Goal: Task Accomplishment & Management: Manage account settings

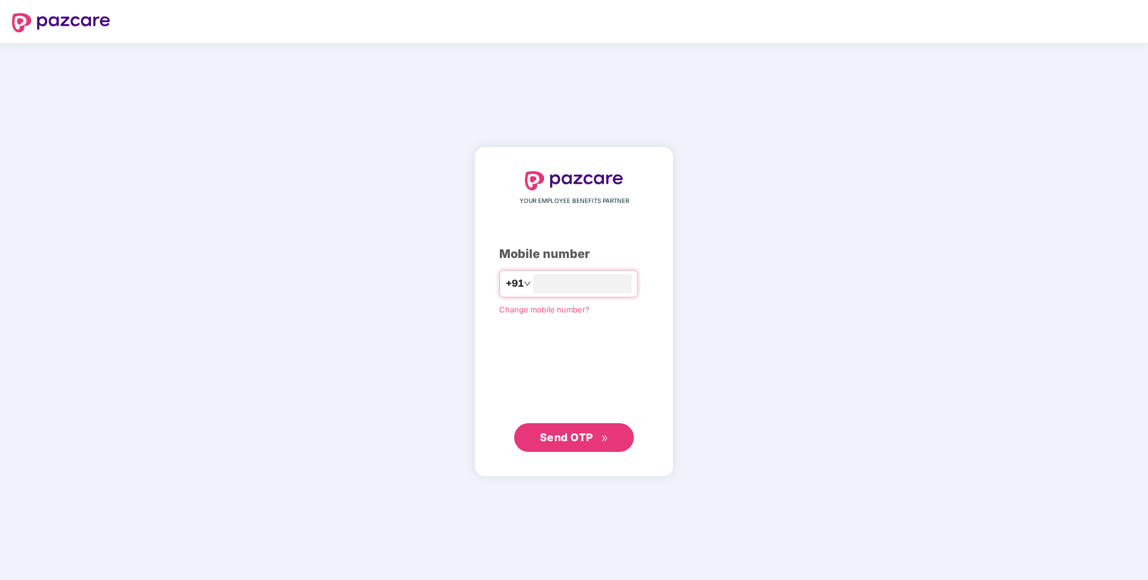
type input "**********"
click at [569, 435] on span "Send OTP" at bounding box center [566, 436] width 53 height 13
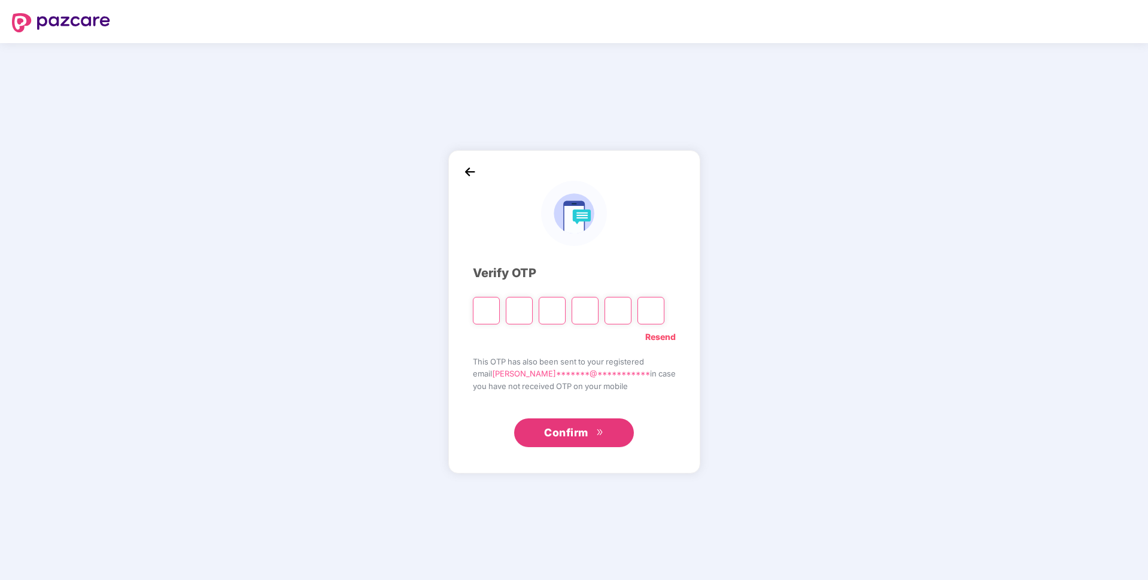
paste input "*"
type input "*"
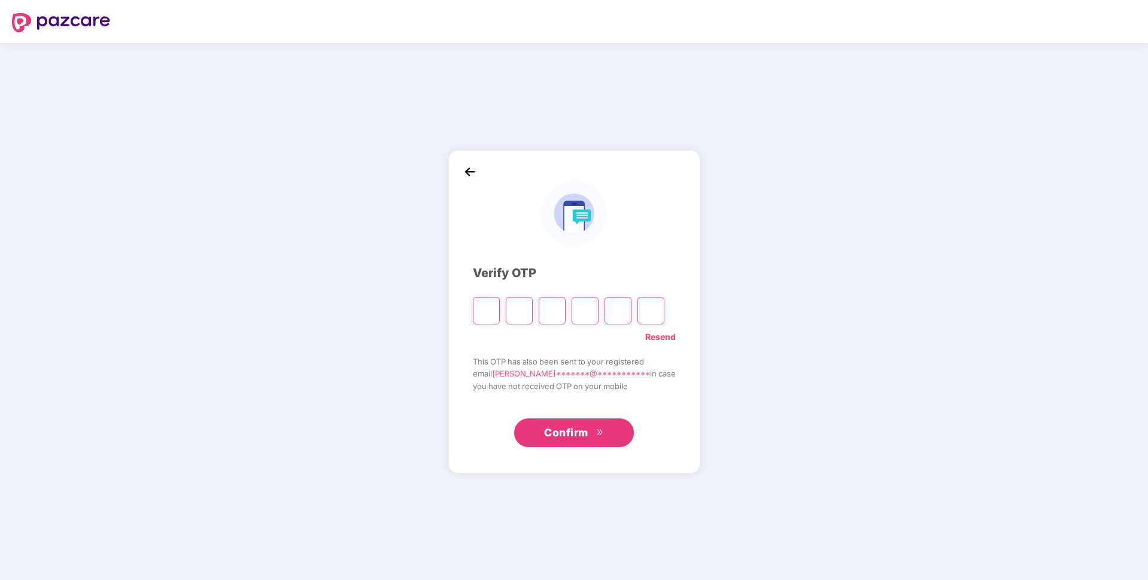
type input "*"
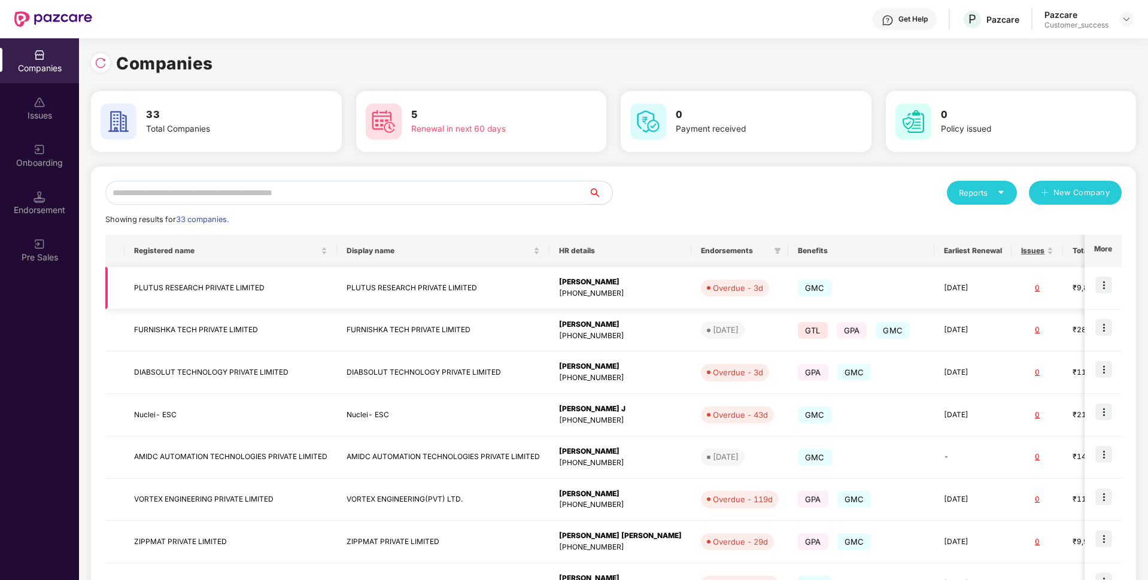
click at [1105, 285] on img at bounding box center [1103, 285] width 17 height 17
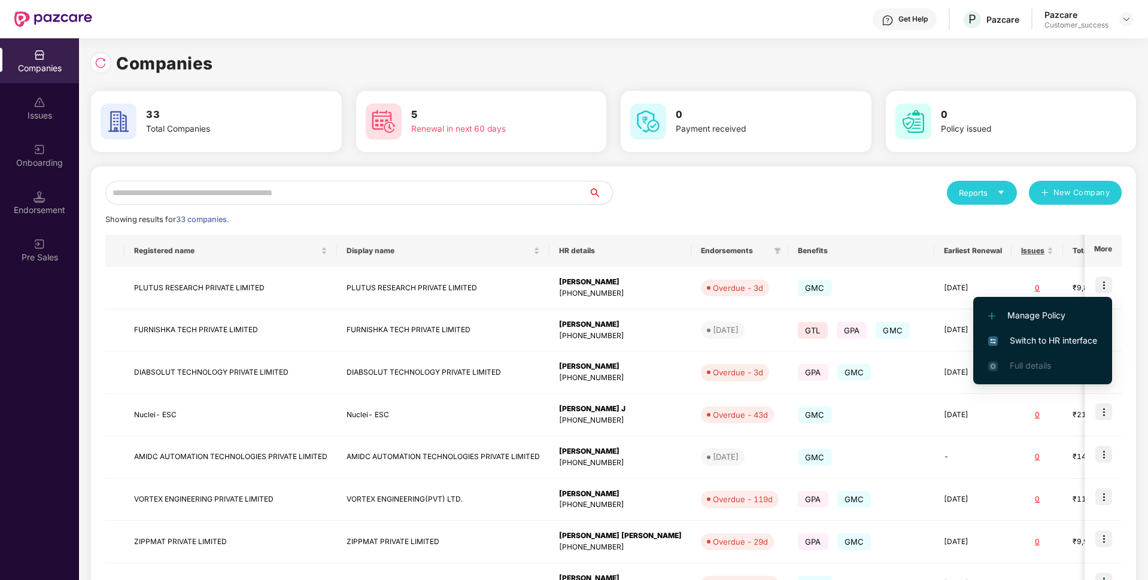
click at [1055, 333] on li "Switch to HR interface" at bounding box center [1042, 340] width 139 height 25
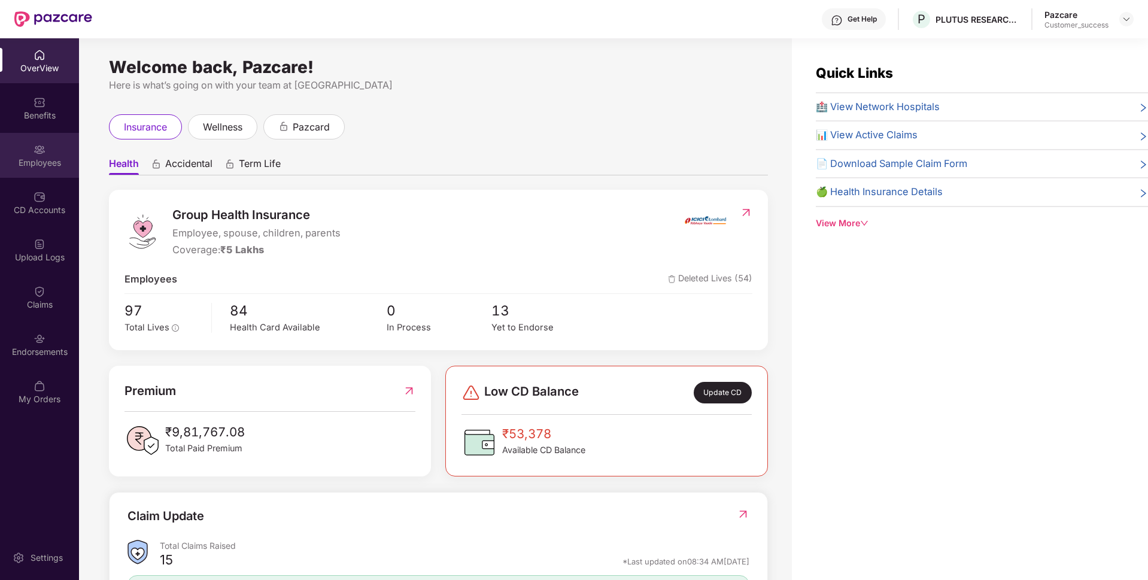
click at [56, 165] on div "Employees" at bounding box center [39, 163] width 79 height 12
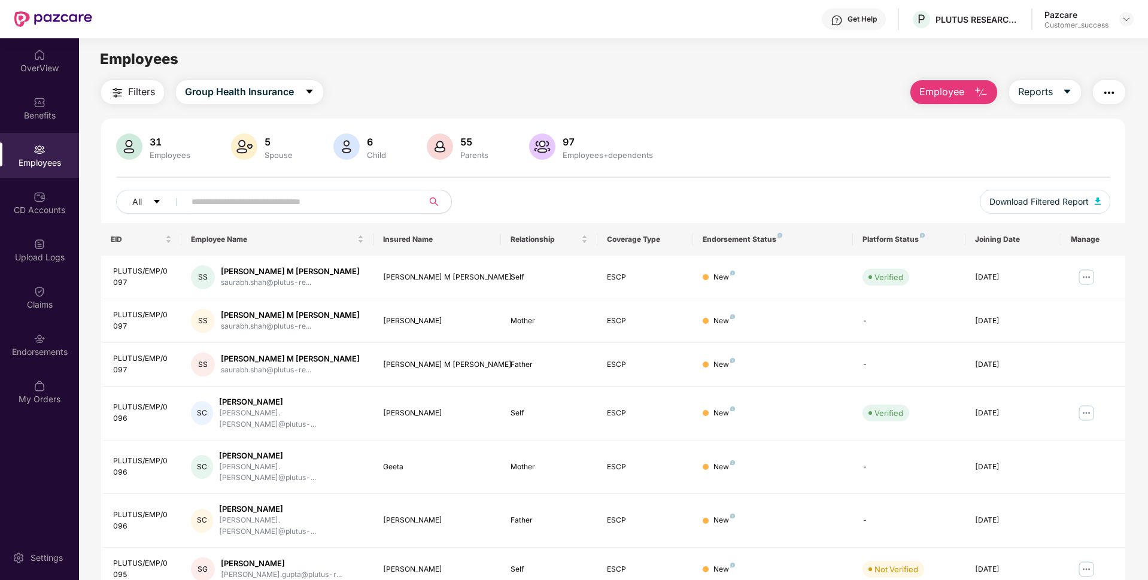
click at [1107, 92] on img "button" at bounding box center [1109, 93] width 14 height 14
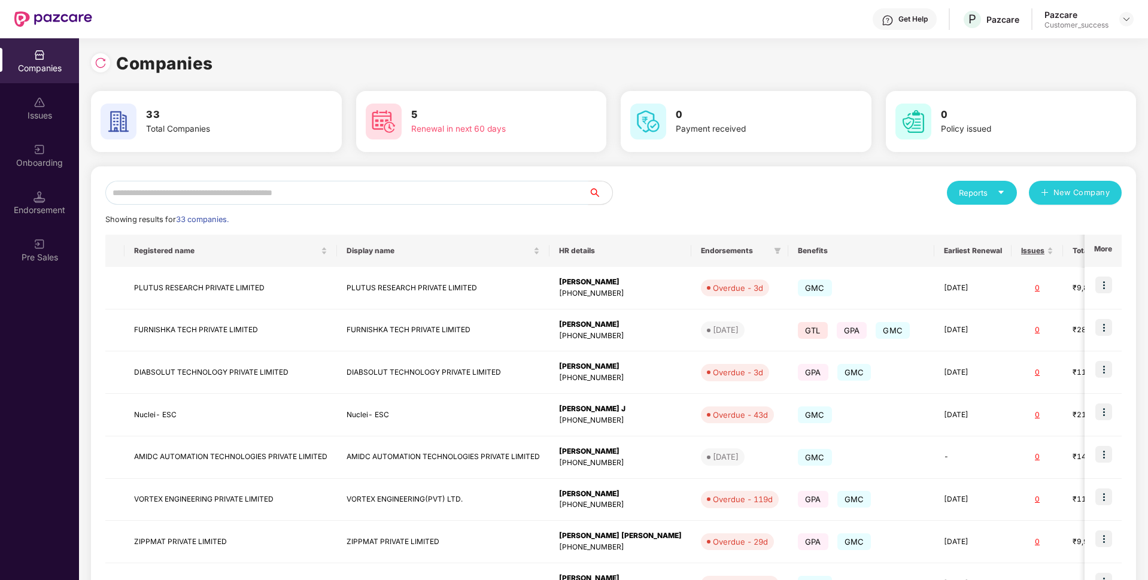
click at [461, 190] on input "text" at bounding box center [346, 193] width 483 height 24
type input "*"
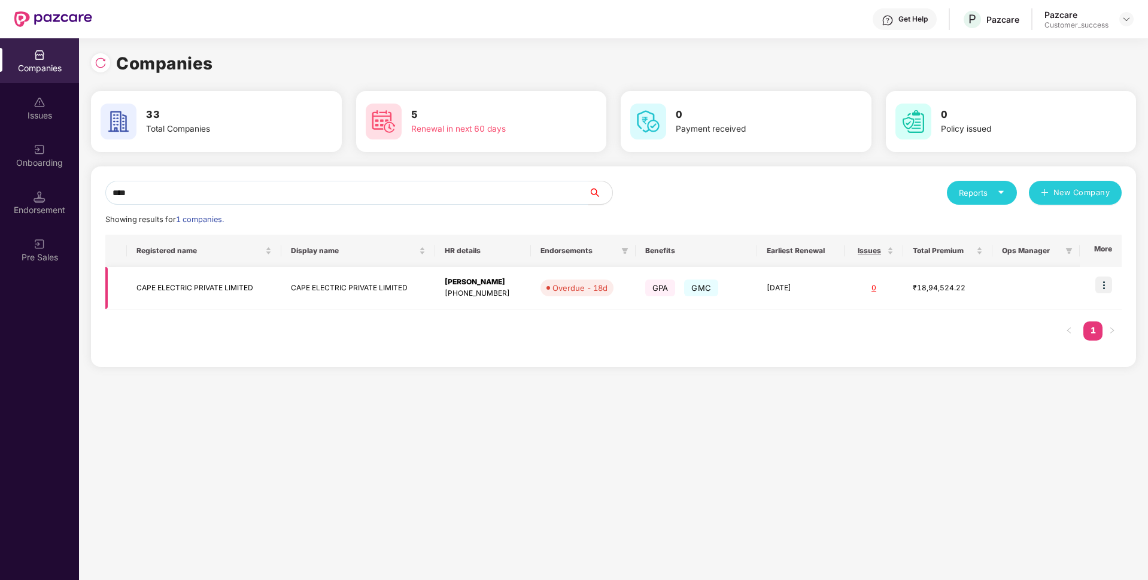
type input "****"
click at [232, 290] on td "CAPE ELECTRIC PRIVATE LIMITED" at bounding box center [204, 288] width 154 height 42
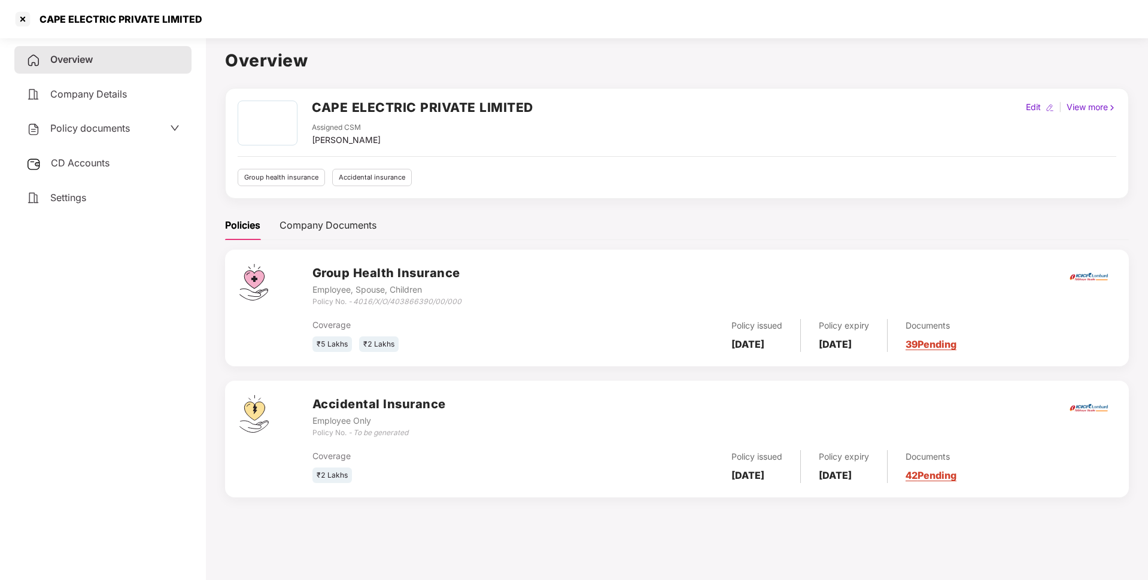
click at [138, 17] on div "CAPE ELECTRIC PRIVATE LIMITED" at bounding box center [117, 19] width 170 height 12
copy div "CAPE ELECTRIC PRIVATE LIMITED"
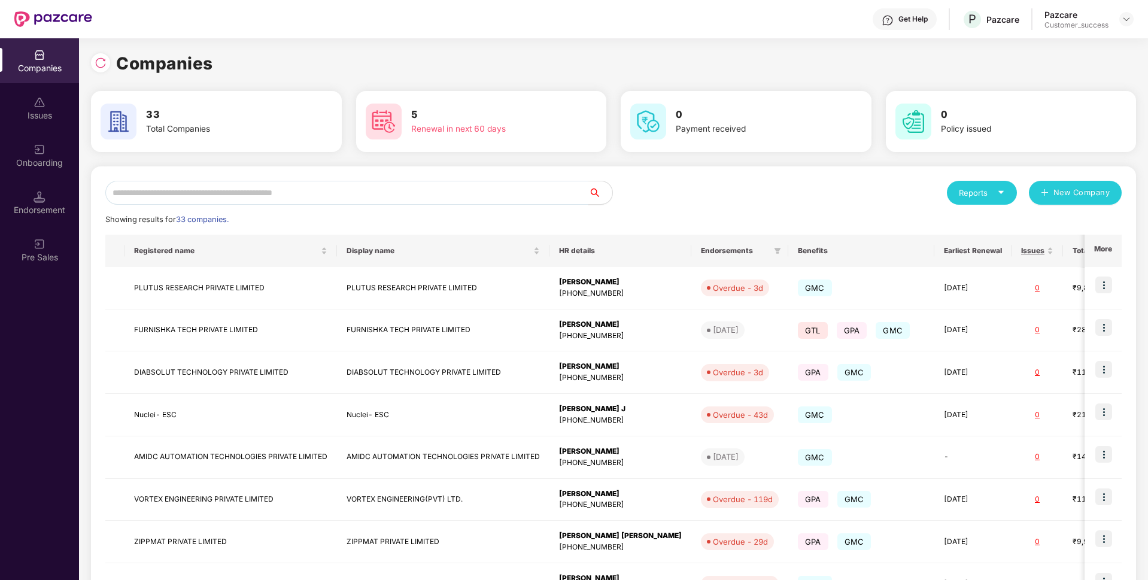
click at [403, 195] on input "text" at bounding box center [346, 193] width 483 height 24
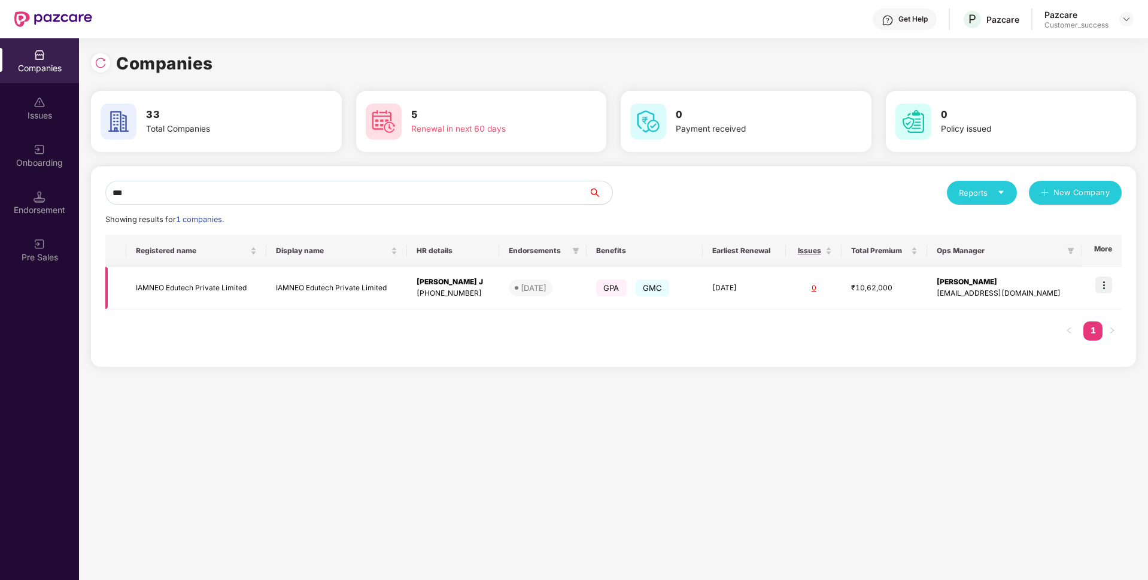
type input "***"
click at [220, 280] on td "IAMNEO Edutech Private Limited" at bounding box center [196, 288] width 140 height 42
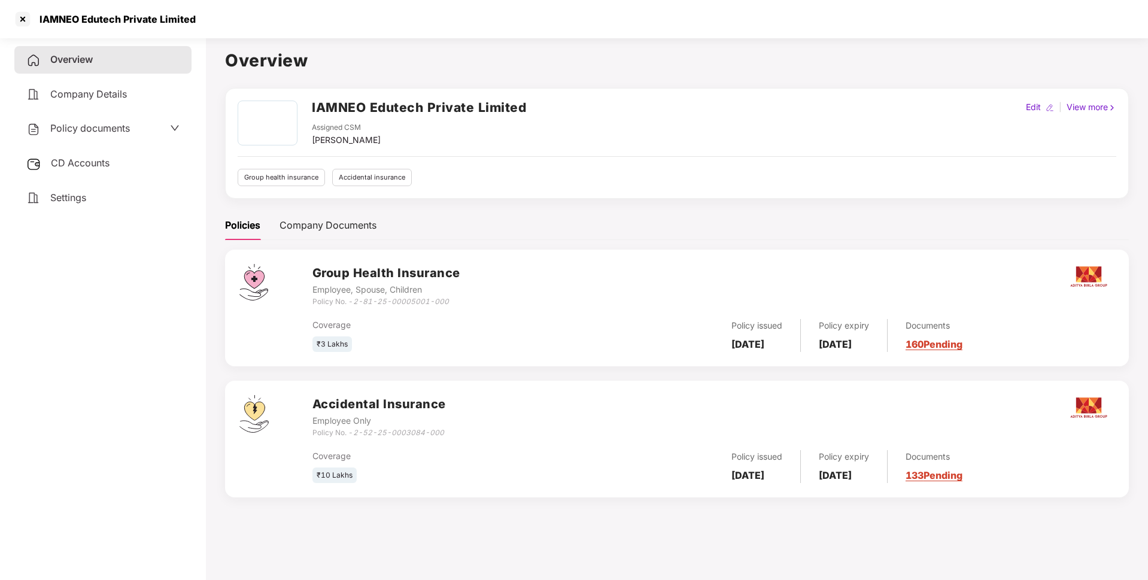
click at [105, 22] on div "IAMNEO Edutech Private Limited" at bounding box center [113, 19] width 163 height 12
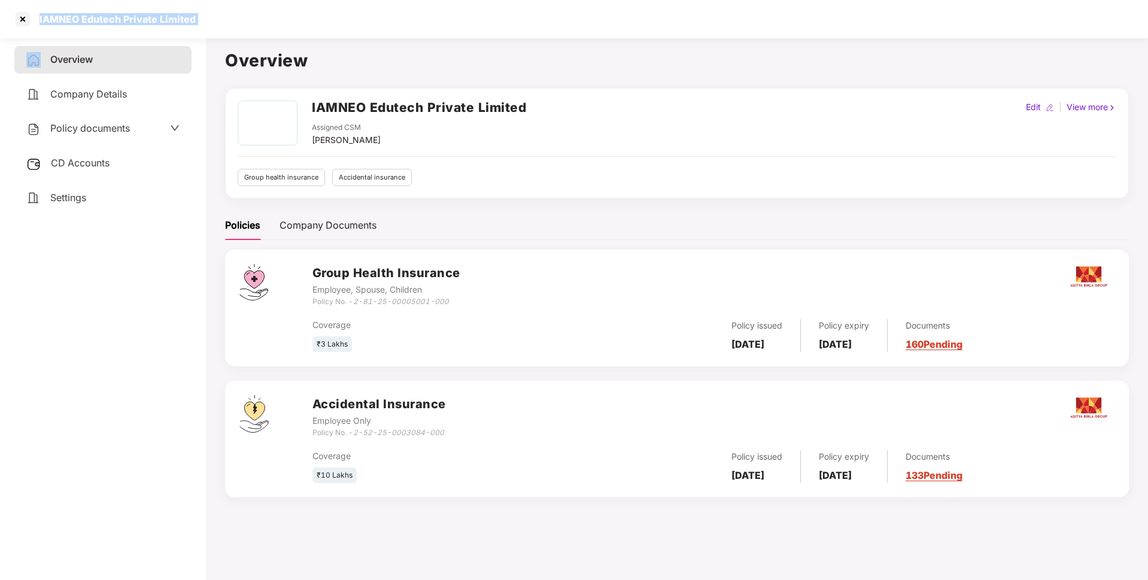
copy div "IAMNEO Edutech Private Limited"
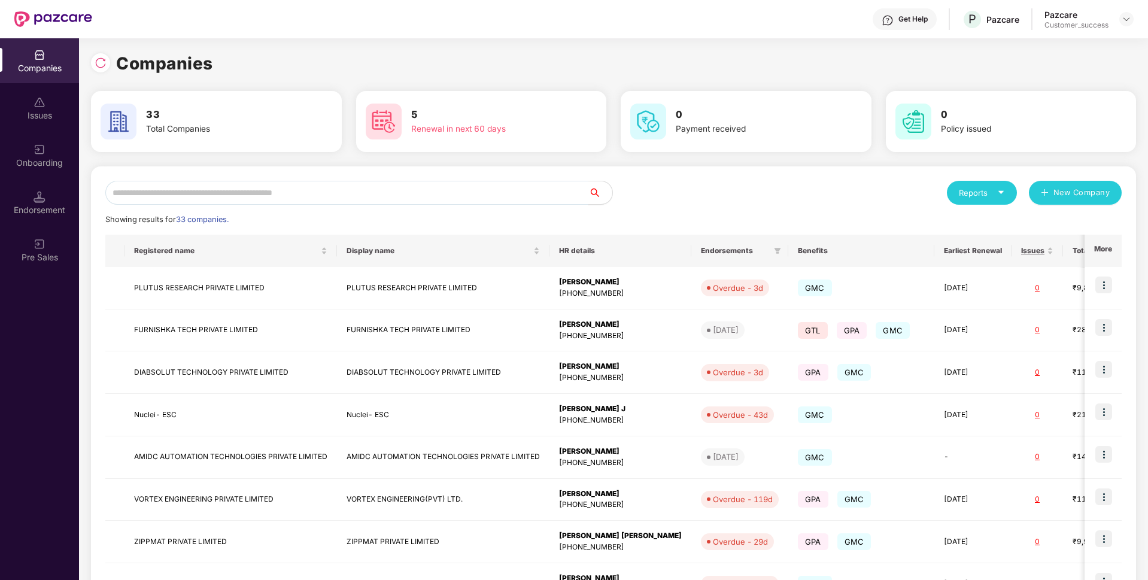
click at [356, 191] on input "text" at bounding box center [346, 193] width 483 height 24
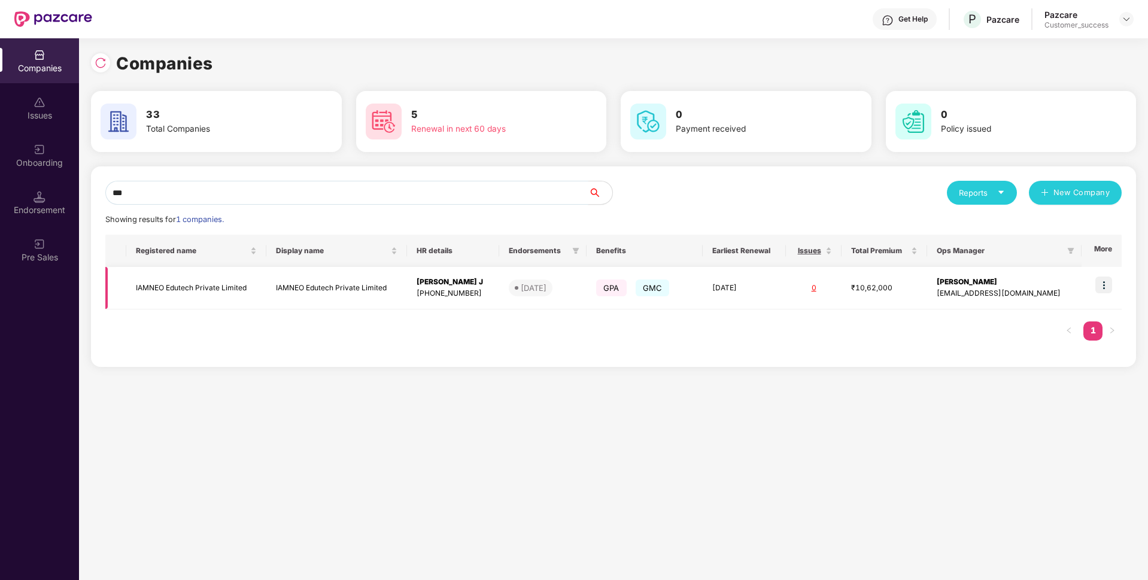
type input "***"
click at [1105, 294] on td at bounding box center [1102, 288] width 40 height 42
click at [1098, 290] on img at bounding box center [1103, 285] width 17 height 17
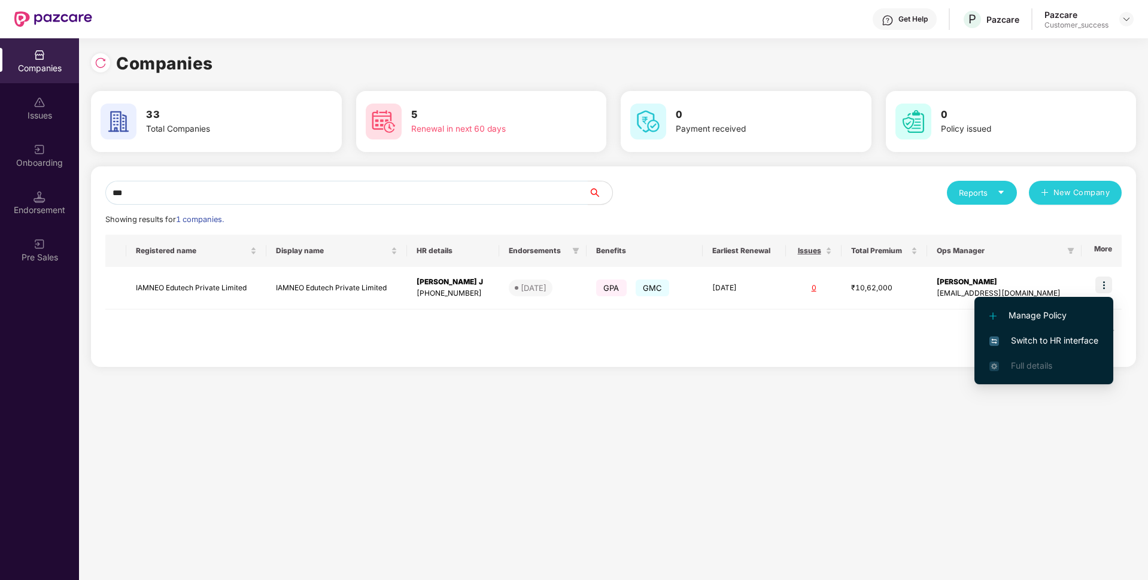
click at [1025, 348] on li "Switch to HR interface" at bounding box center [1043, 340] width 139 height 25
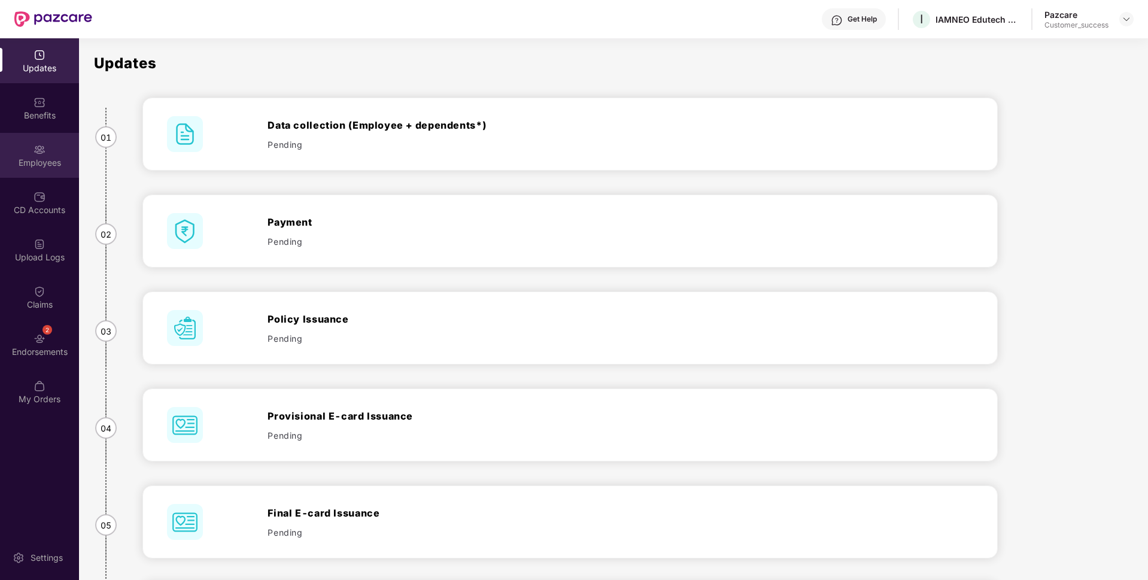
click at [44, 162] on div "Employees" at bounding box center [39, 163] width 79 height 12
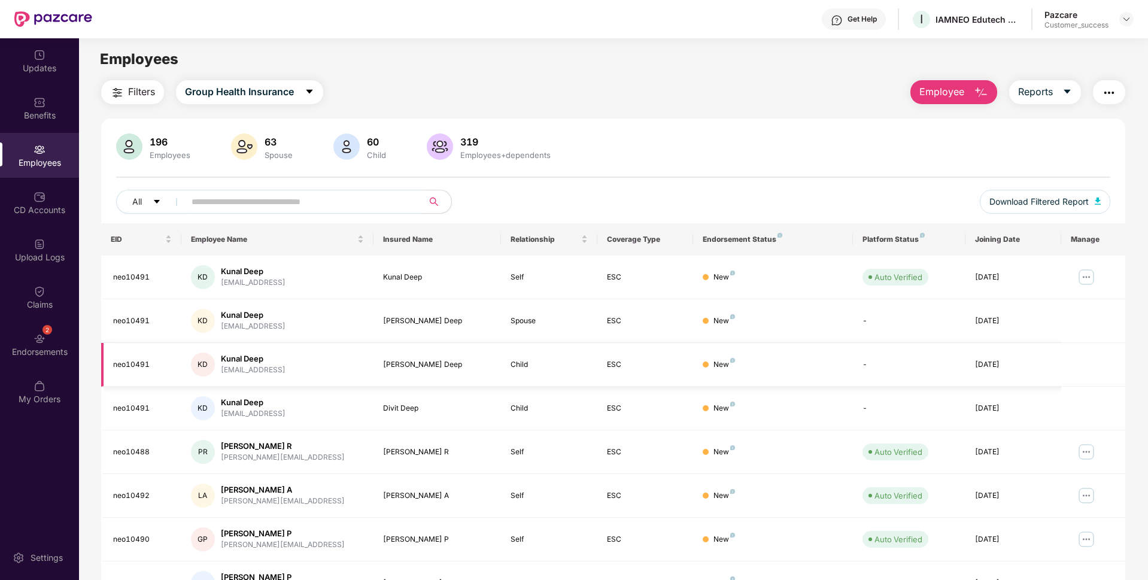
scroll to position [156, 0]
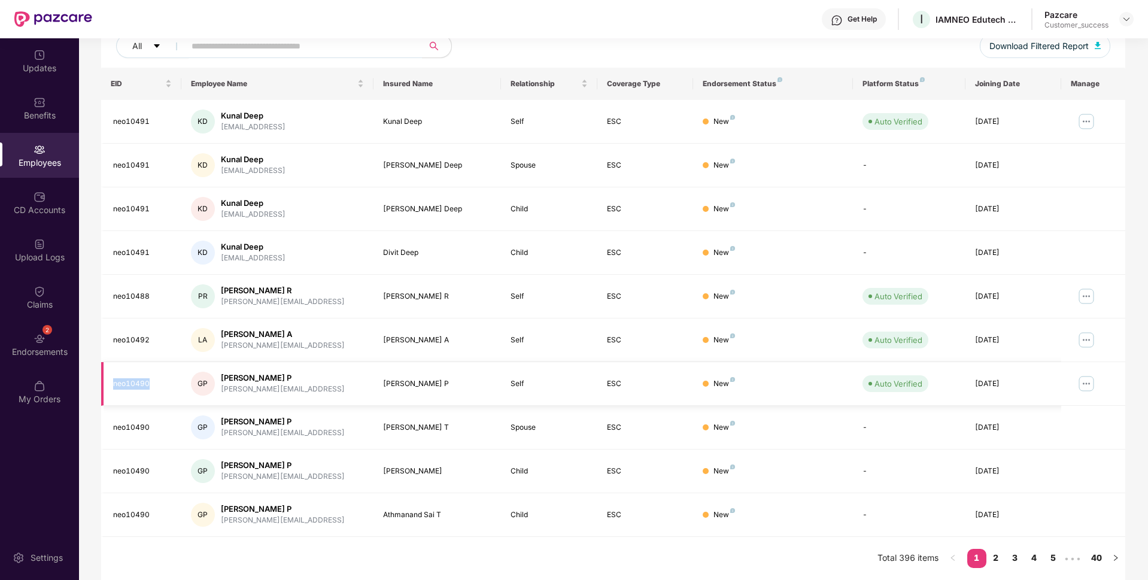
drag, startPoint x: 155, startPoint y: 383, endPoint x: 107, endPoint y: 384, distance: 47.9
click at [107, 384] on td "neo10490" at bounding box center [141, 384] width 80 height 44
copy div "neo10490"
click at [277, 384] on div "[PERSON_NAME][EMAIL_ADDRESS]" at bounding box center [283, 389] width 124 height 11
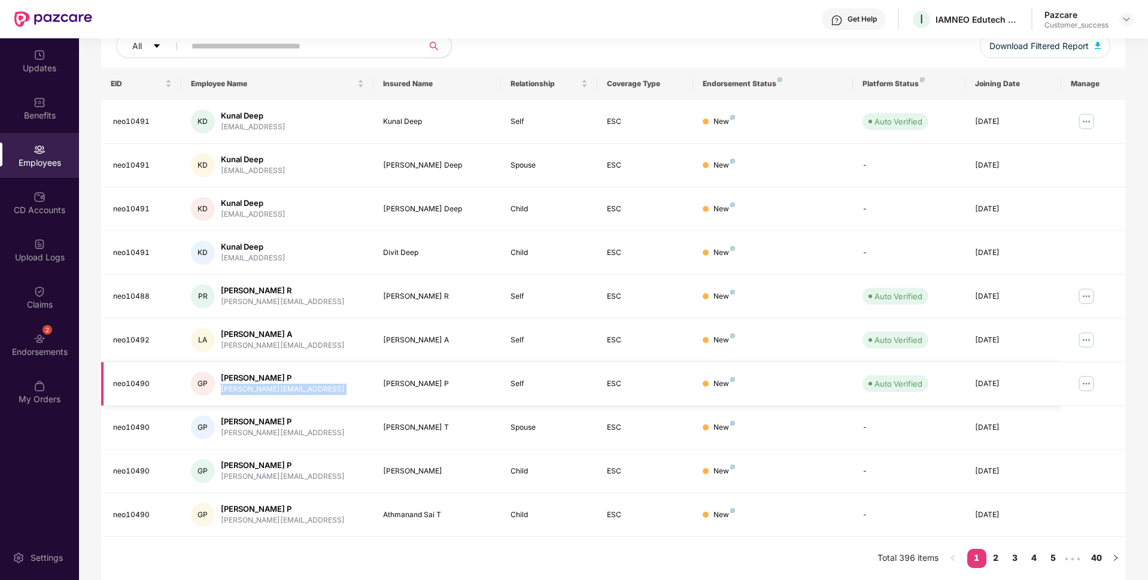
click at [277, 384] on div "[PERSON_NAME][EMAIL_ADDRESS]" at bounding box center [283, 389] width 124 height 11
copy div "[PERSON_NAME][EMAIL_ADDRESS]"
click at [991, 558] on link "2" at bounding box center [995, 558] width 19 height 18
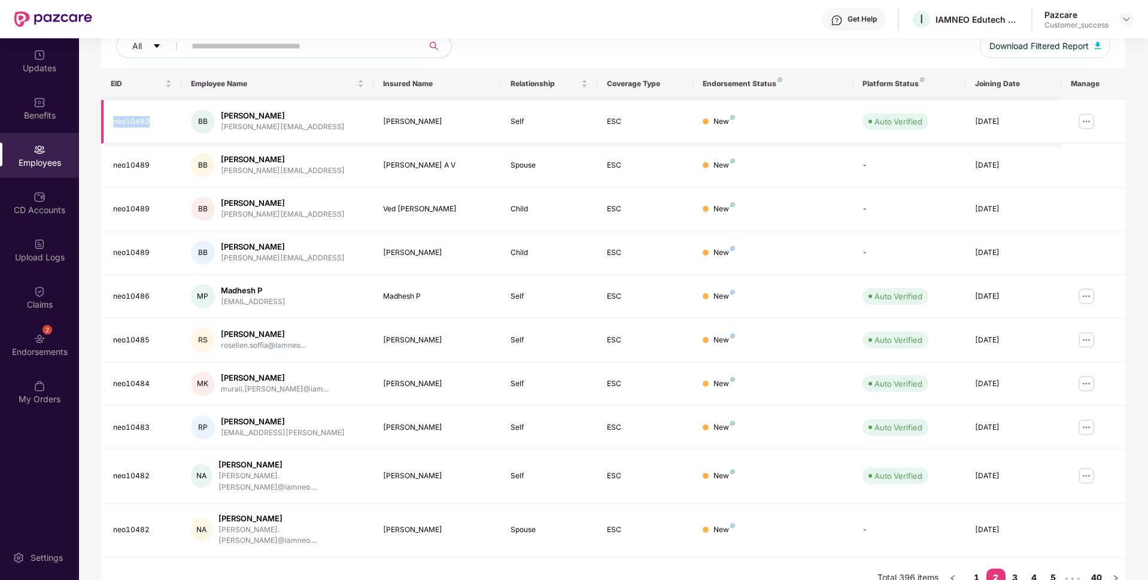
drag, startPoint x: 162, startPoint y: 117, endPoint x: 108, endPoint y: 123, distance: 54.8
click at [108, 123] on td "neo10489" at bounding box center [141, 122] width 80 height 44
copy div "neo10489"
click at [280, 171] on div "[PERSON_NAME][EMAIL_ADDRESS]" at bounding box center [283, 170] width 124 height 11
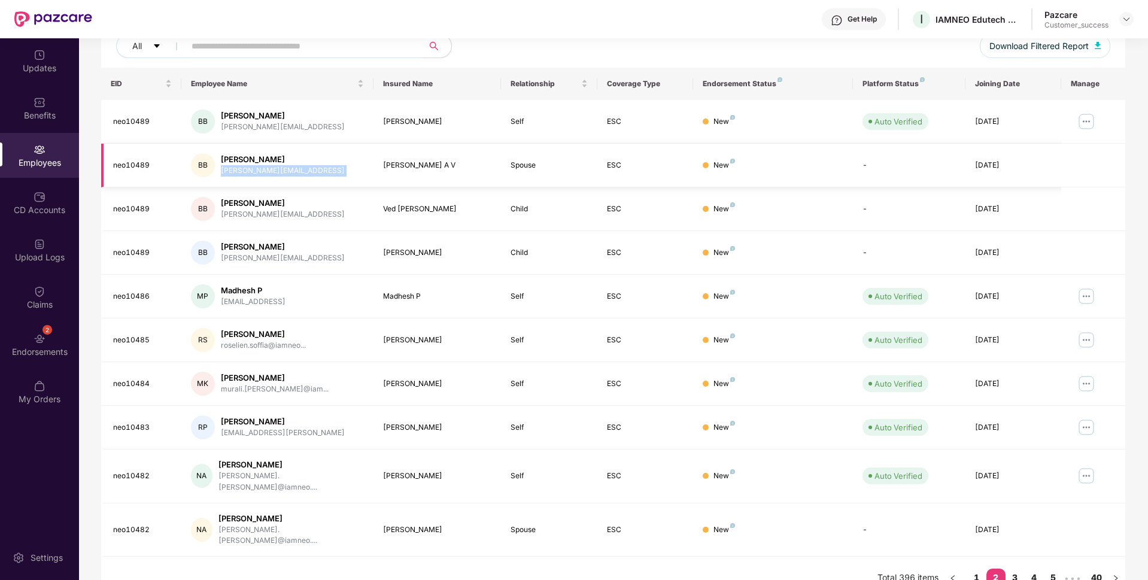
click at [280, 171] on div "[PERSON_NAME][EMAIL_ADDRESS]" at bounding box center [283, 170] width 124 height 11
copy div "[PERSON_NAME][EMAIL_ADDRESS]"
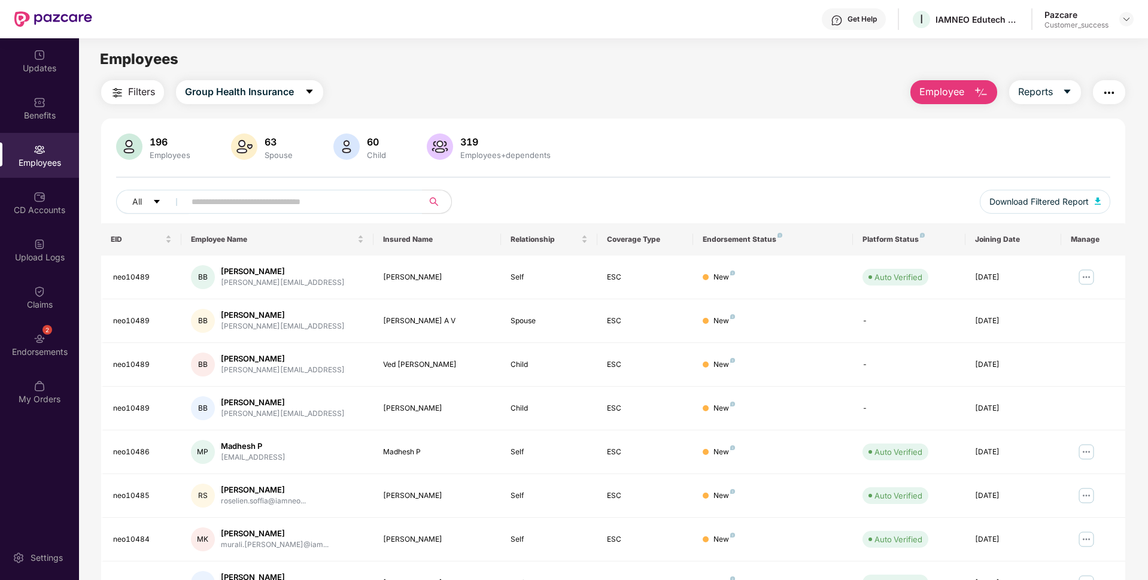
click at [52, 142] on div "Employees" at bounding box center [39, 155] width 79 height 45
click at [240, 201] on input "text" at bounding box center [299, 202] width 215 height 18
type input "*****"
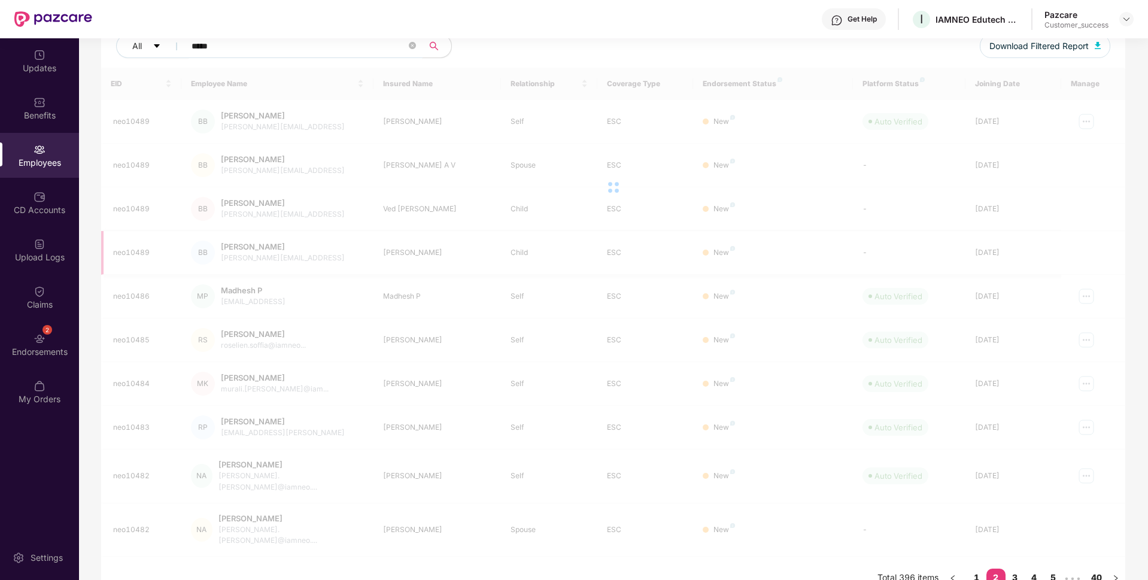
scroll to position [38, 0]
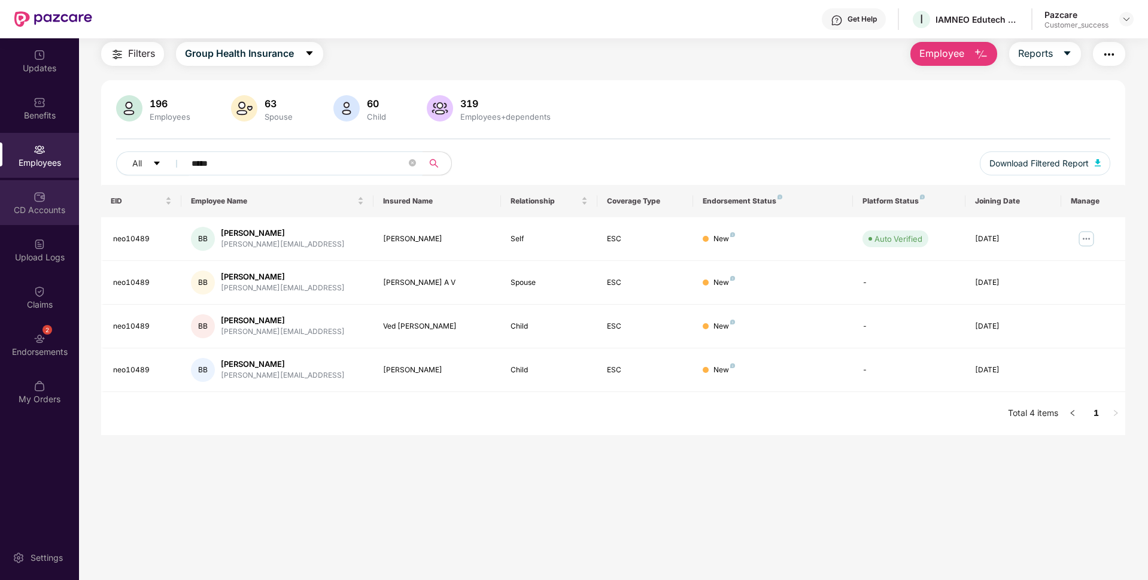
drag, startPoint x: 239, startPoint y: 160, endPoint x: 57, endPoint y: 211, distance: 188.9
click at [57, 211] on div "Updates Benefits Employees CD Accounts Upload Logs Claims 2 Endorsements My Ord…" at bounding box center [574, 309] width 1148 height 542
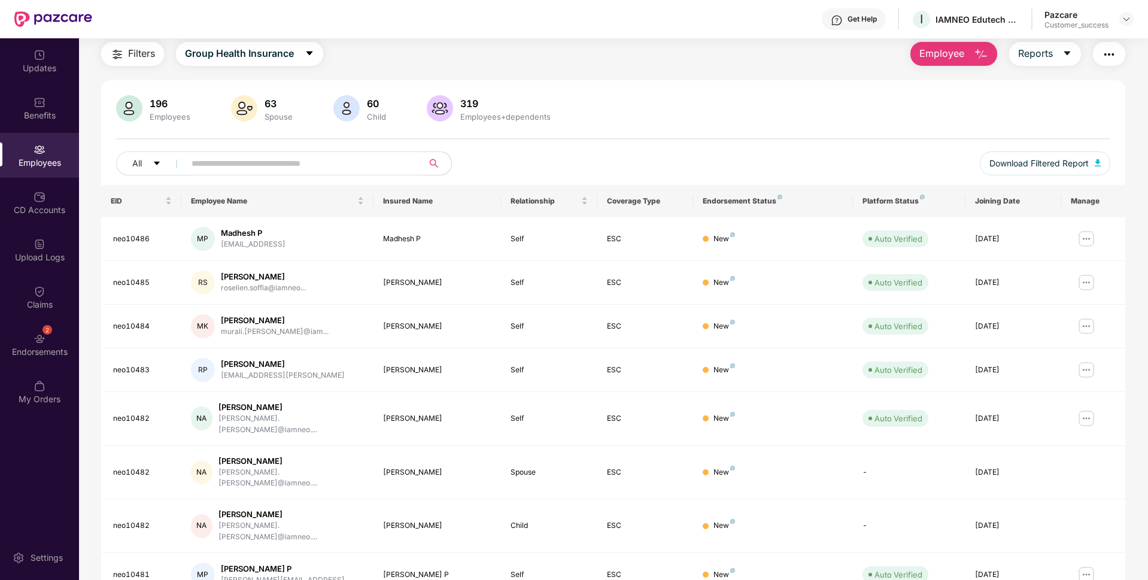
scroll to position [156, 0]
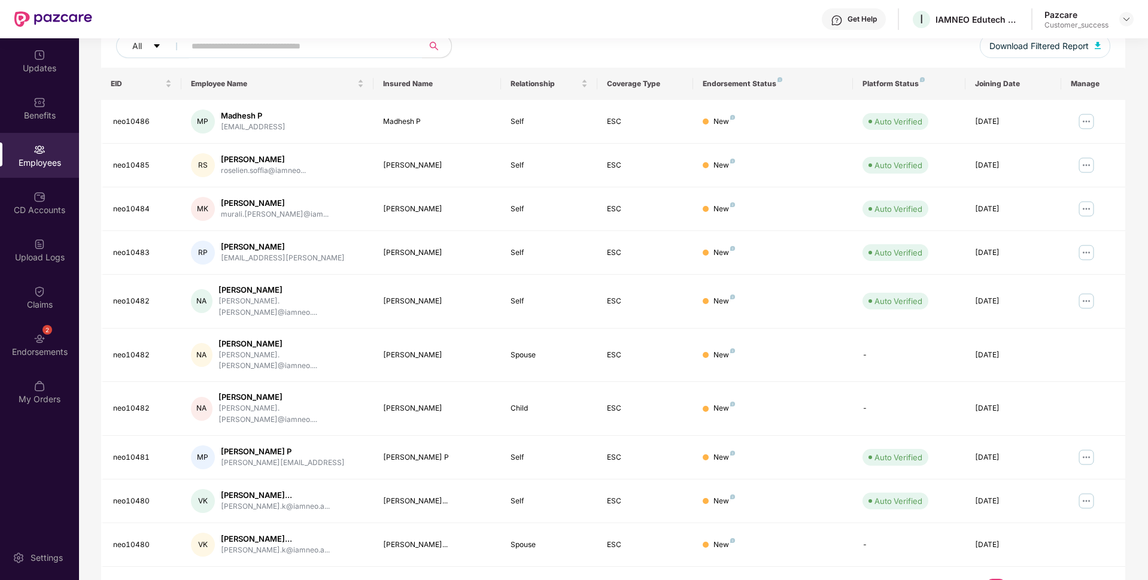
click at [977, 579] on link "1" at bounding box center [976, 588] width 19 height 18
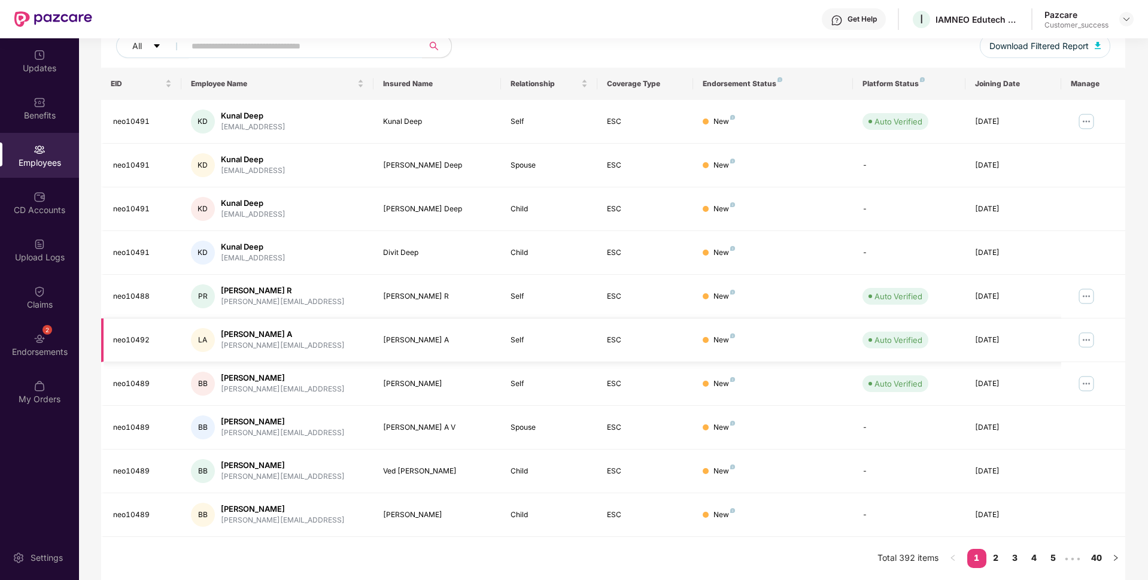
scroll to position [0, 0]
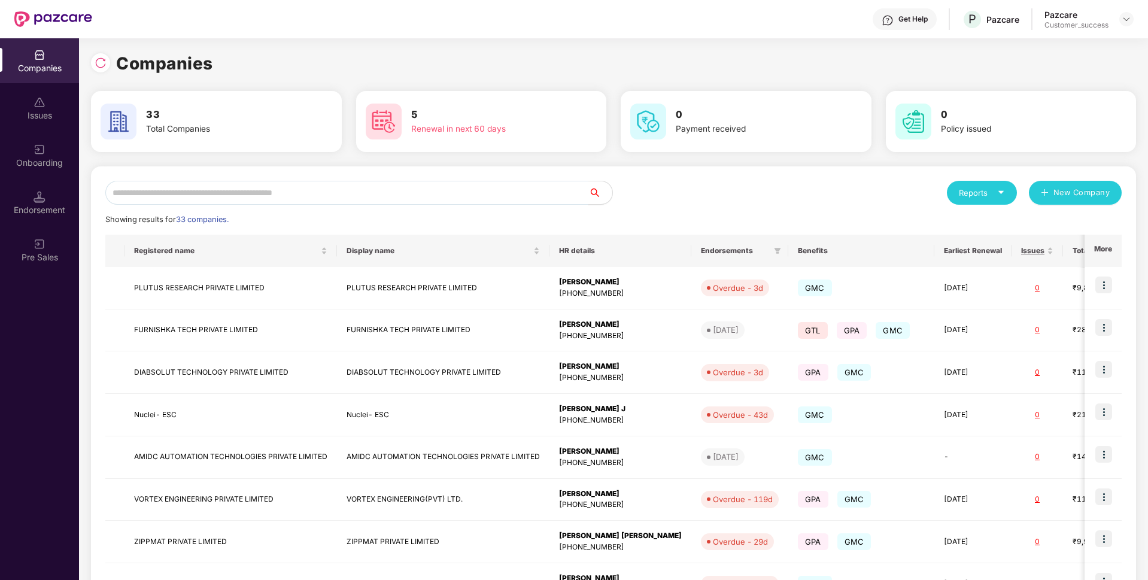
click at [329, 184] on input "text" at bounding box center [346, 193] width 483 height 24
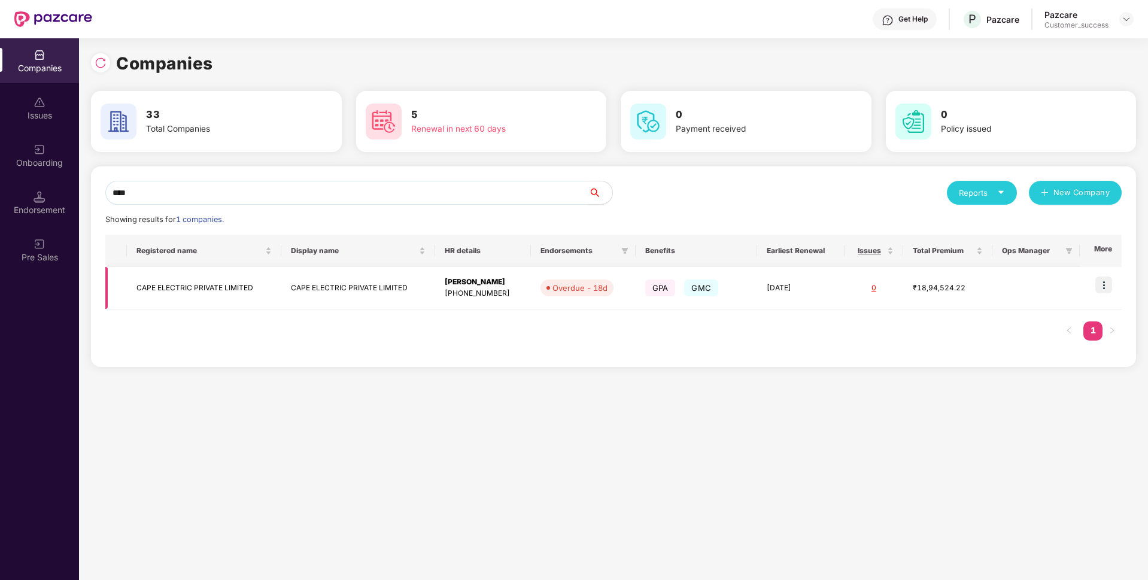
type input "****"
click at [1104, 282] on img at bounding box center [1103, 285] width 17 height 17
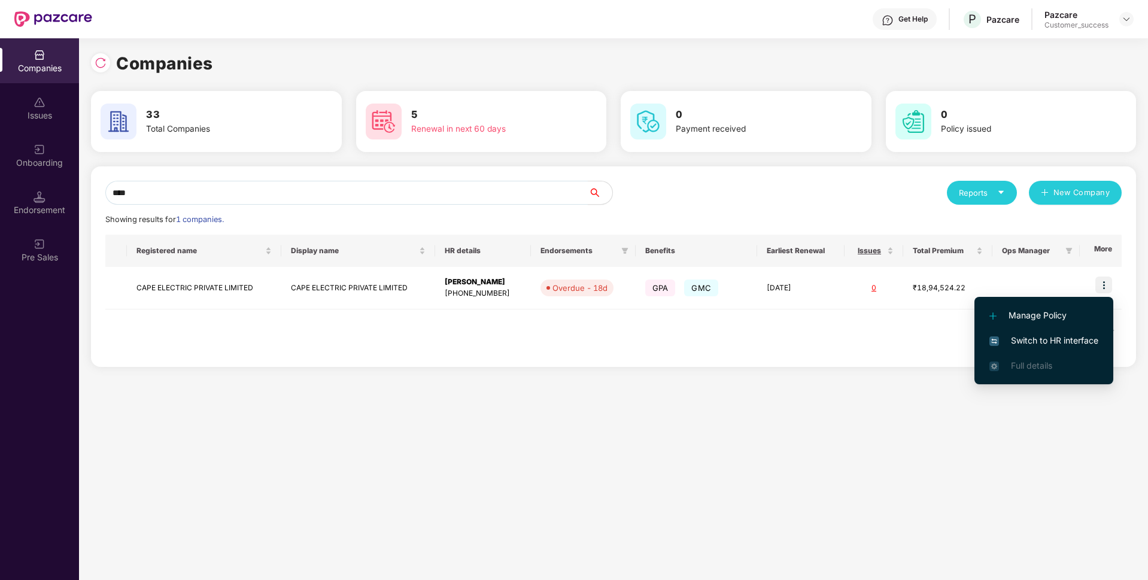
click at [1041, 341] on span "Switch to HR interface" at bounding box center [1043, 340] width 109 height 13
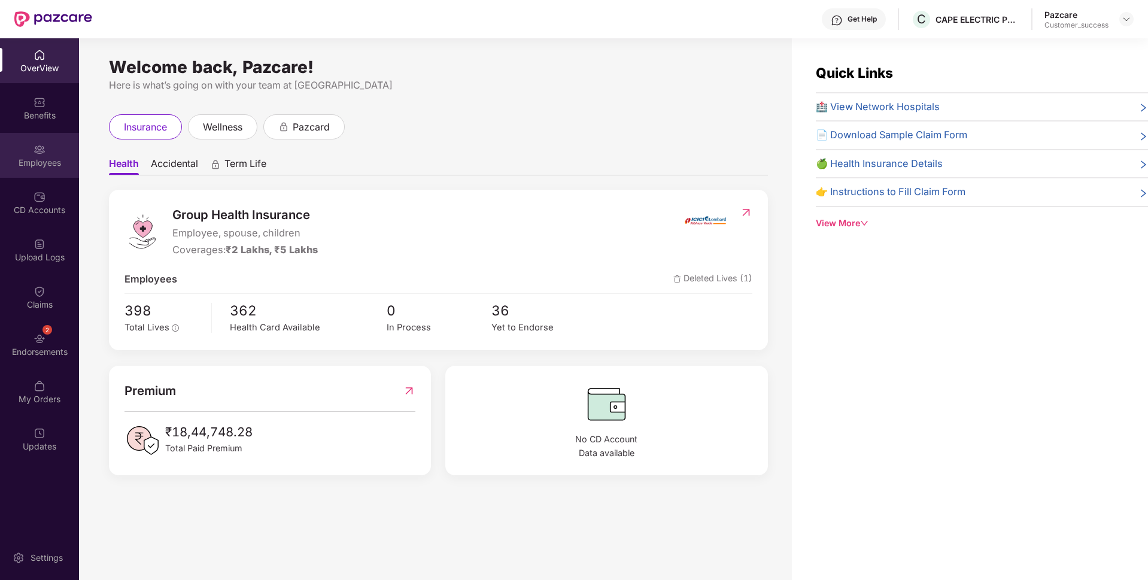
click at [29, 164] on div "Employees" at bounding box center [39, 163] width 79 height 12
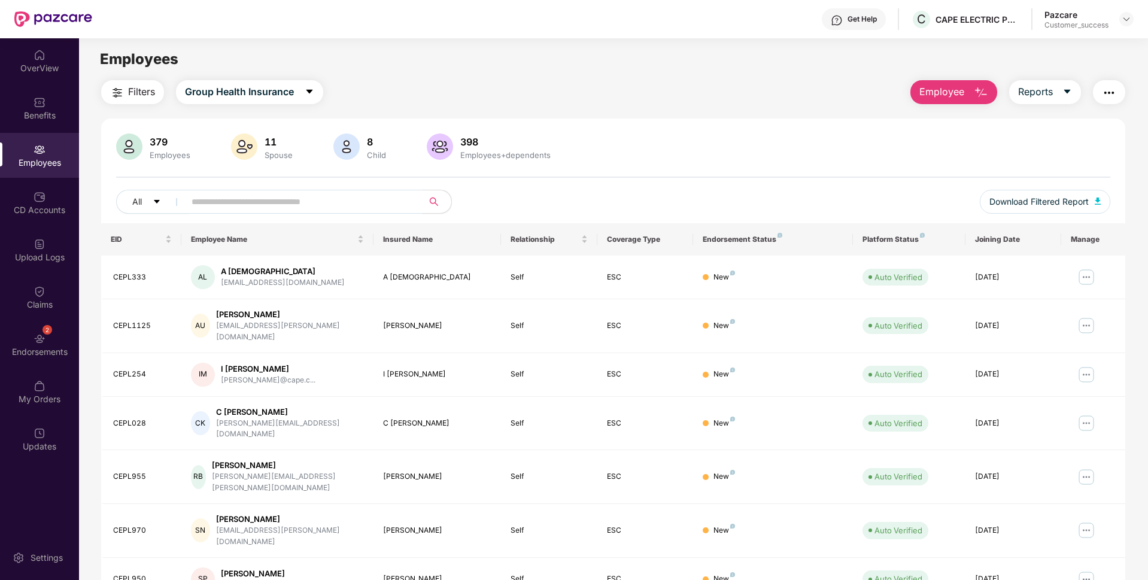
click at [224, 198] on input "text" at bounding box center [299, 202] width 215 height 18
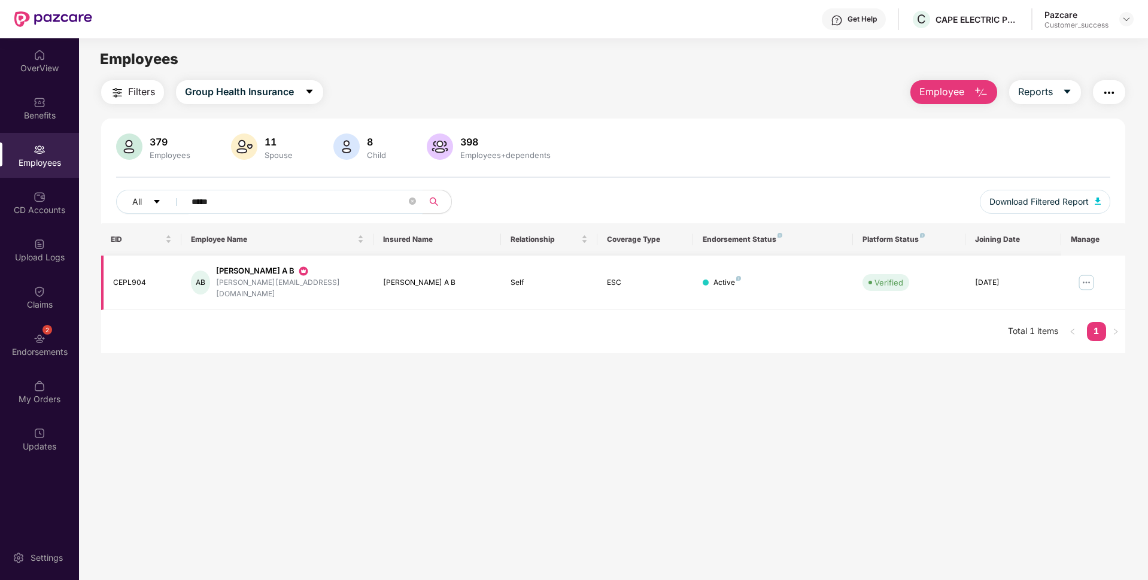
type input "*****"
click at [1094, 280] on img at bounding box center [1086, 282] width 19 height 19
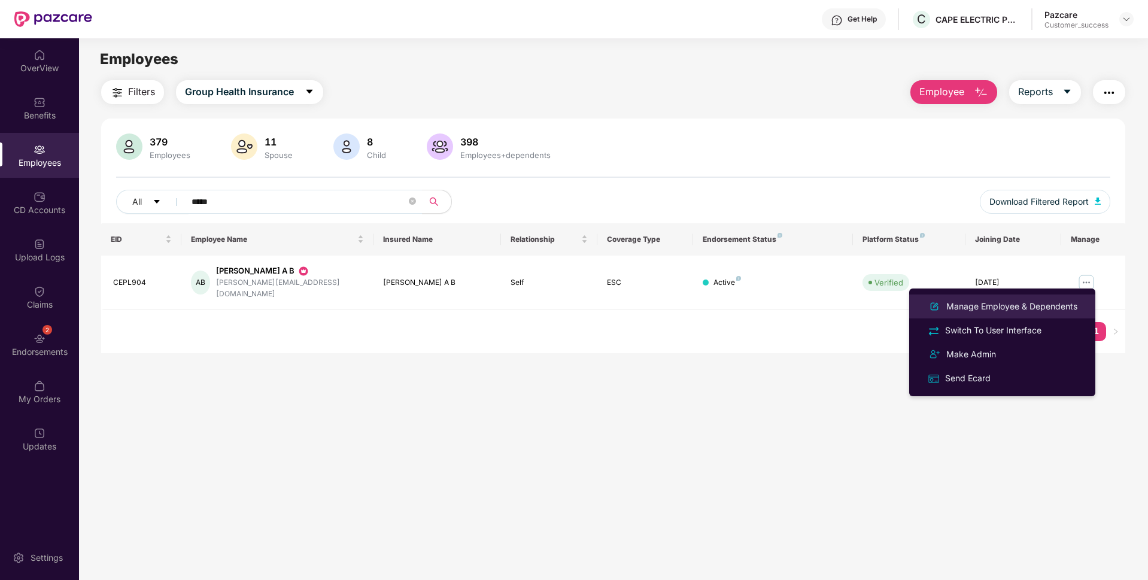
click at [991, 309] on div "Manage Employee & Dependents" at bounding box center [1012, 306] width 136 height 13
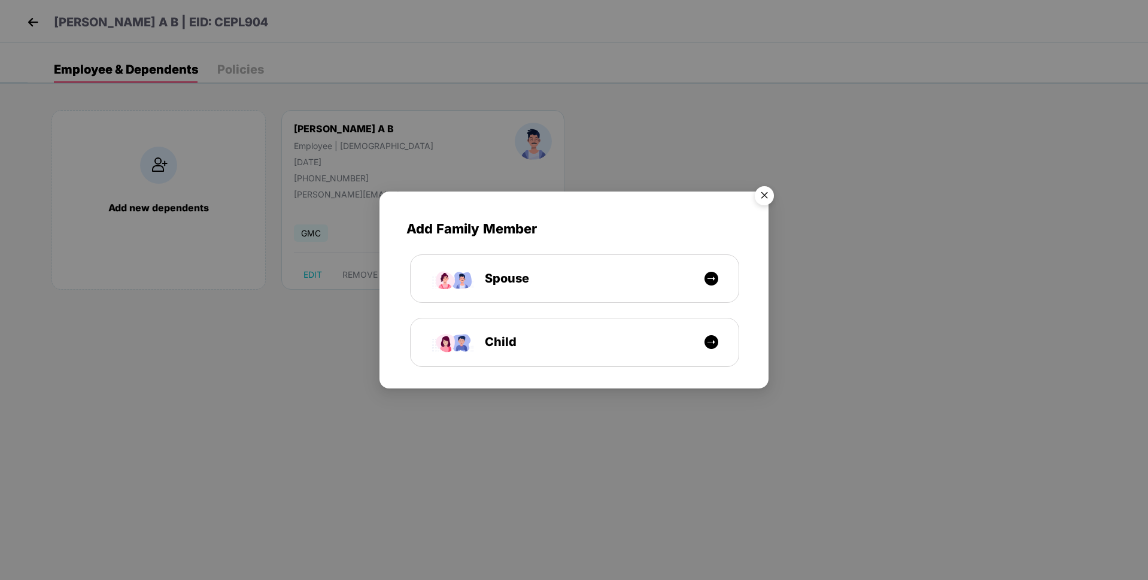
click at [766, 200] on img "Close" at bounding box center [765, 198] width 34 height 34
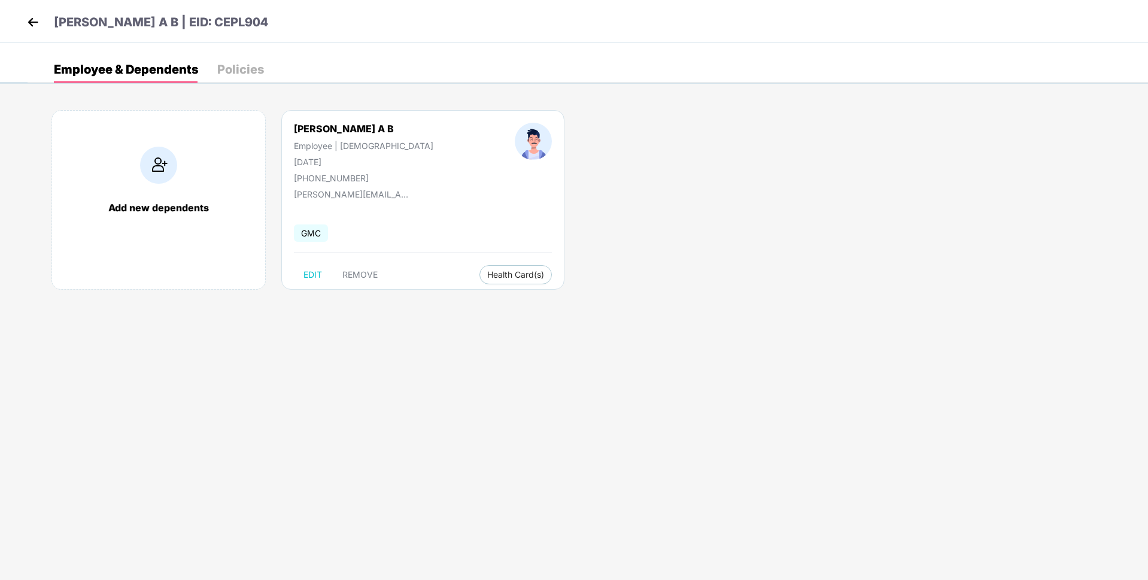
click at [241, 78] on div "Policies" at bounding box center [240, 69] width 47 height 26
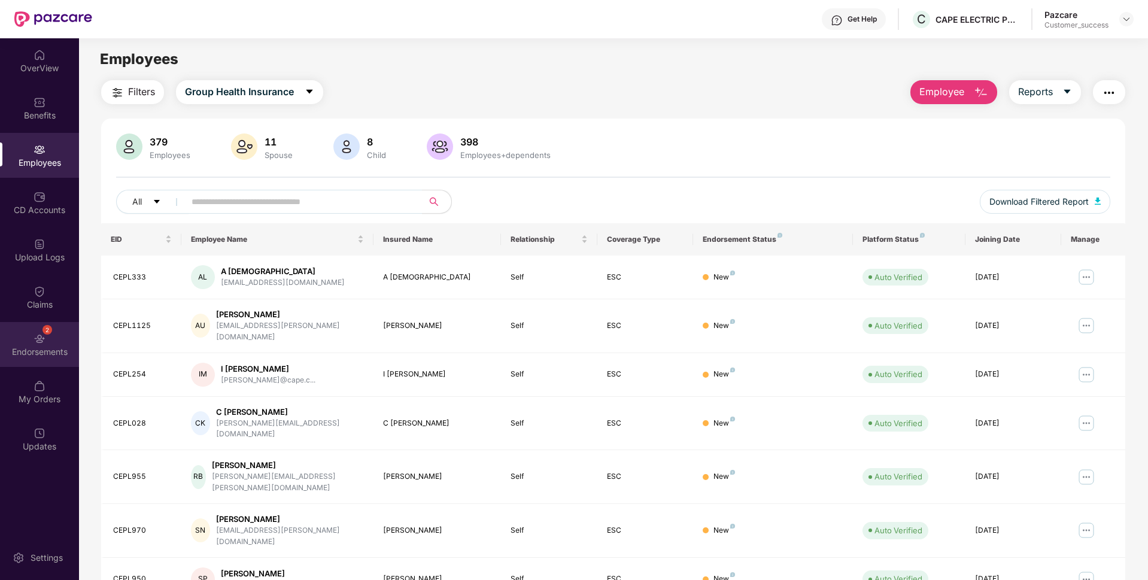
click at [49, 349] on div "Endorsements" at bounding box center [39, 352] width 79 height 12
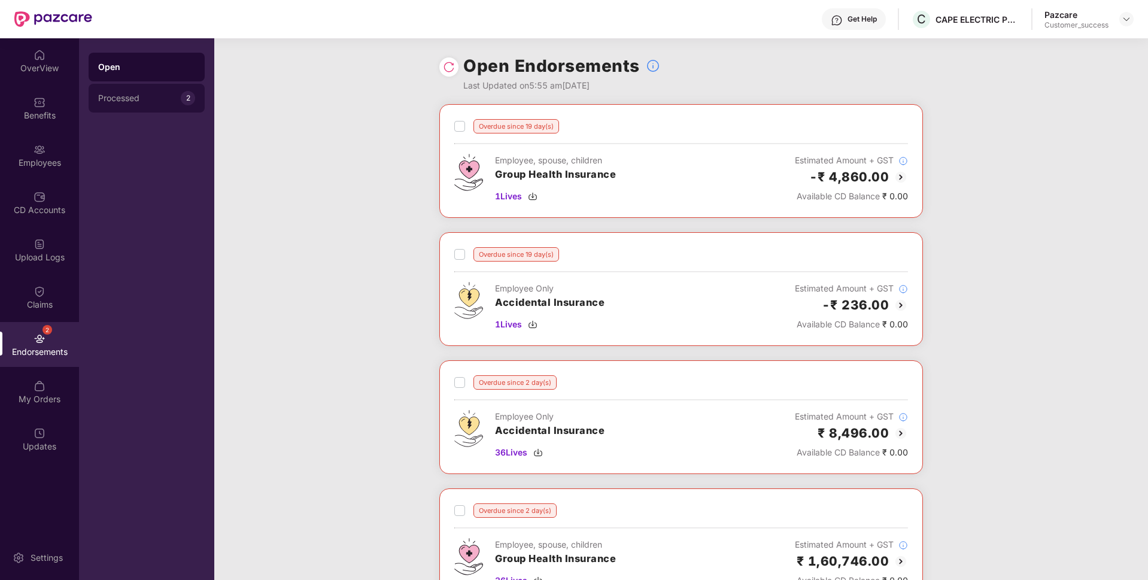
click at [93, 90] on div "Processed 2" at bounding box center [147, 98] width 116 height 29
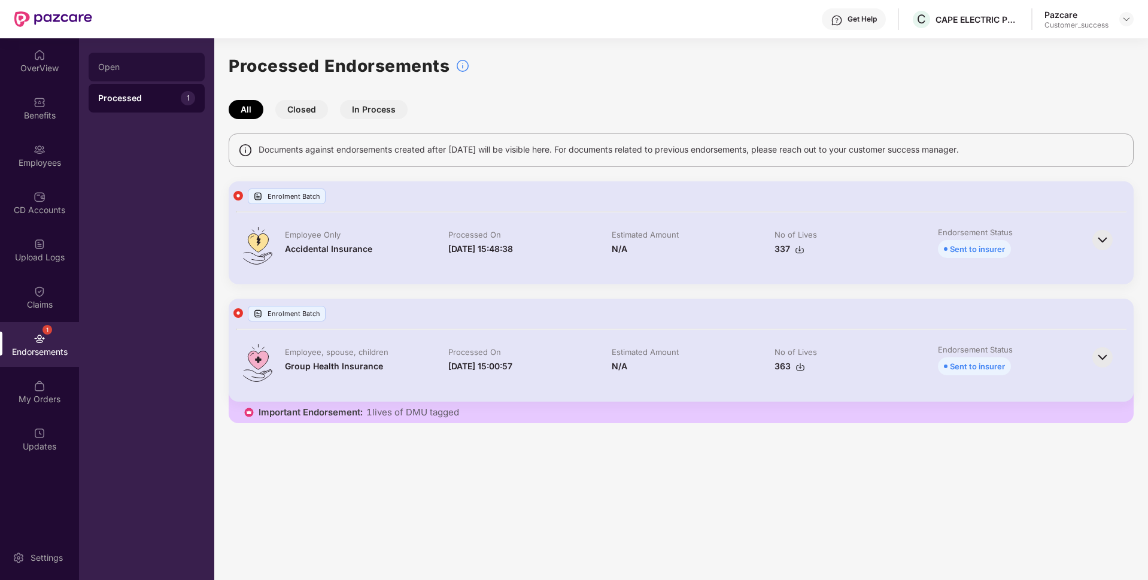
click at [164, 74] on div "Open" at bounding box center [147, 67] width 116 height 29
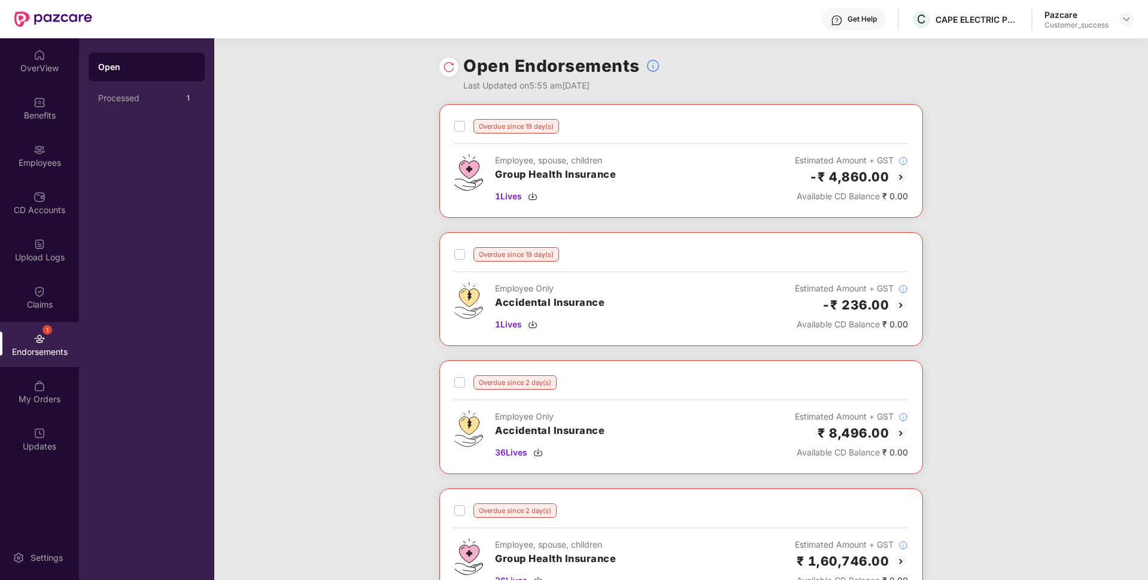
scroll to position [156, 0]
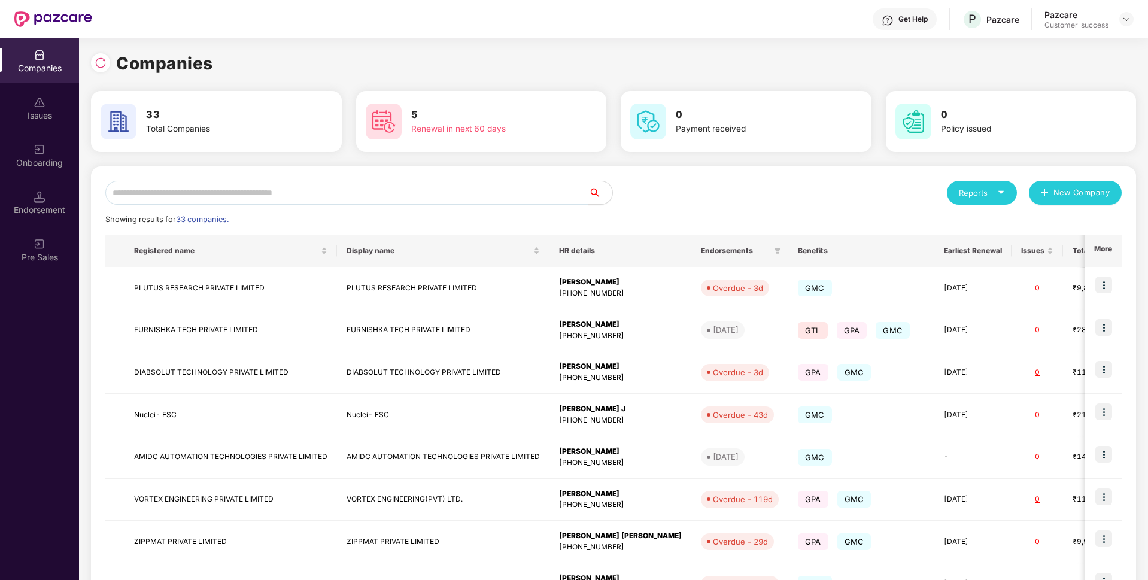
click at [324, 194] on input "text" at bounding box center [346, 193] width 483 height 24
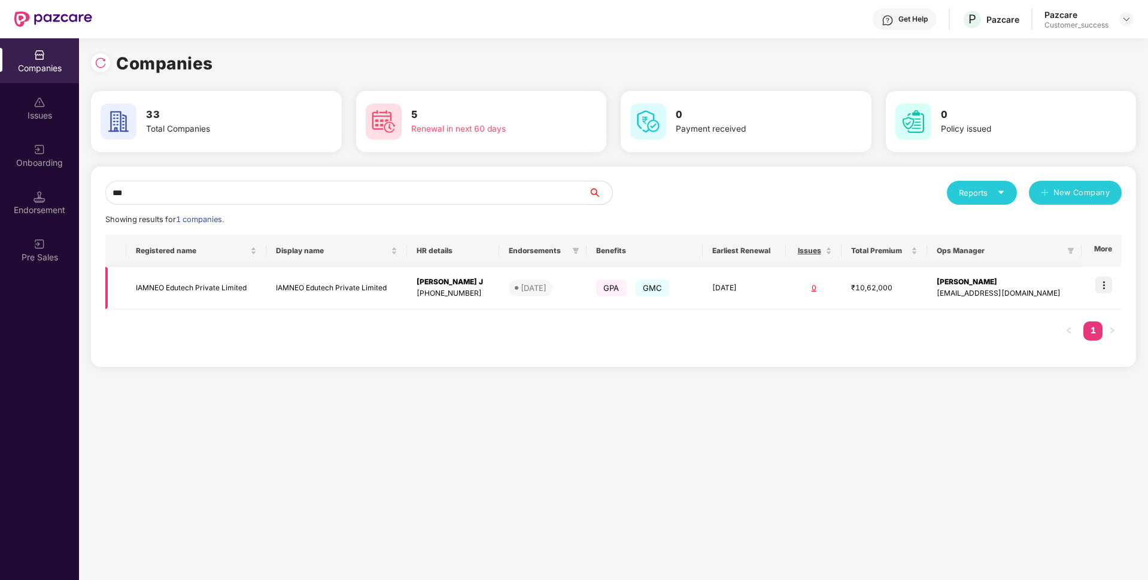
type input "***"
click at [1109, 280] on img at bounding box center [1103, 285] width 17 height 17
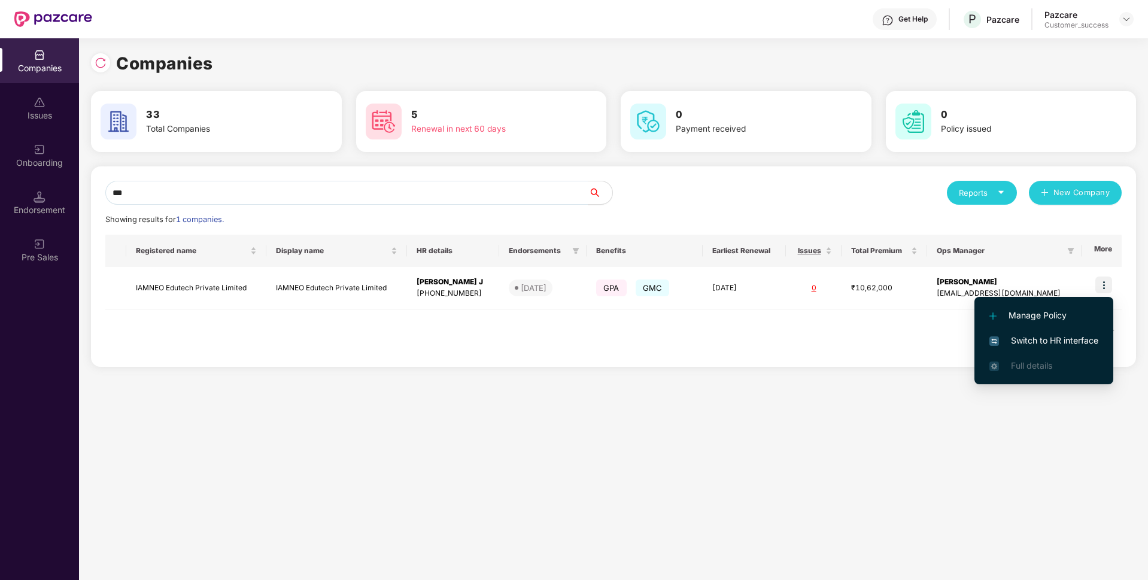
click at [987, 332] on li "Switch to HR interface" at bounding box center [1043, 340] width 139 height 25
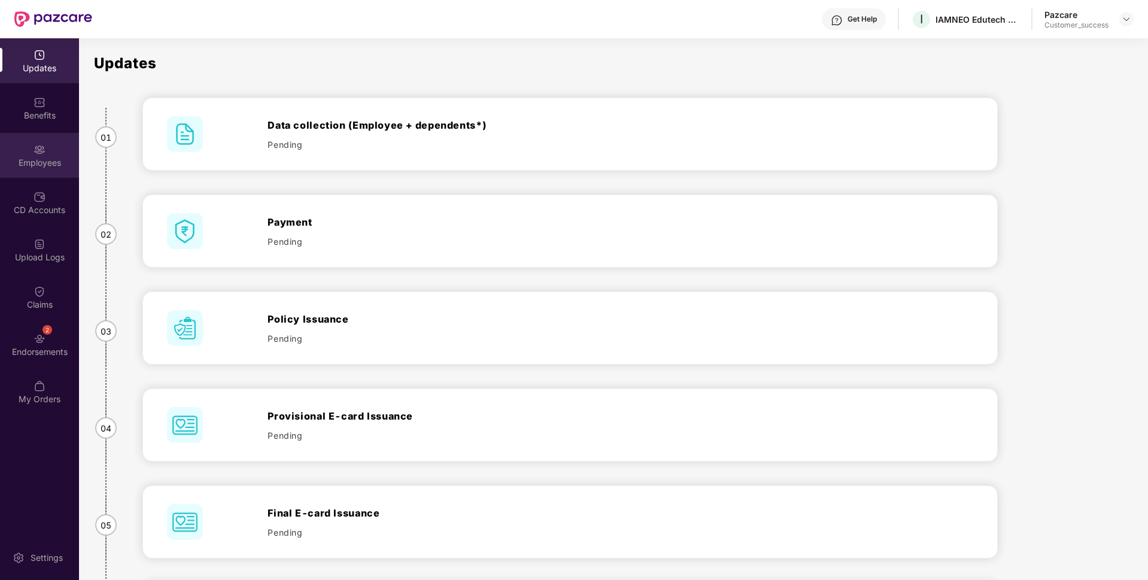
click at [0, 170] on div "Employees" at bounding box center [39, 155] width 79 height 45
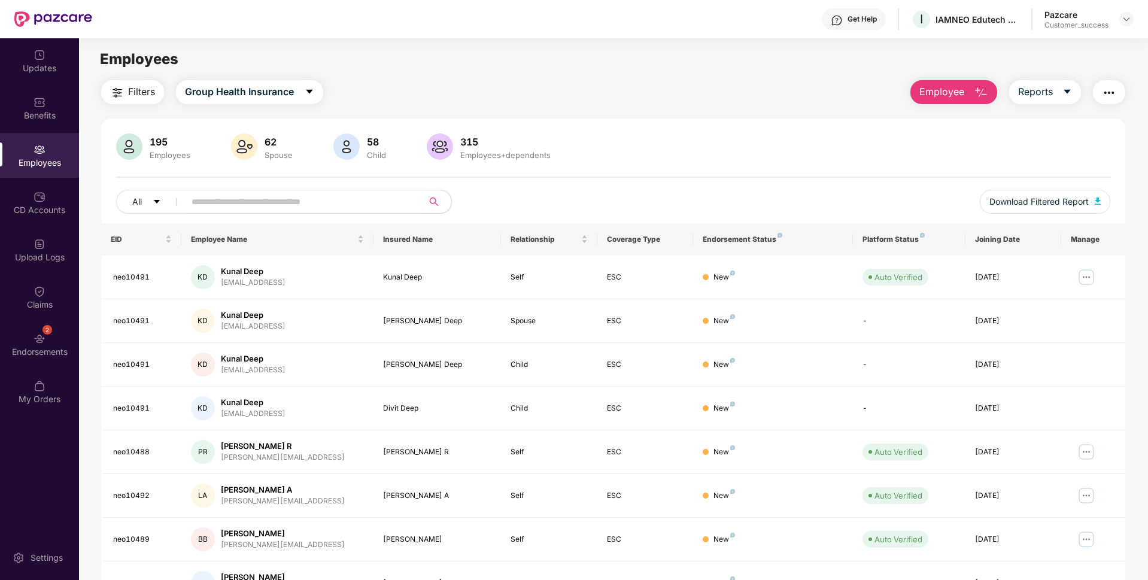
scroll to position [156, 0]
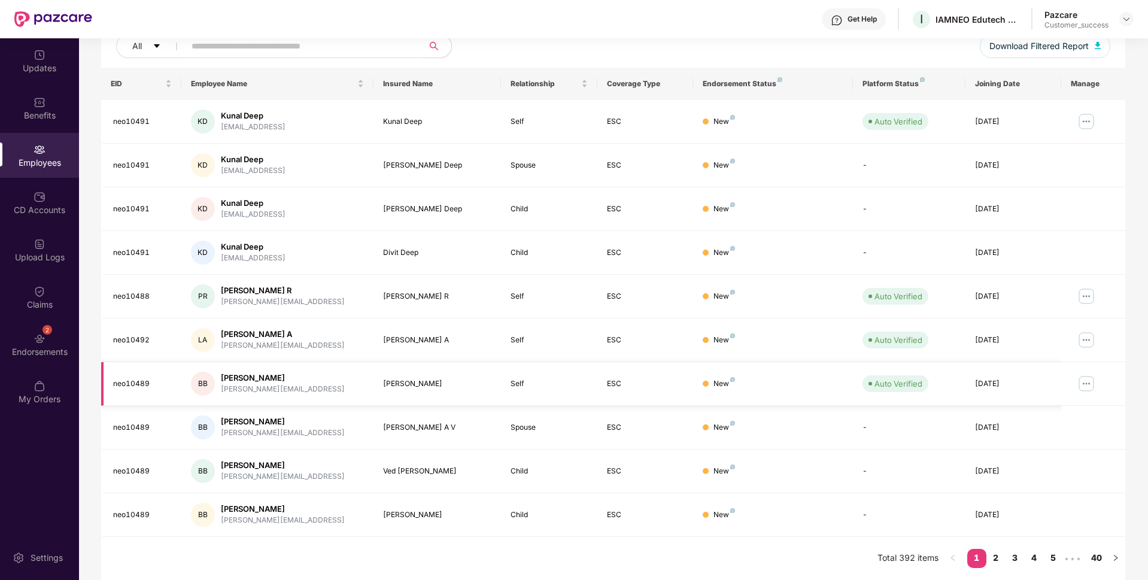
click at [1089, 382] on img at bounding box center [1086, 383] width 19 height 19
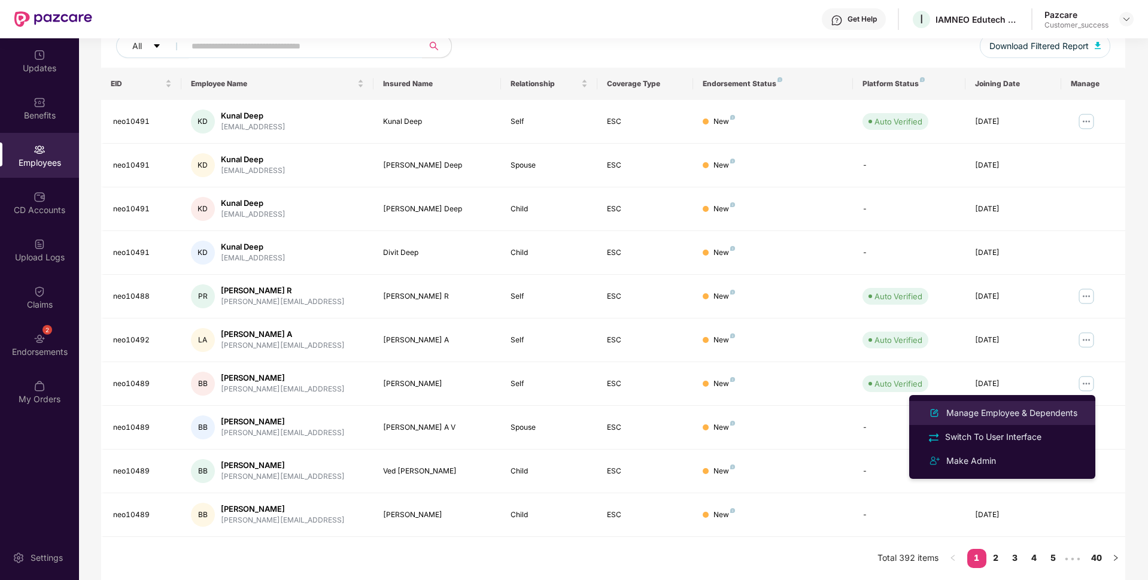
click at [1018, 416] on div "Manage Employee & Dependents" at bounding box center [1012, 412] width 136 height 13
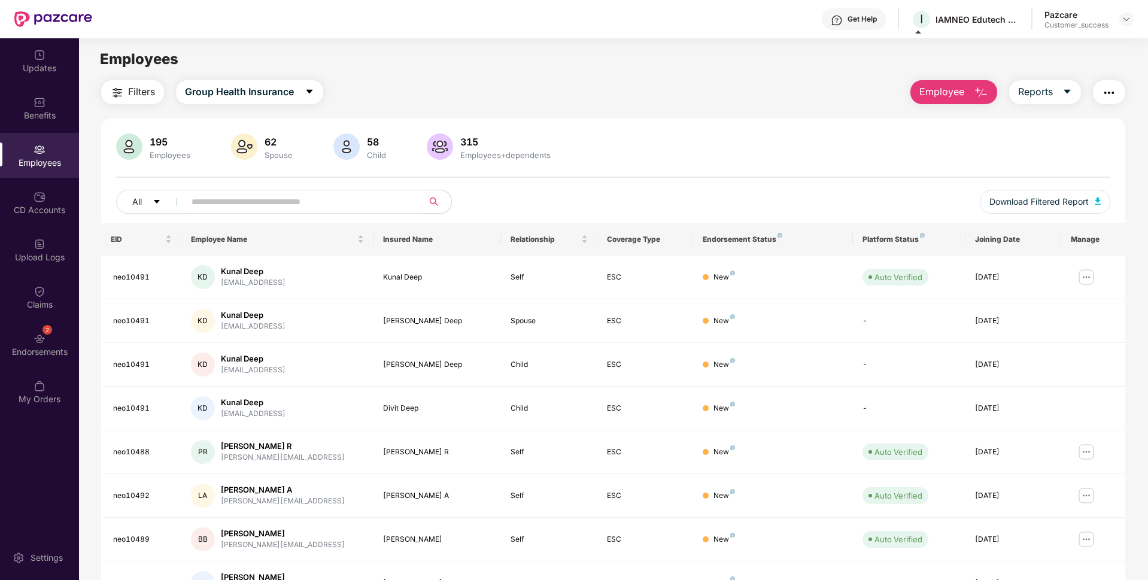
click at [940, 89] on span "Employee" at bounding box center [941, 91] width 45 height 15
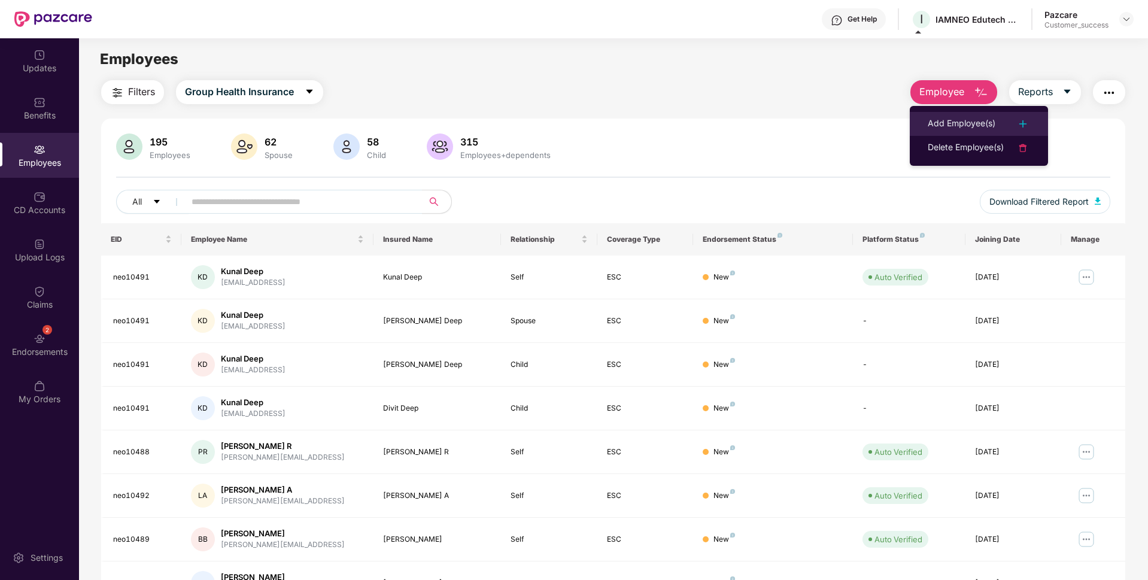
click at [930, 122] on div "Add Employee(s)" at bounding box center [962, 124] width 68 height 14
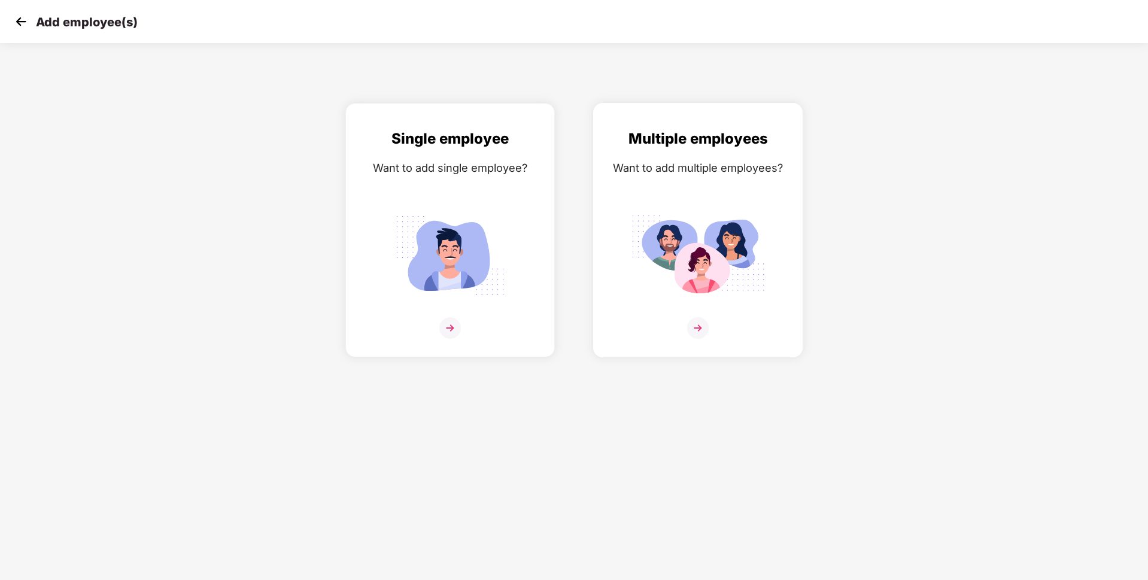
click at [701, 326] on img at bounding box center [698, 328] width 22 height 22
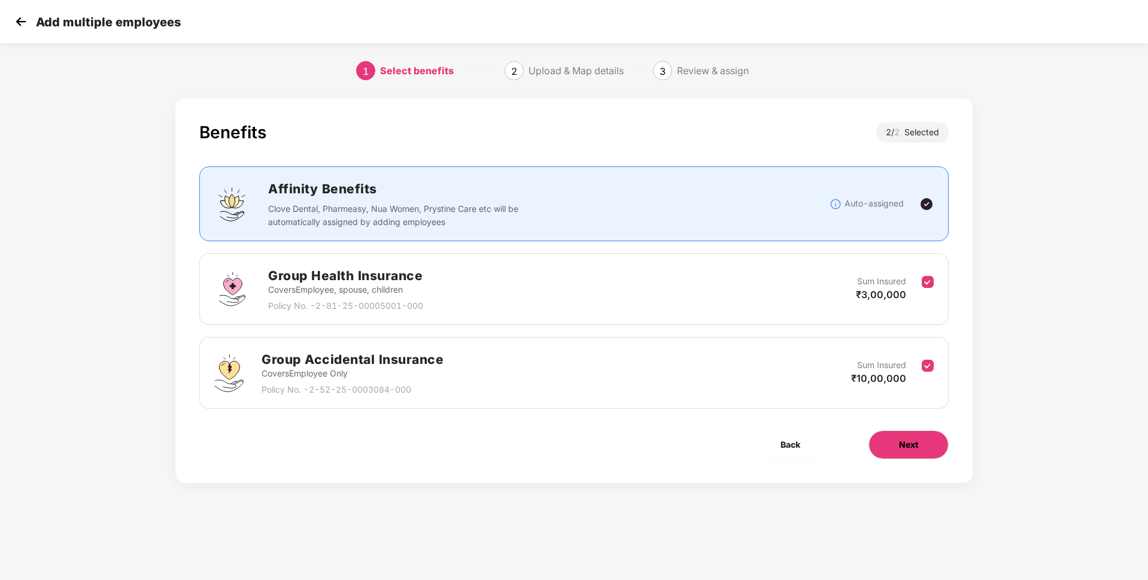
click at [915, 443] on span "Next" at bounding box center [908, 444] width 19 height 13
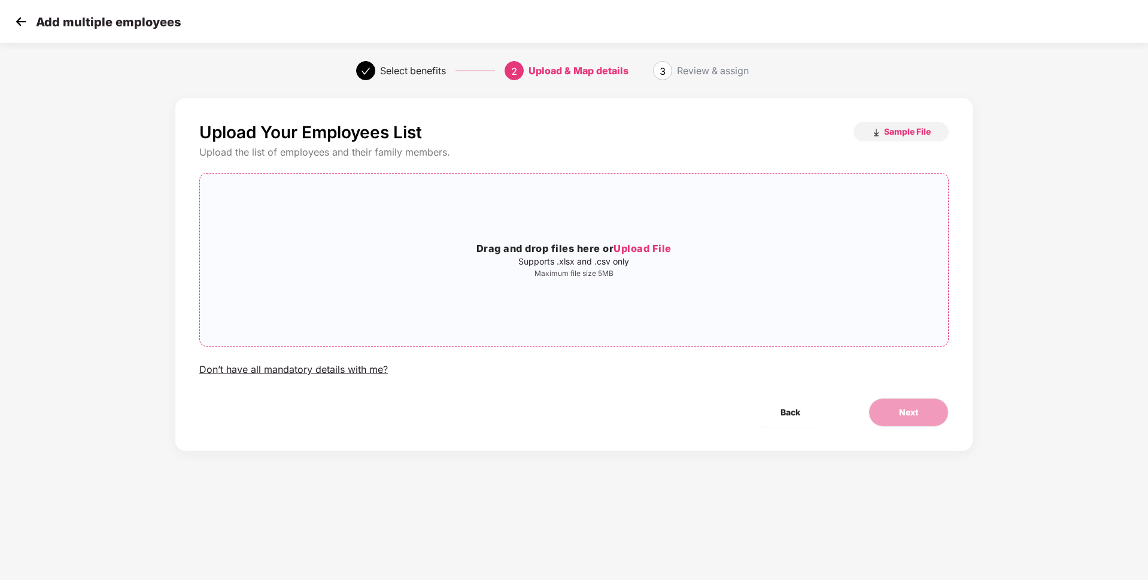
click at [628, 248] on span "Upload File" at bounding box center [642, 248] width 58 height 12
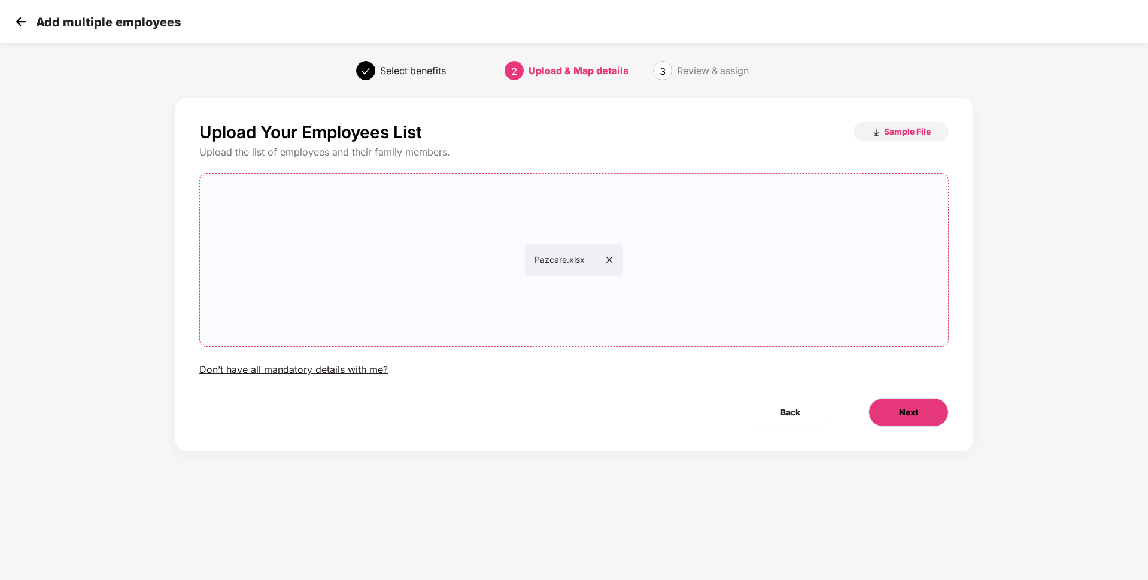
click at [925, 416] on button "Next" at bounding box center [908, 412] width 80 height 29
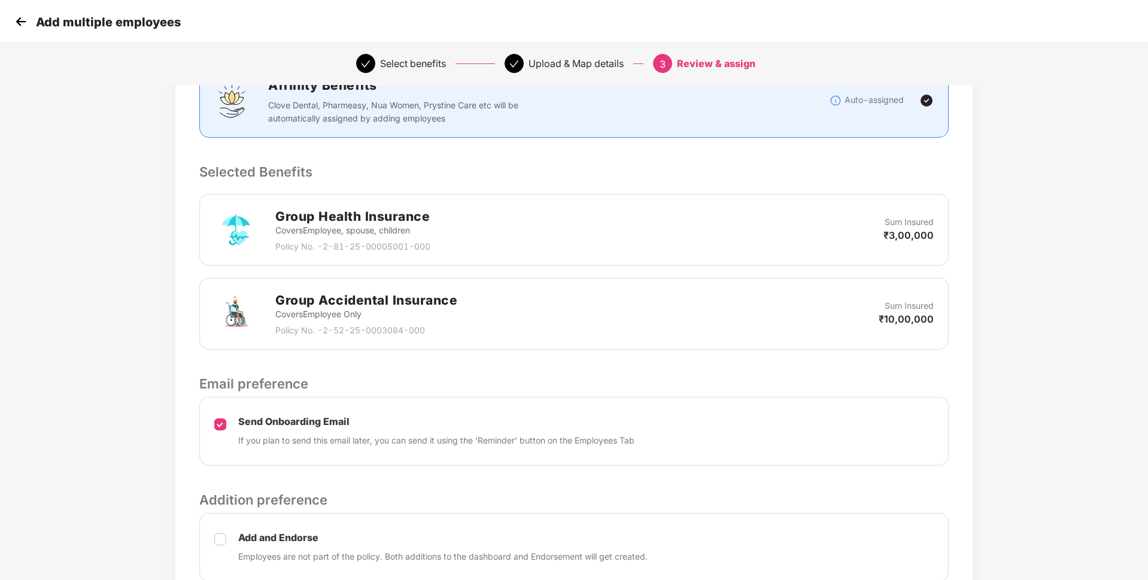
scroll to position [287, 0]
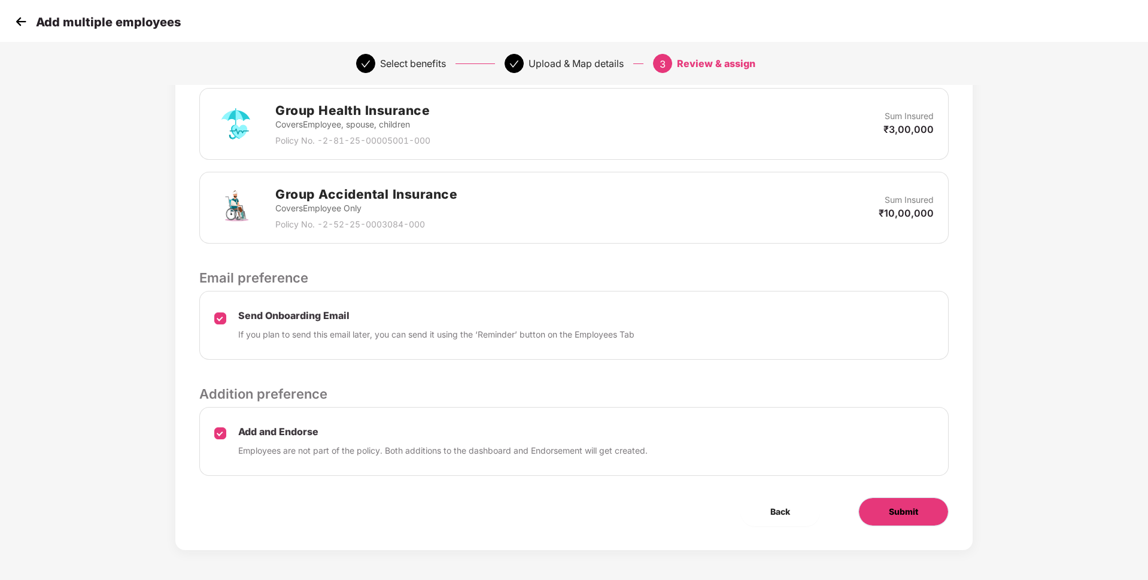
click at [912, 512] on span "Submit" at bounding box center [903, 511] width 29 height 13
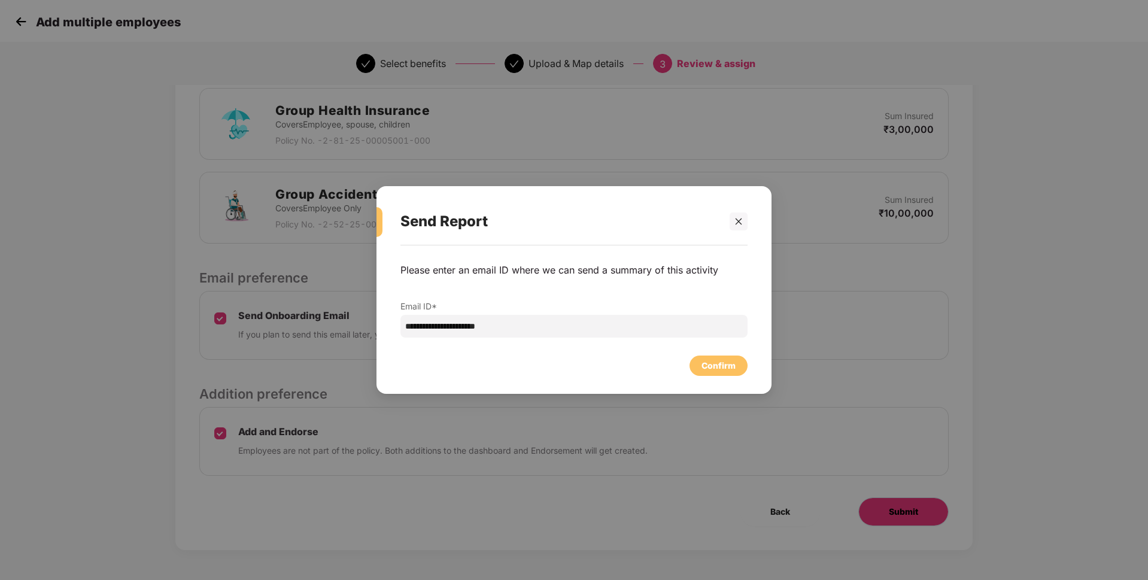
scroll to position [0, 0]
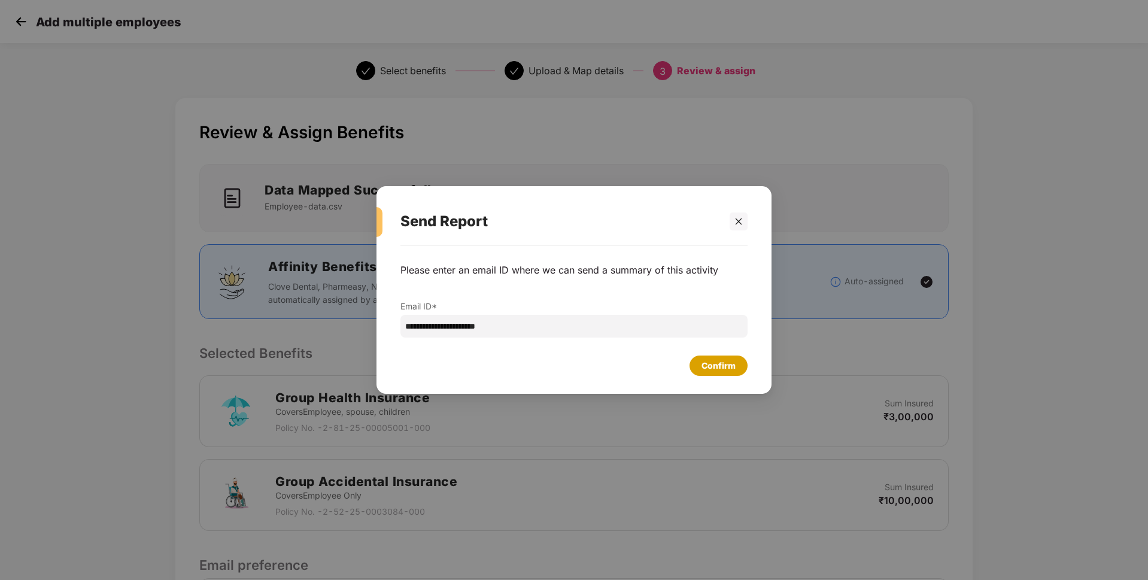
click at [729, 365] on div "Confirm" at bounding box center [718, 365] width 34 height 13
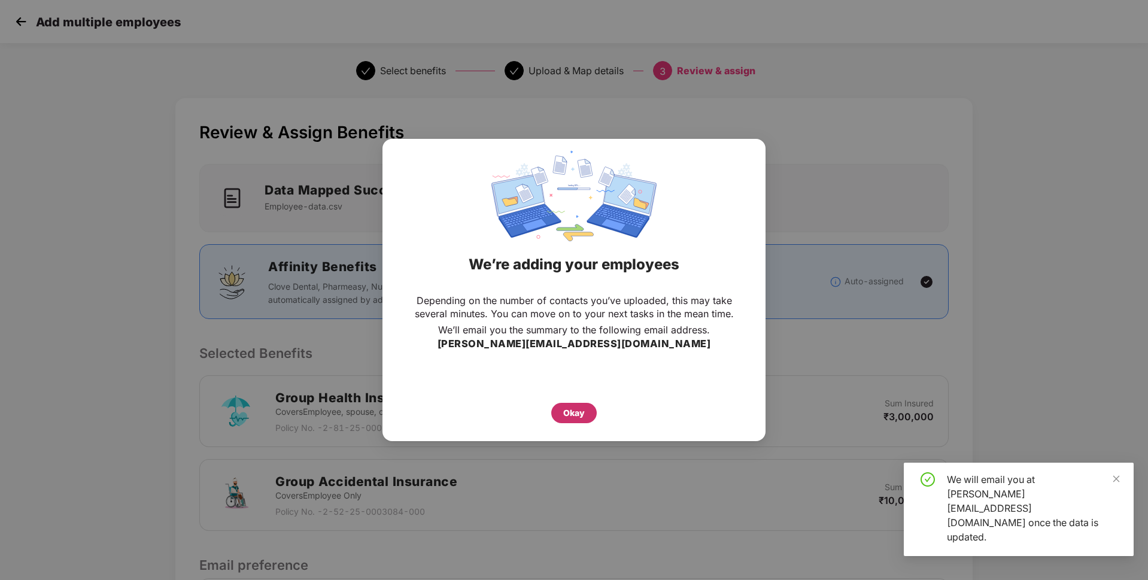
click at [585, 409] on div "Okay" at bounding box center [573, 413] width 45 height 20
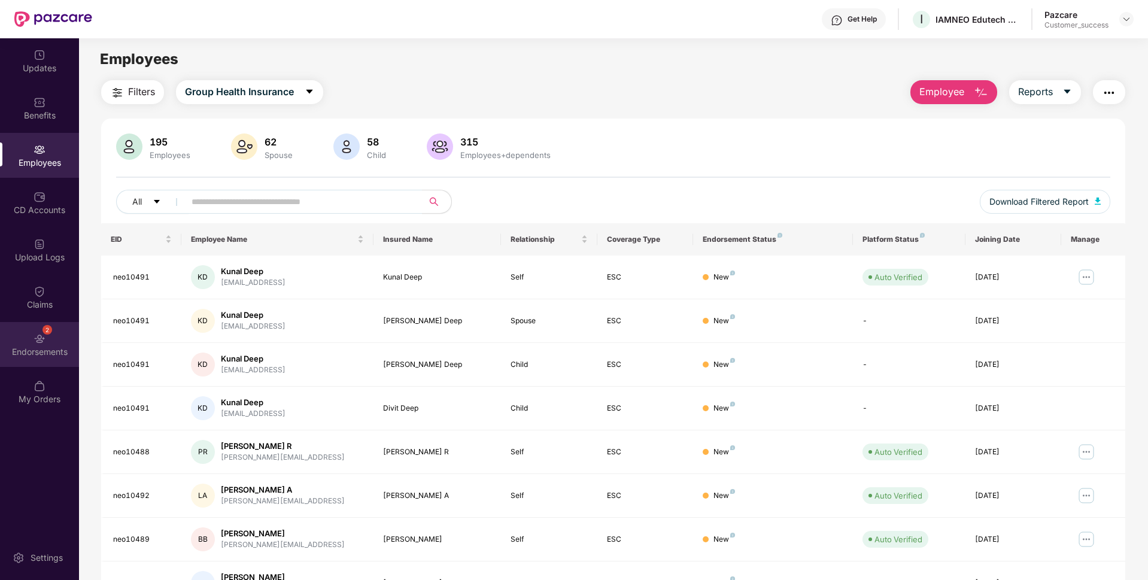
click at [8, 338] on div "2 Endorsements" at bounding box center [39, 344] width 79 height 45
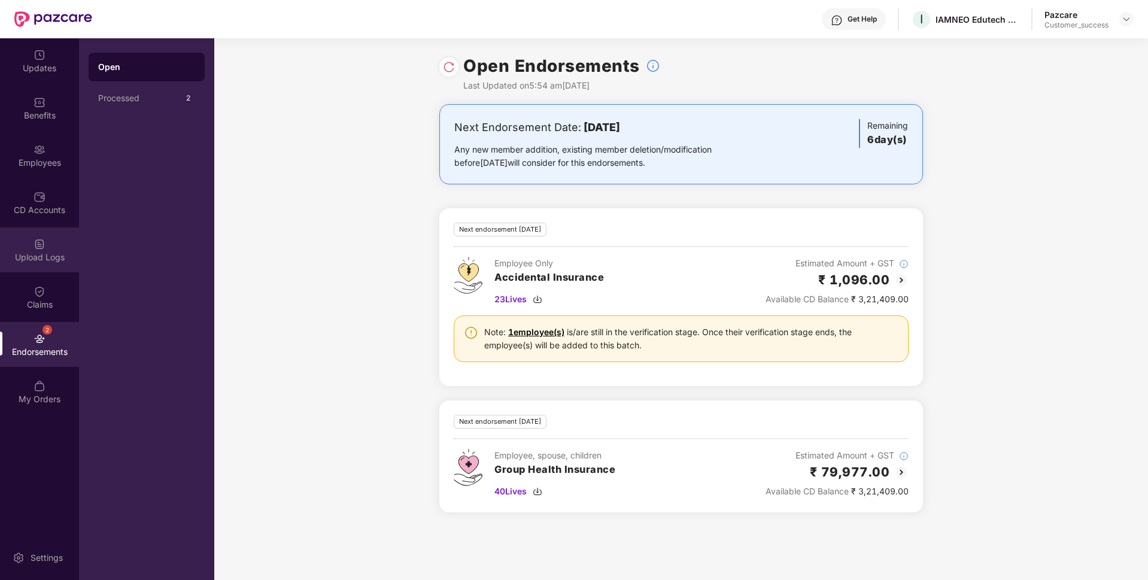
click at [9, 263] on div "Upload Logs" at bounding box center [39, 257] width 79 height 12
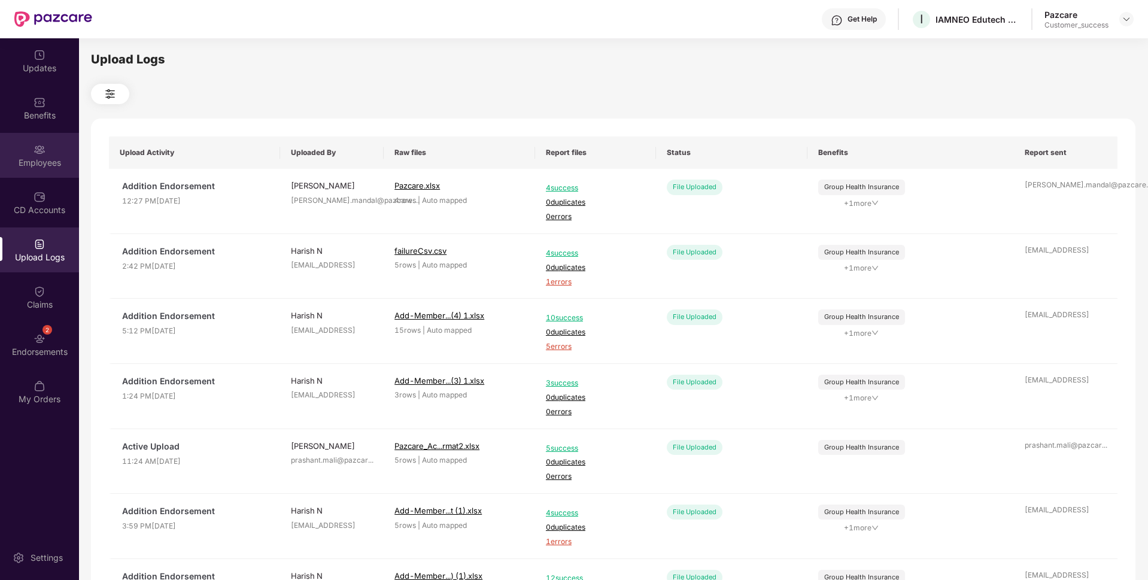
click at [37, 167] on div "Employees" at bounding box center [39, 163] width 79 height 12
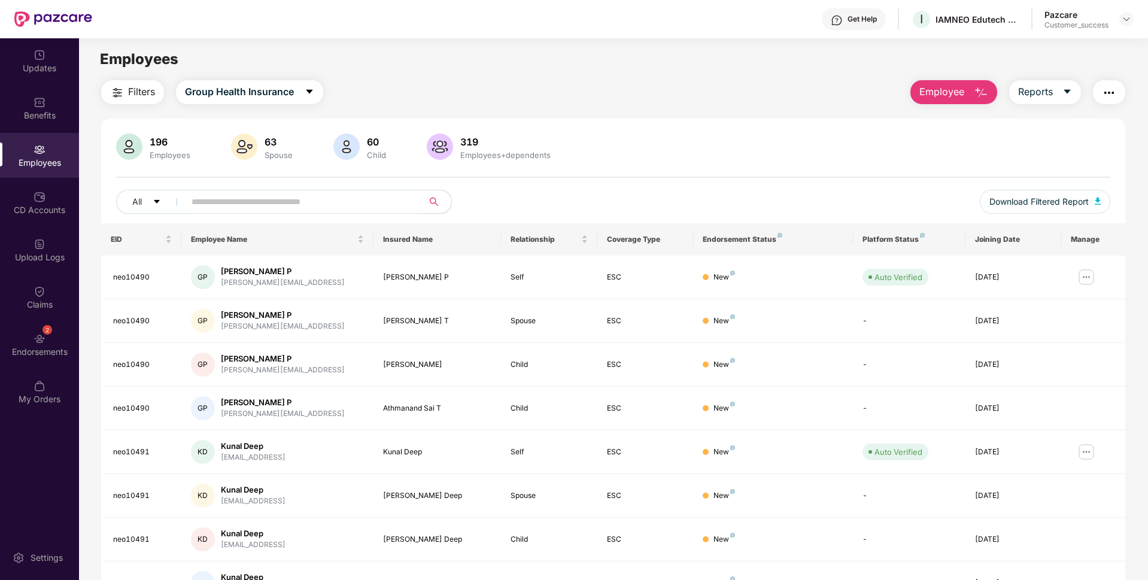
scroll to position [156, 0]
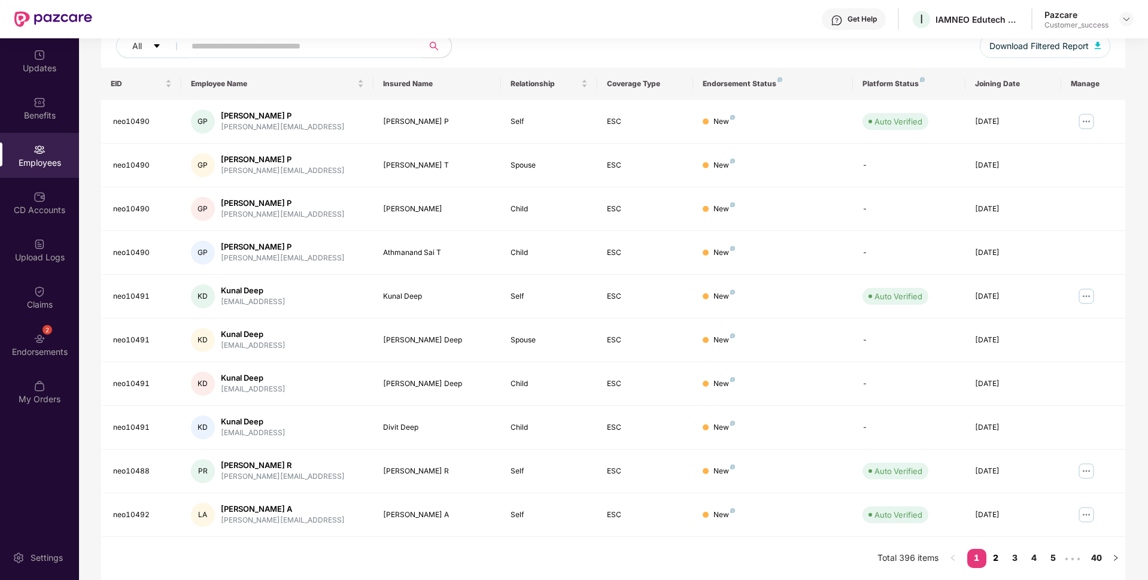
click at [996, 554] on link "2" at bounding box center [995, 558] width 19 height 18
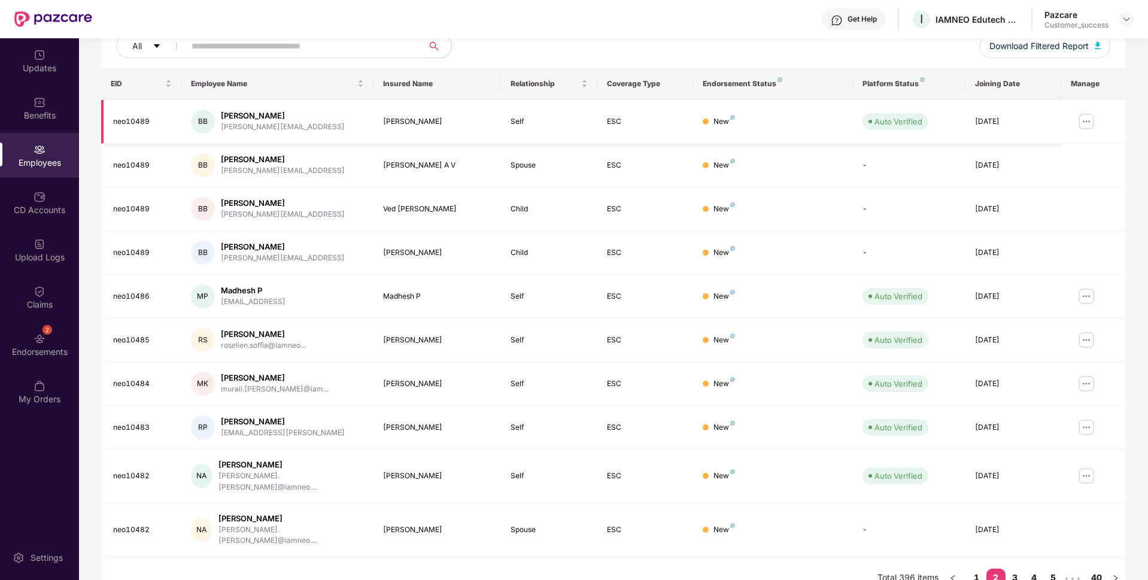
click at [1086, 116] on img at bounding box center [1086, 121] width 19 height 19
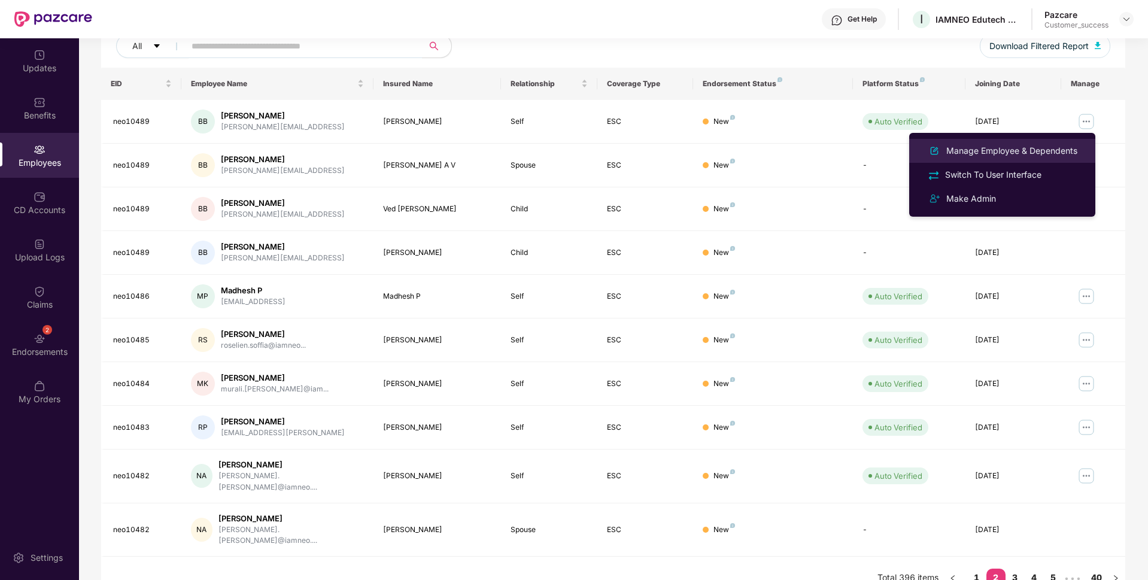
click at [988, 157] on div "Manage Employee & Dependents" at bounding box center [1012, 150] width 136 height 13
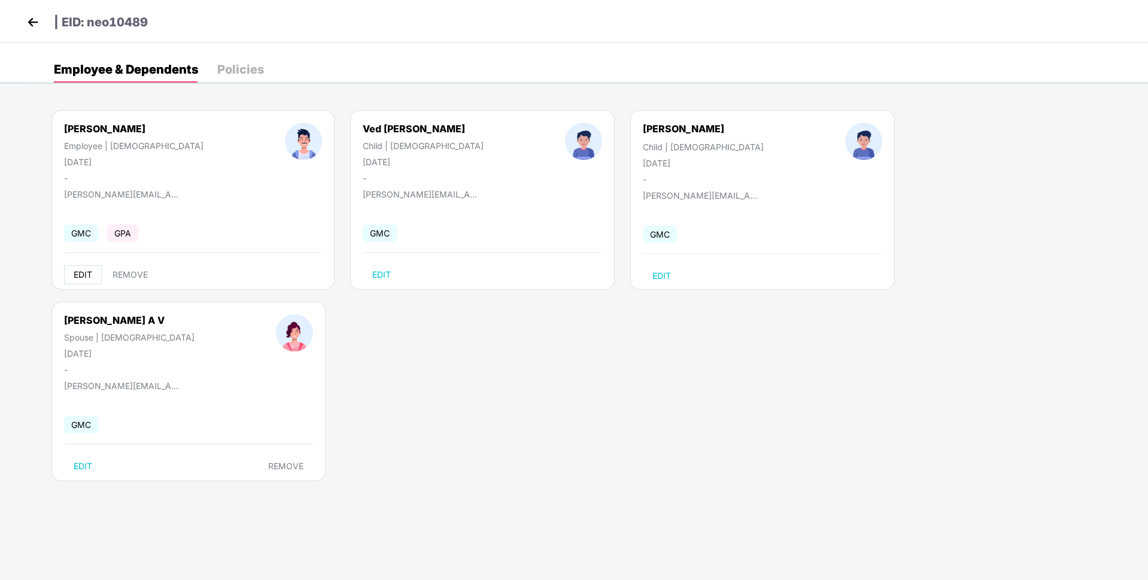
click at [89, 276] on span "EDIT" at bounding box center [83, 275] width 19 height 10
select select "****"
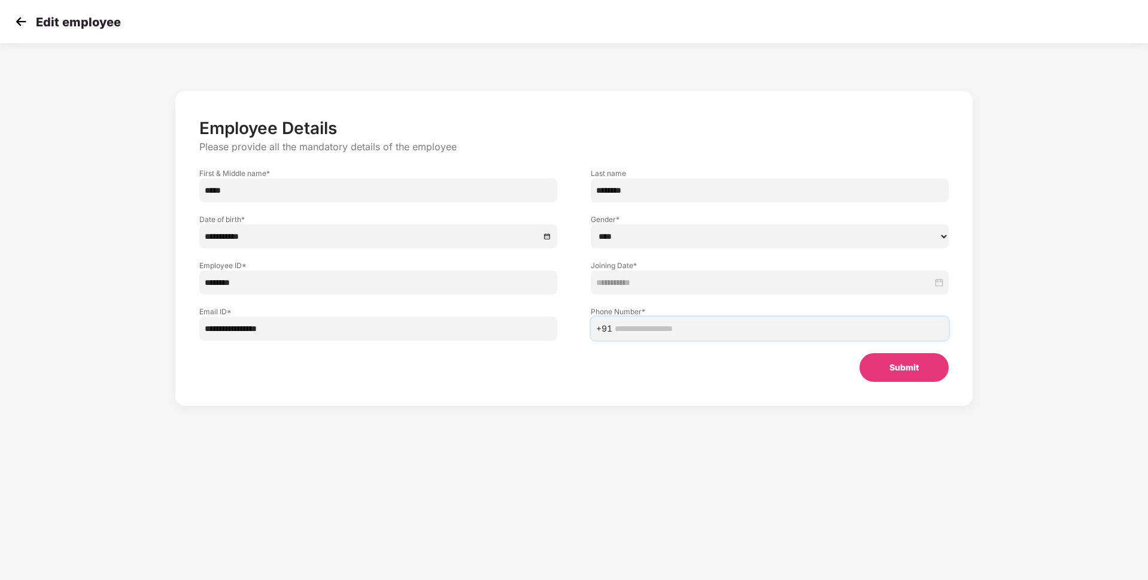
click at [651, 335] on input "text" at bounding box center [779, 328] width 329 height 13
paste input "**********"
type input "**********"
click at [878, 365] on button "Submit" at bounding box center [903, 367] width 89 height 29
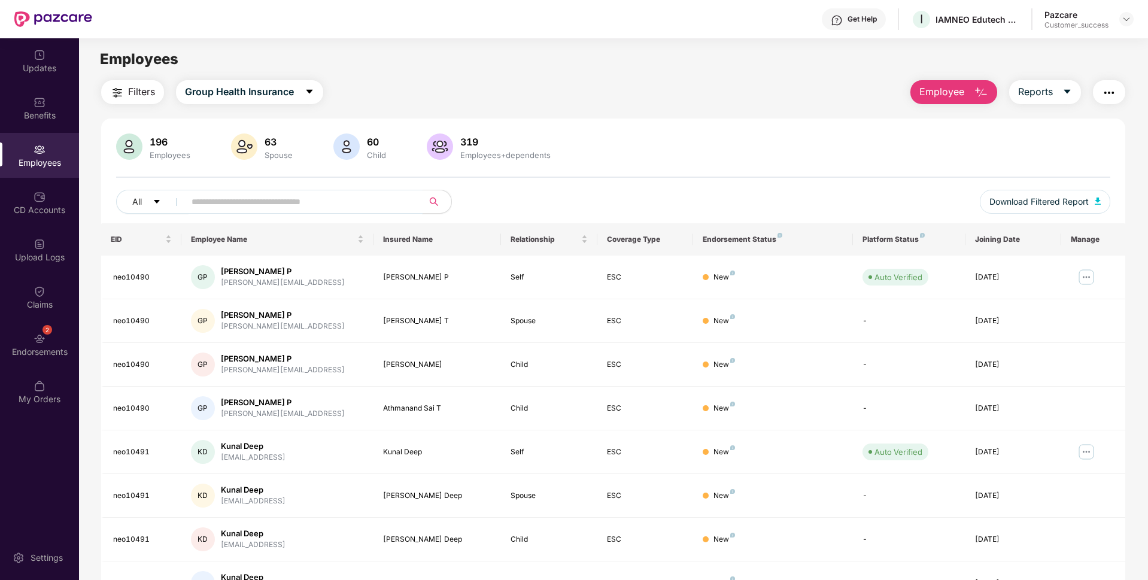
click at [351, 201] on input "text" at bounding box center [299, 202] width 215 height 18
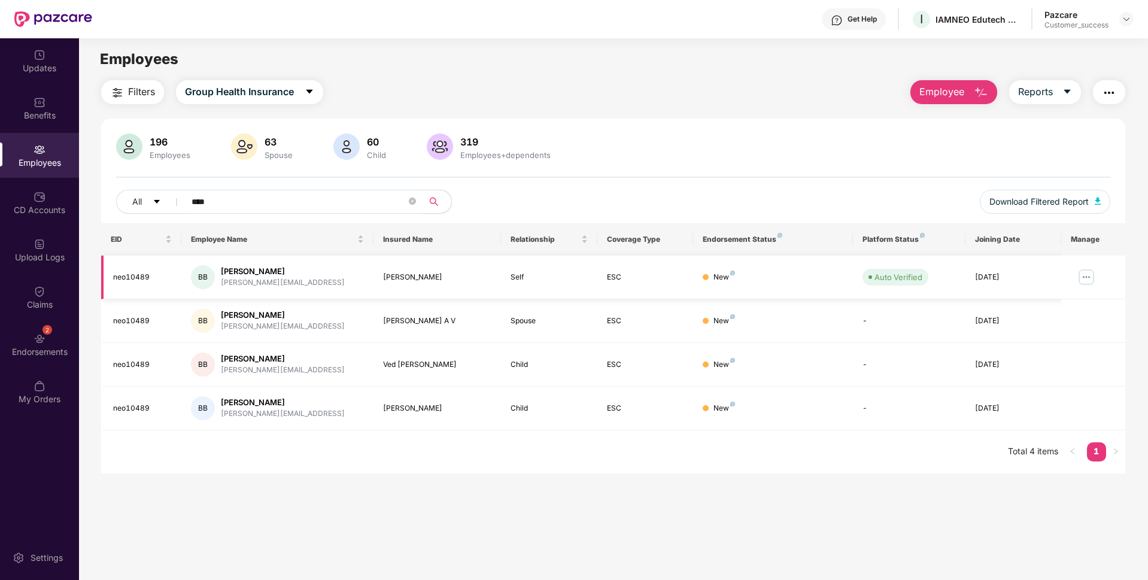
type input "****"
click at [1089, 281] on img at bounding box center [1086, 277] width 19 height 19
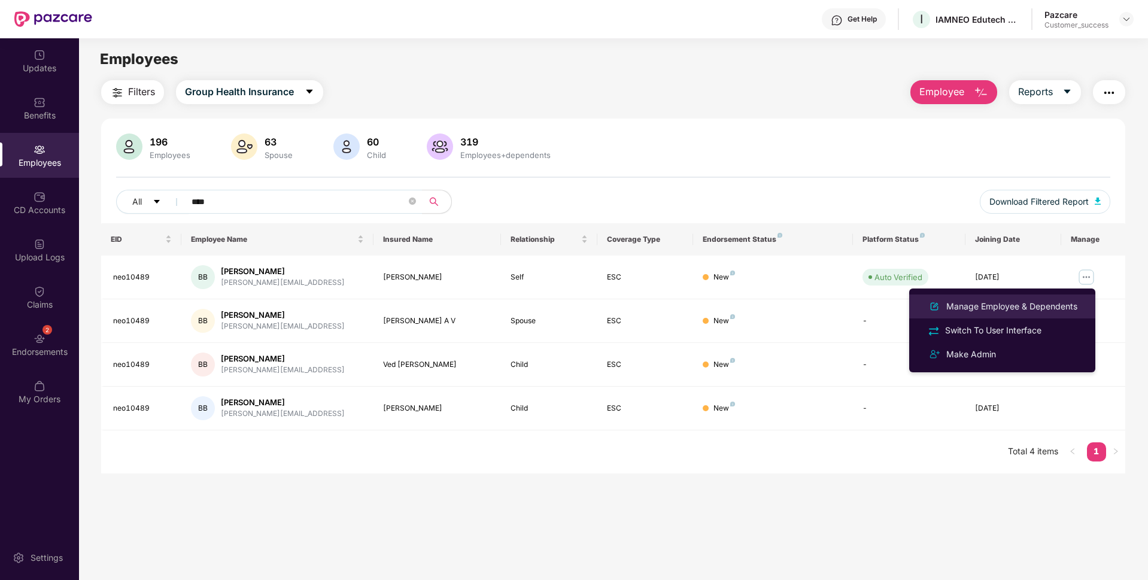
click at [1033, 300] on div "Manage Employee & Dependents" at bounding box center [1012, 306] width 136 height 13
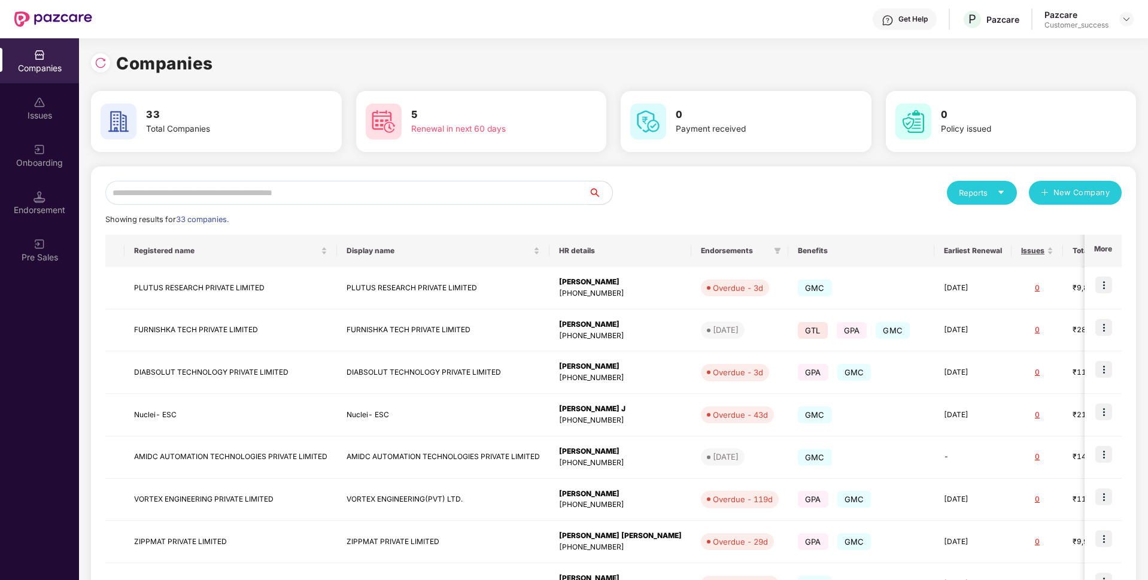
click at [300, 185] on input "text" at bounding box center [346, 193] width 483 height 24
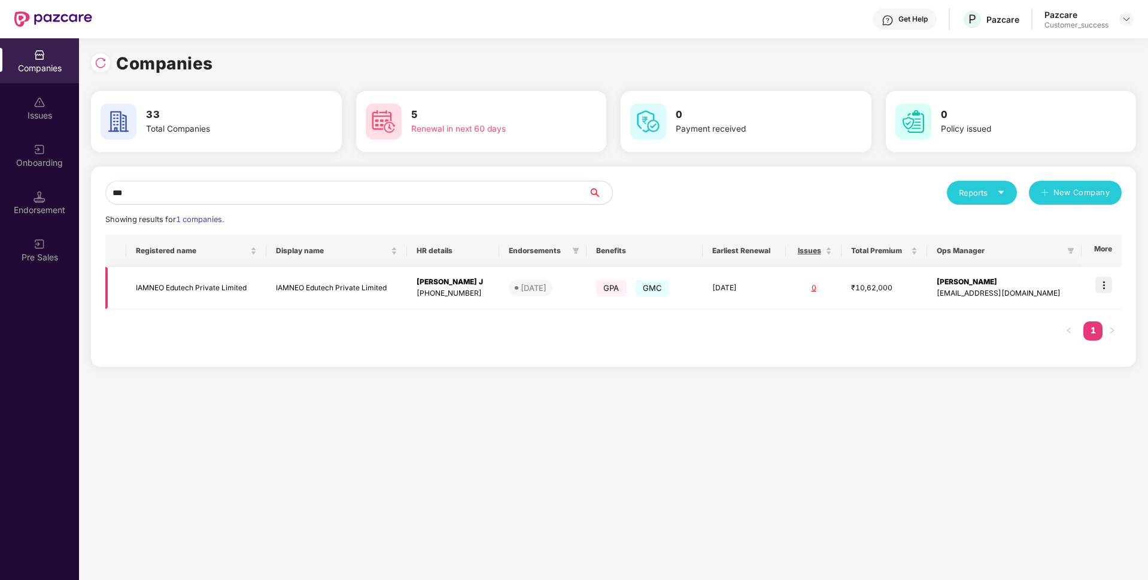
type input "***"
click at [172, 278] on td "IAMNEO Edutech Private Limited" at bounding box center [196, 288] width 140 height 42
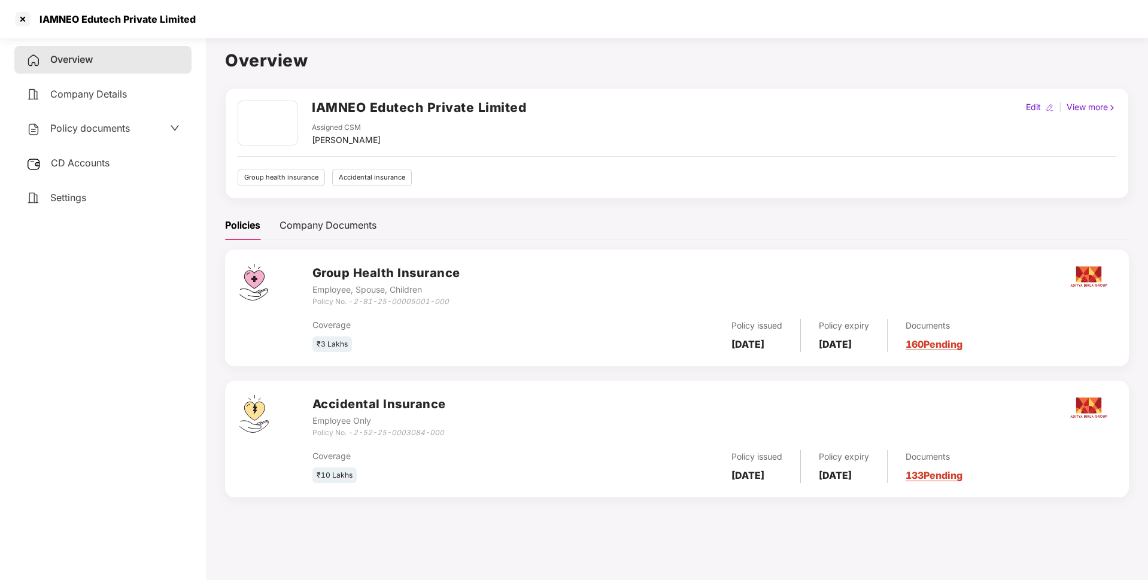
click at [435, 104] on h2 "IAMNEO Edutech Private Limited" at bounding box center [419, 108] width 214 height 20
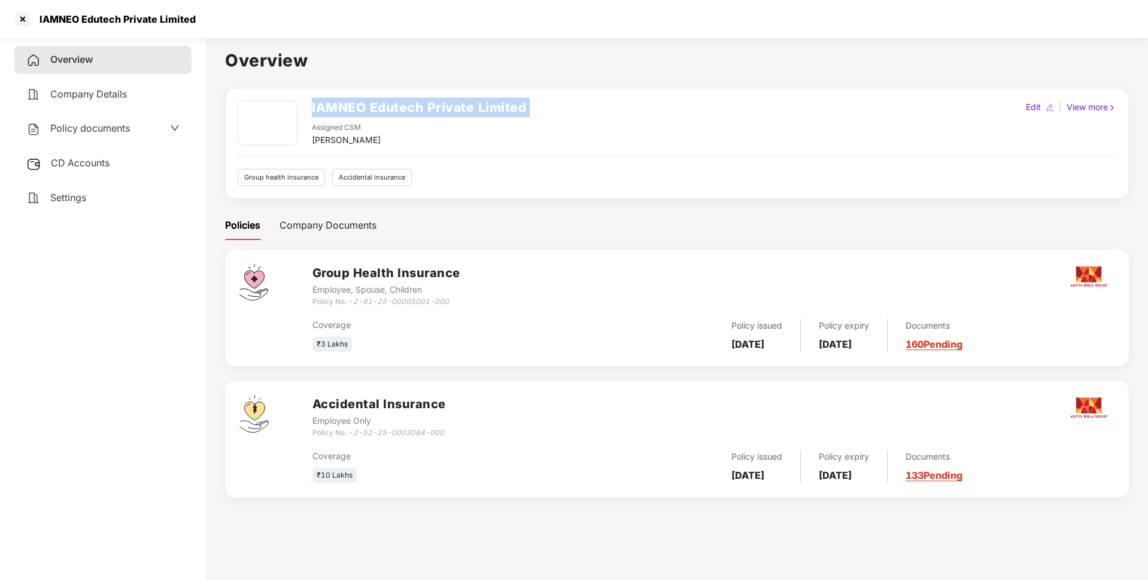
copy h2 "IAMNEO Edutech Private Limited"
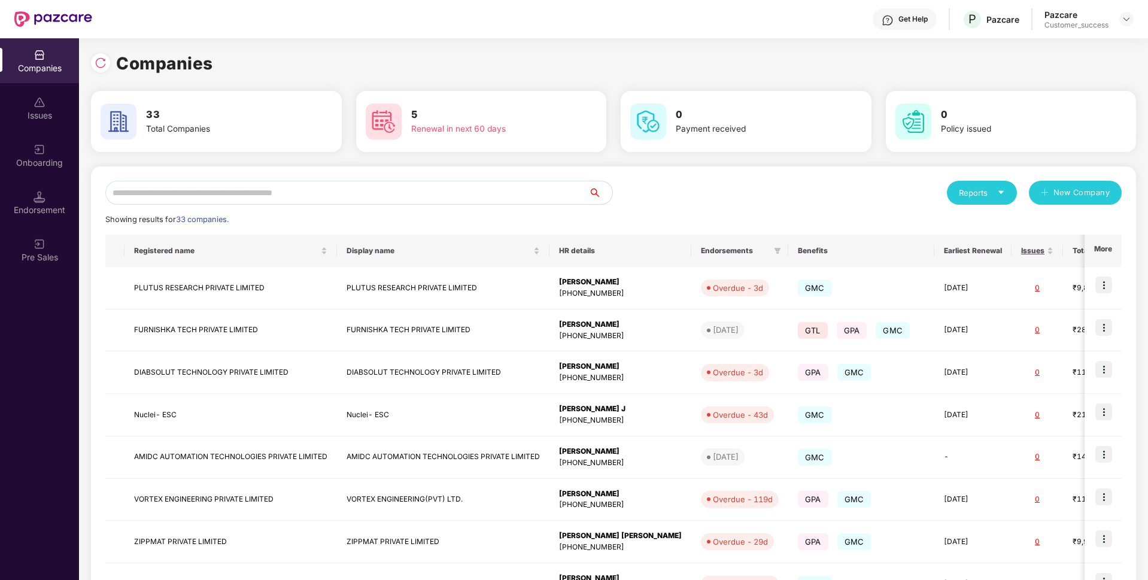
click at [193, 189] on input "text" at bounding box center [346, 193] width 483 height 24
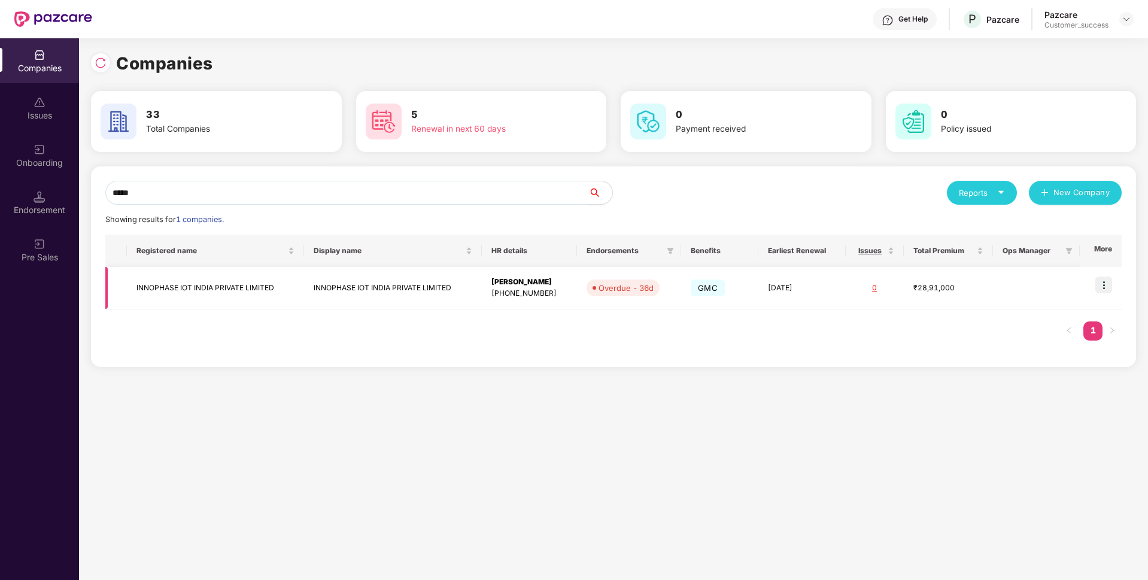
type input "*****"
click at [1104, 290] on img at bounding box center [1103, 285] width 17 height 17
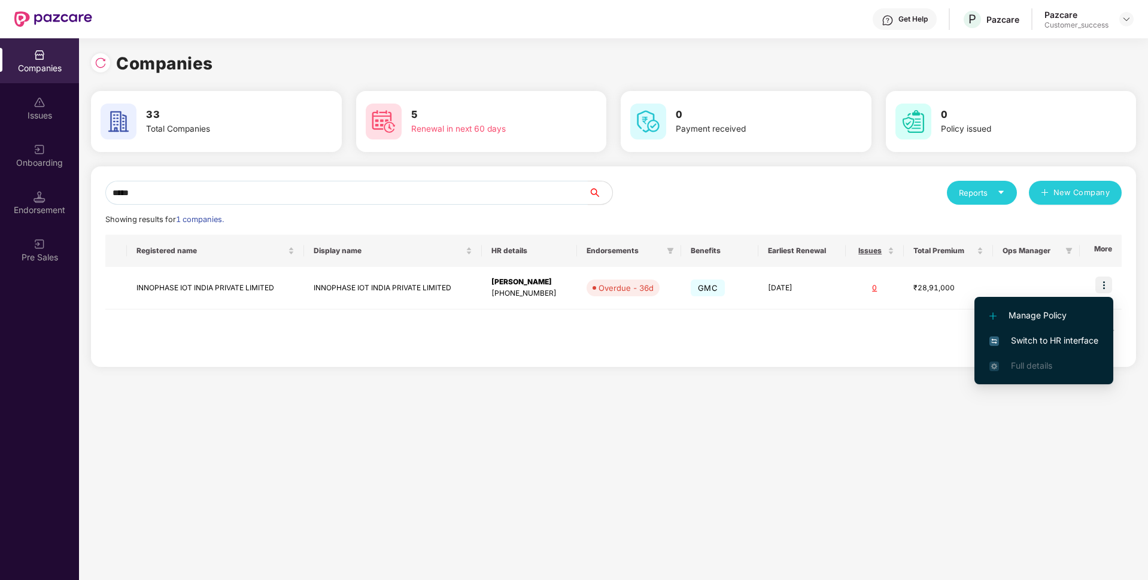
click at [1045, 342] on span "Switch to HR interface" at bounding box center [1043, 340] width 109 height 13
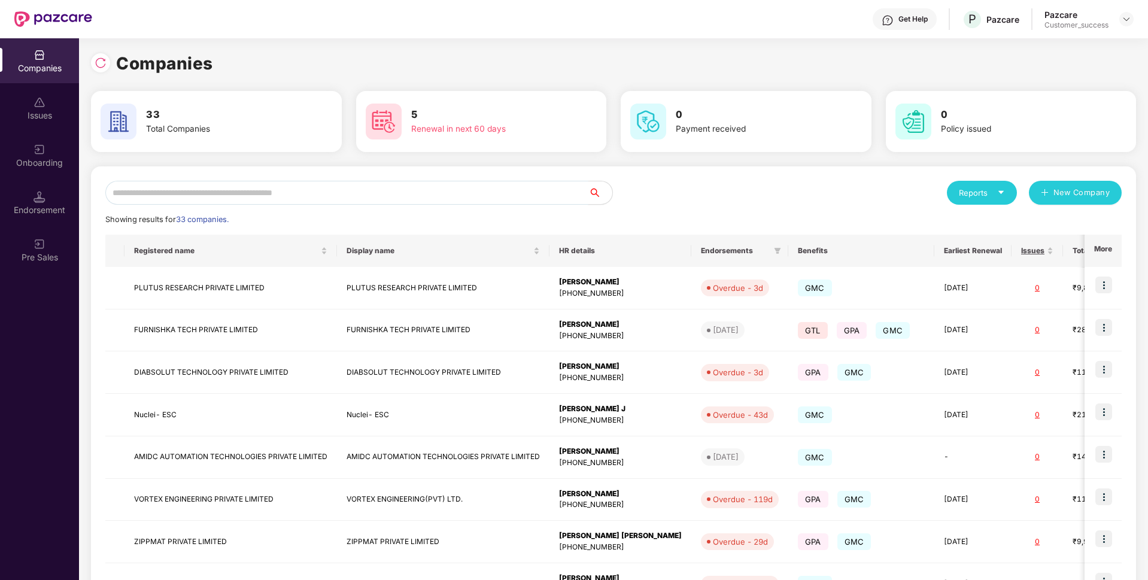
click at [221, 199] on input "text" at bounding box center [346, 193] width 483 height 24
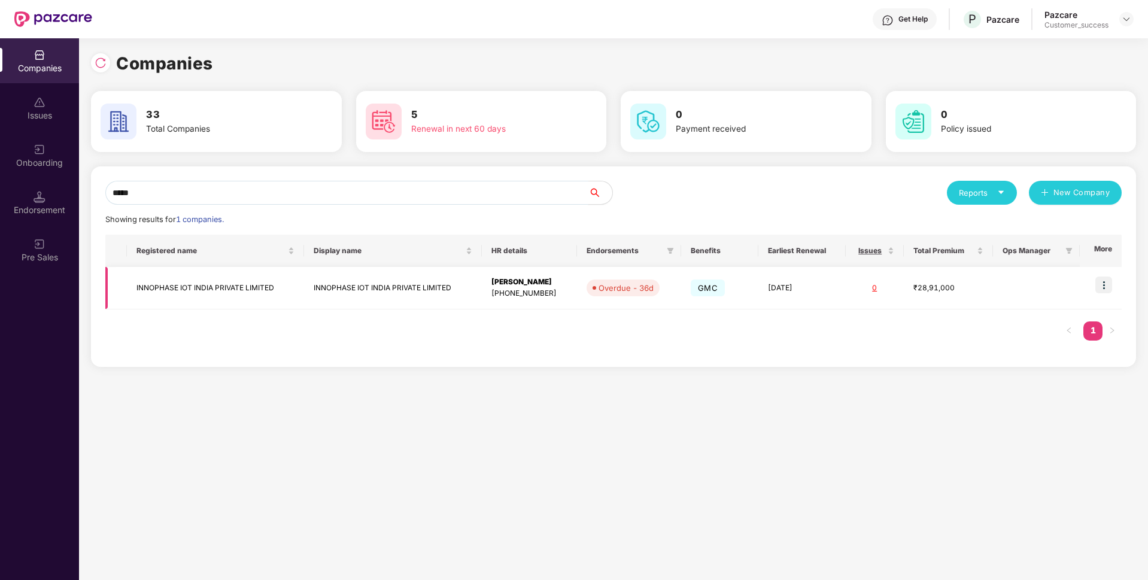
type input "*****"
click at [165, 284] on td "INNOPHASE IOT INDIA PRIVATE LIMITED" at bounding box center [215, 288] width 177 height 42
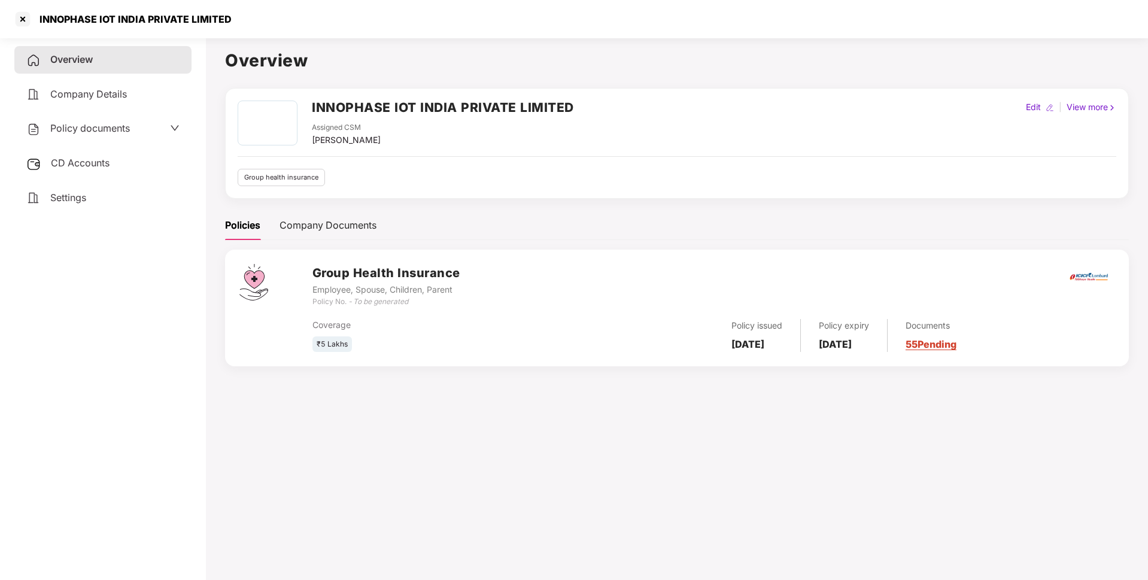
click at [124, 126] on span "Policy documents" at bounding box center [90, 128] width 80 height 12
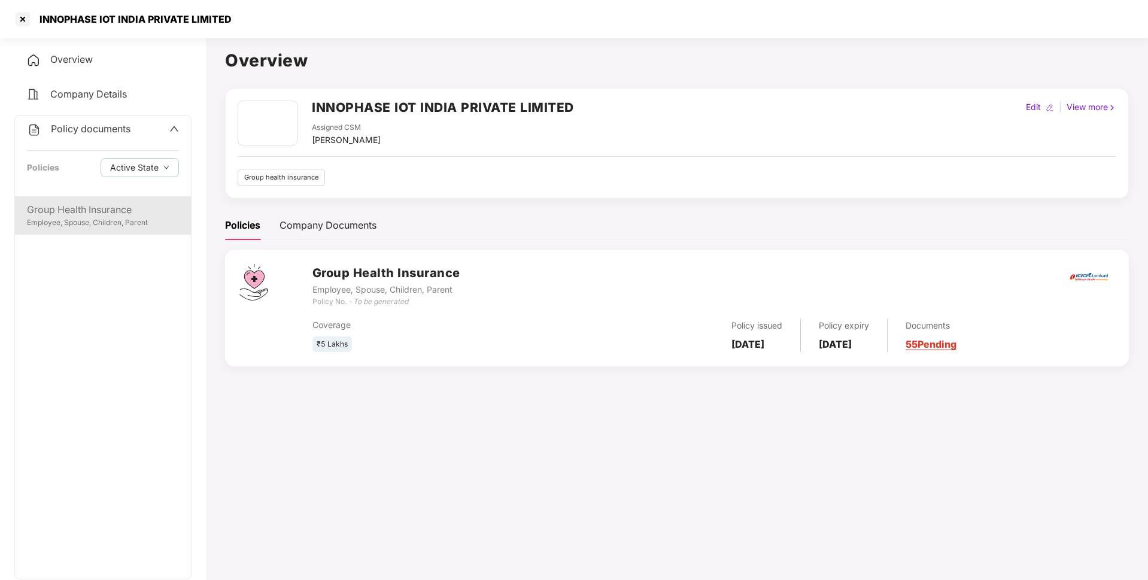
click at [113, 227] on div "Employee, Spouse, Children, Parent" at bounding box center [103, 222] width 152 height 11
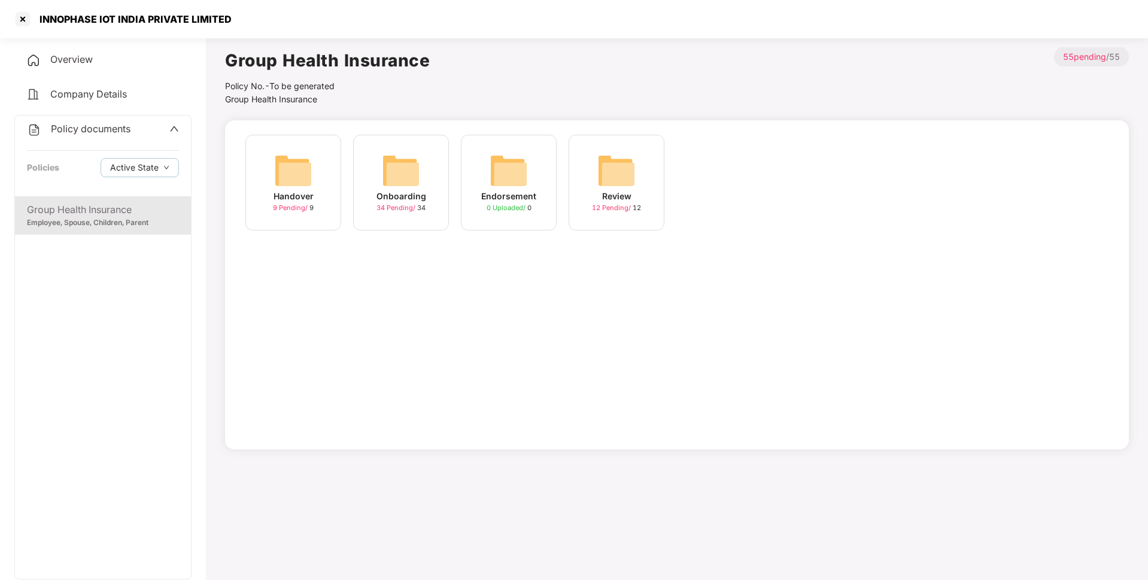
click at [374, 202] on div "Onboarding 34 Pending / 34" at bounding box center [401, 183] width 96 height 96
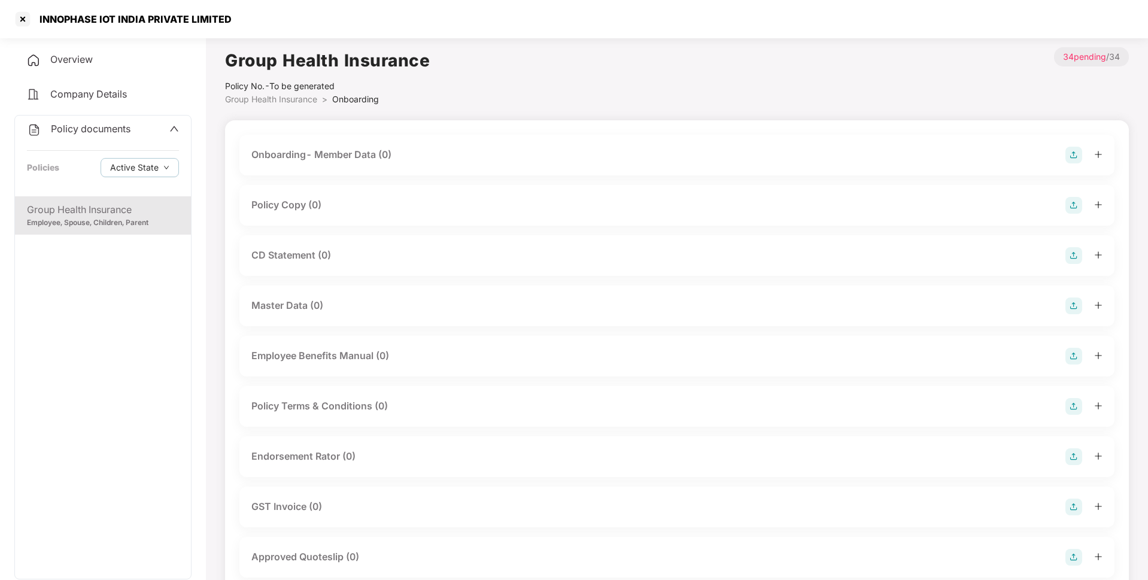
click at [325, 203] on div "Policy Copy (0)" at bounding box center [676, 205] width 851 height 17
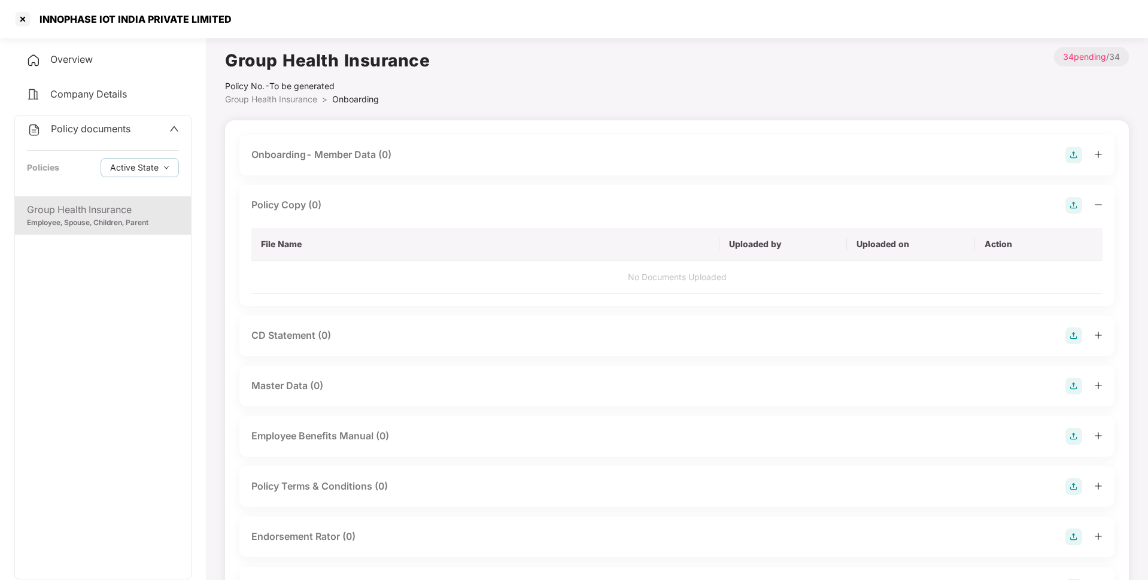
click at [1079, 209] on img at bounding box center [1073, 205] width 17 height 17
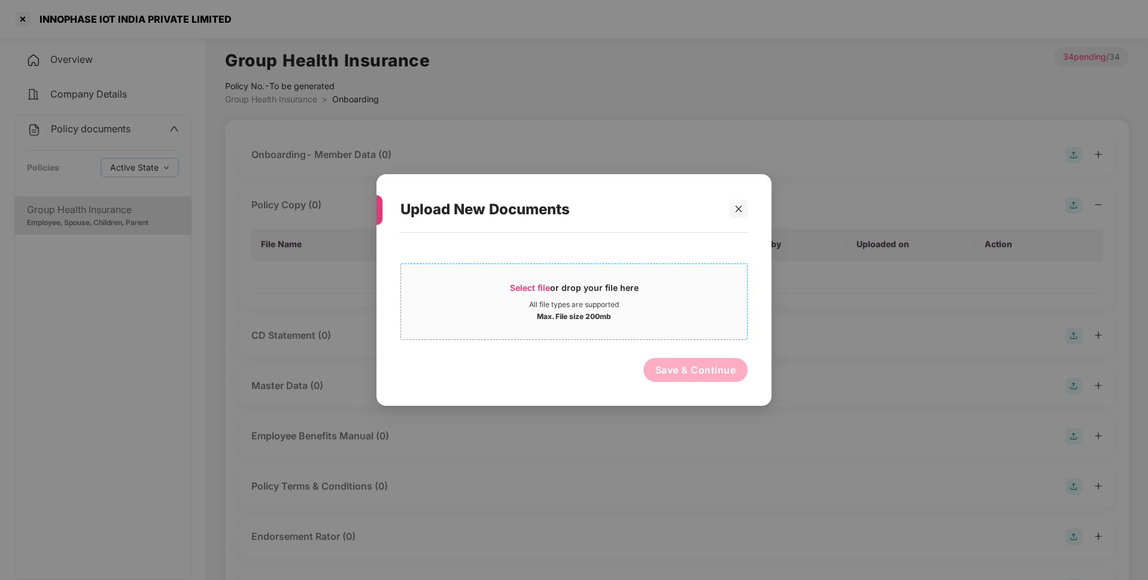
click at [515, 287] on span "Select file" at bounding box center [530, 288] width 40 height 10
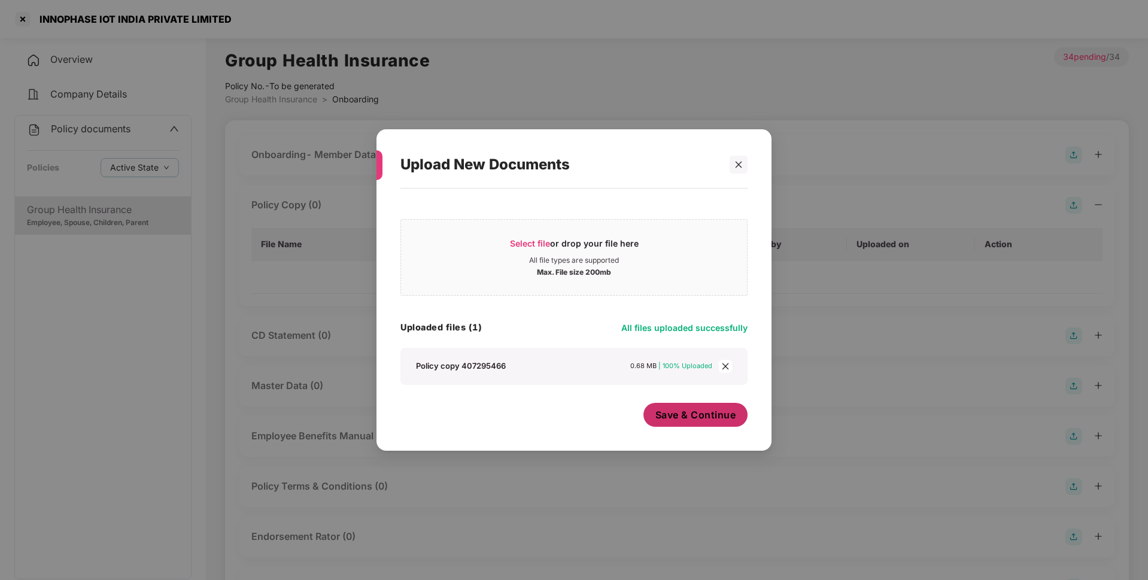
click at [697, 411] on span "Save & Continue" at bounding box center [695, 414] width 81 height 13
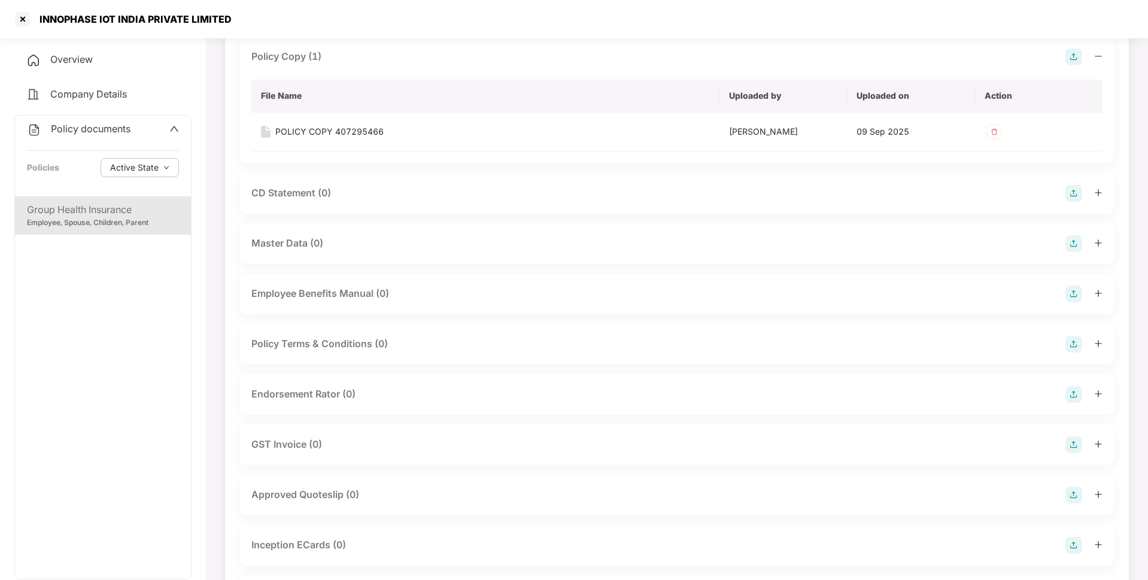
scroll to position [150, 0]
click at [314, 447] on div "GST Invoice (0)" at bounding box center [286, 442] width 71 height 15
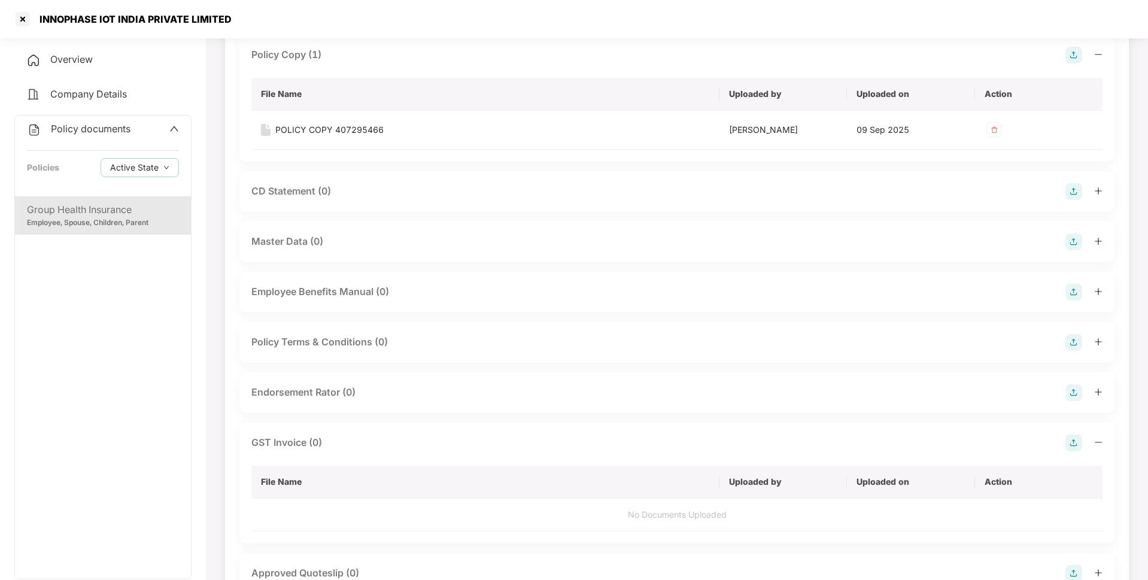
click at [1077, 442] on img at bounding box center [1073, 443] width 17 height 17
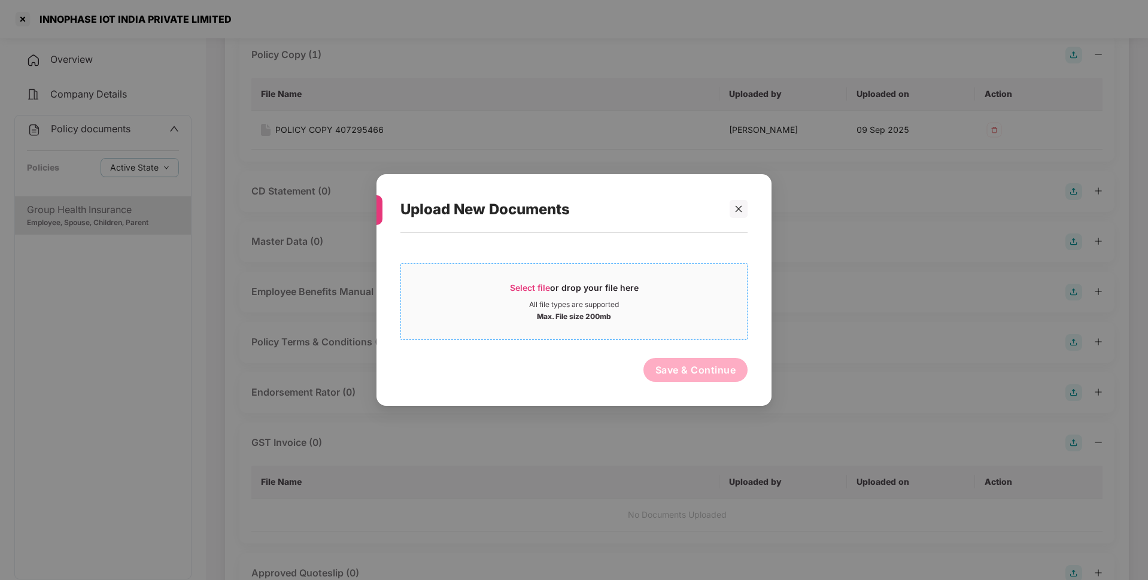
click at [530, 299] on div "Select file or drop your file here" at bounding box center [574, 291] width 129 height 18
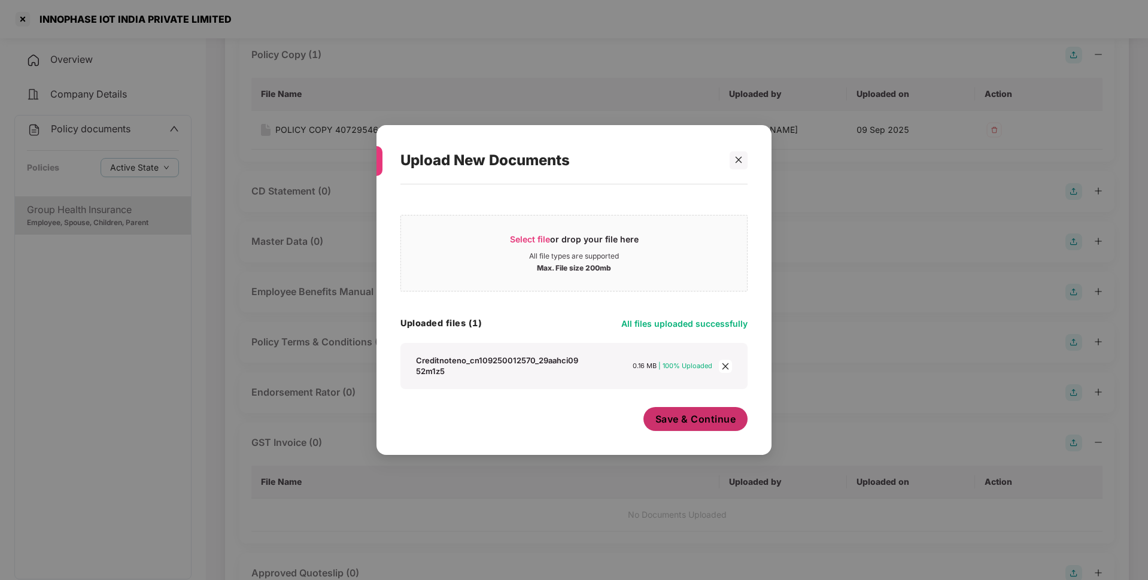
click at [713, 426] on button "Save & Continue" at bounding box center [695, 419] width 105 height 24
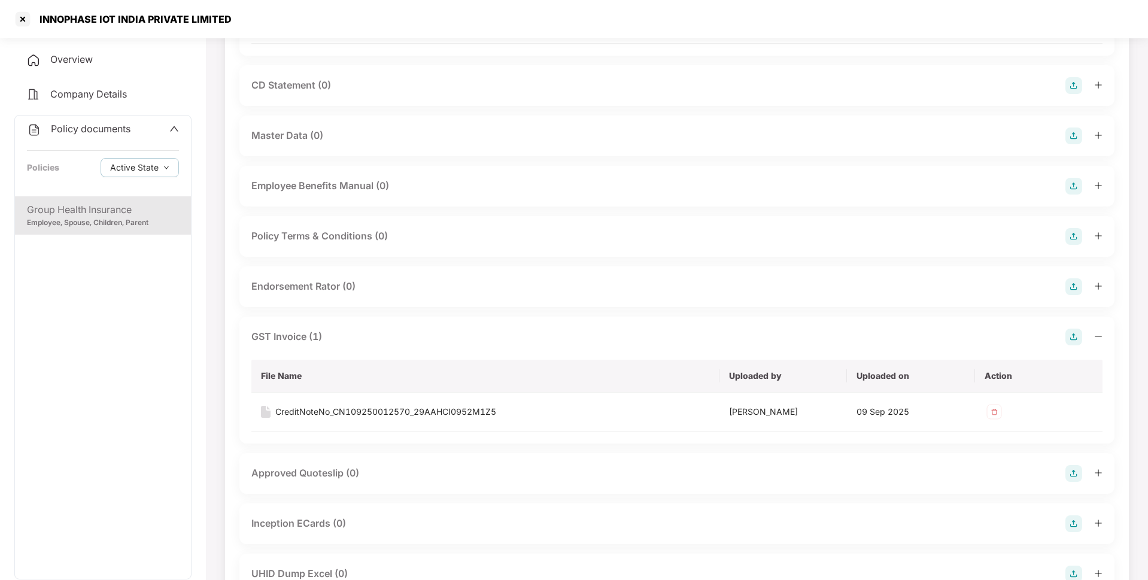
scroll to position [7, 0]
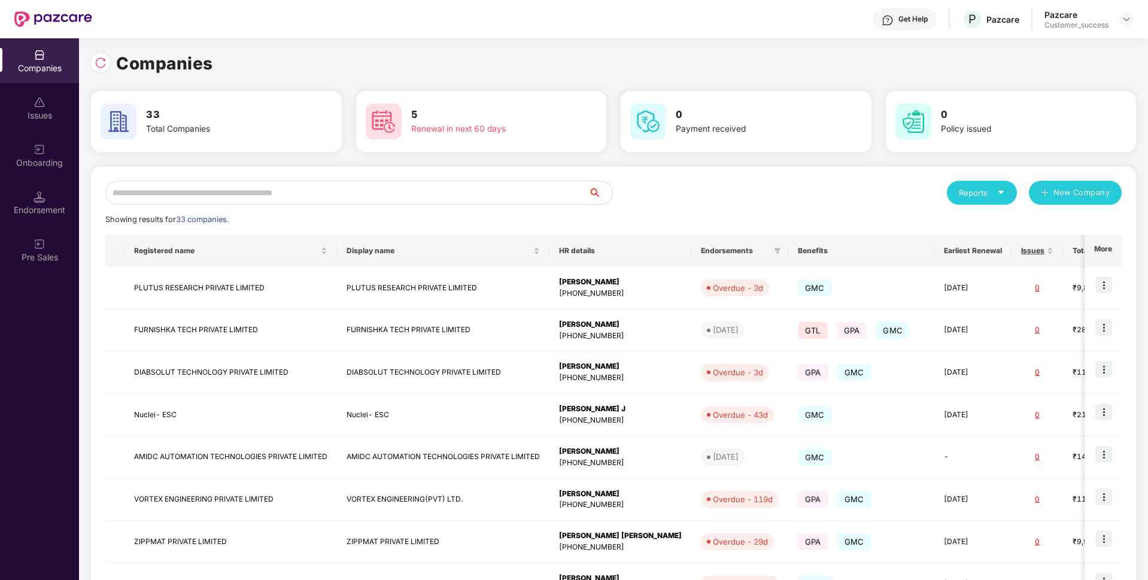
click at [311, 193] on input "text" at bounding box center [346, 193] width 483 height 24
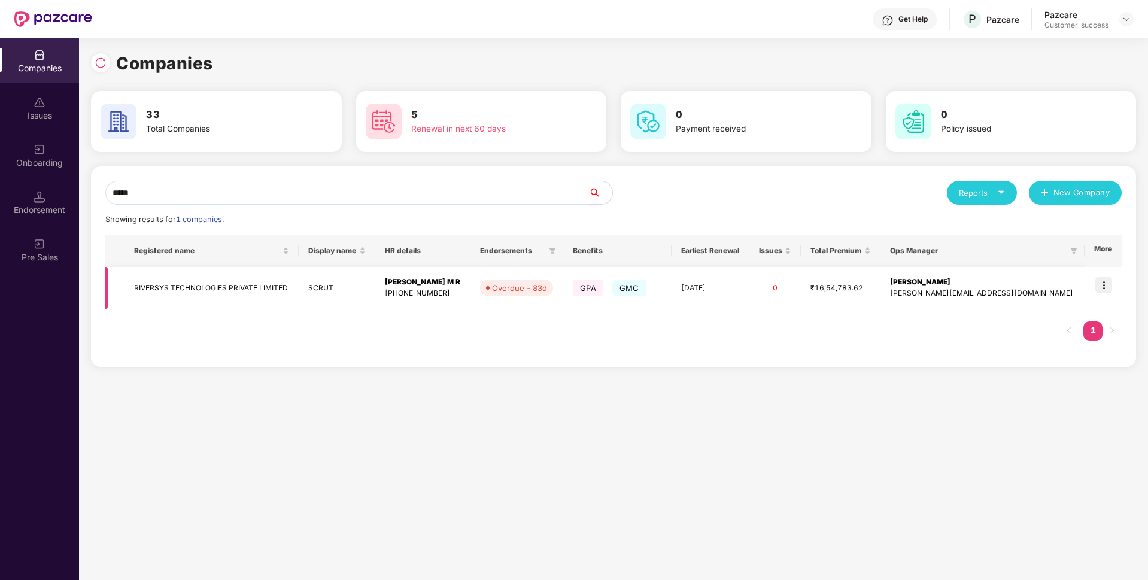
type input "*****"
click at [1110, 281] on img at bounding box center [1103, 285] width 17 height 17
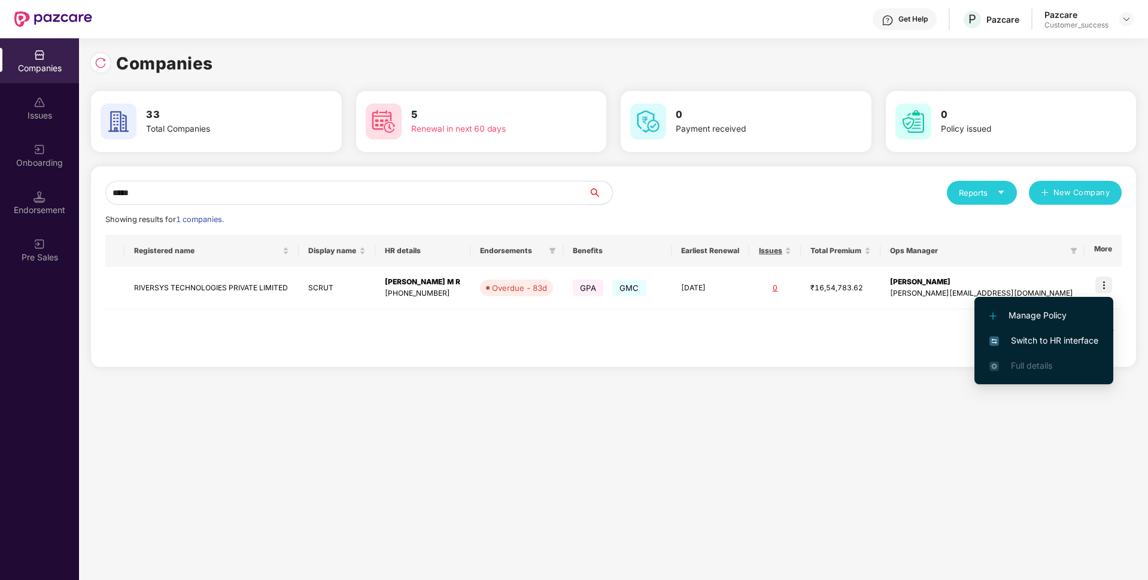
click at [1069, 338] on span "Switch to HR interface" at bounding box center [1043, 340] width 109 height 13
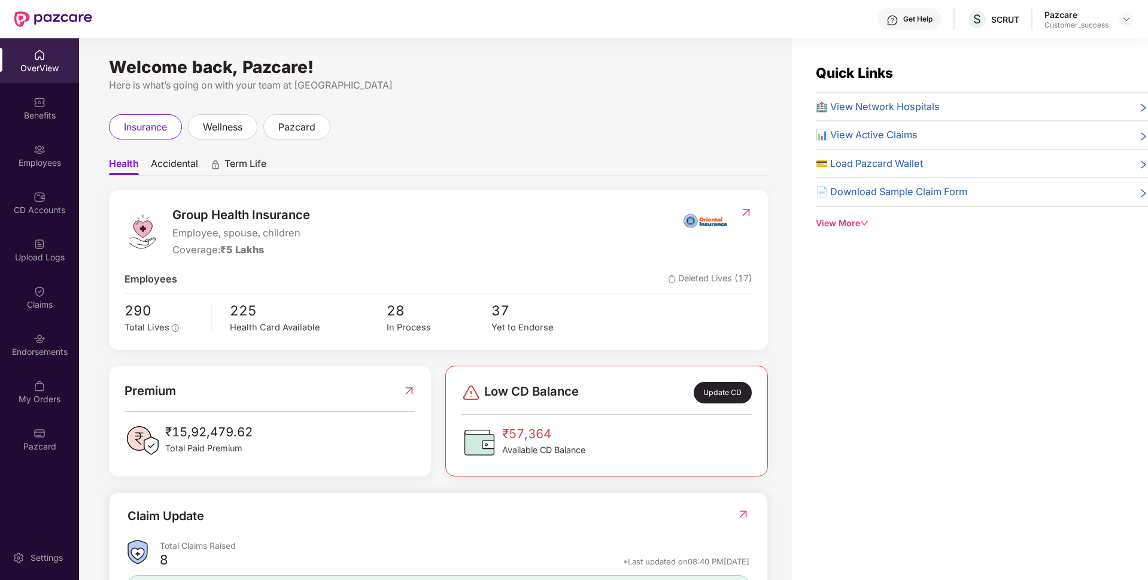
click at [0, 151] on div "Employees" at bounding box center [39, 155] width 79 height 45
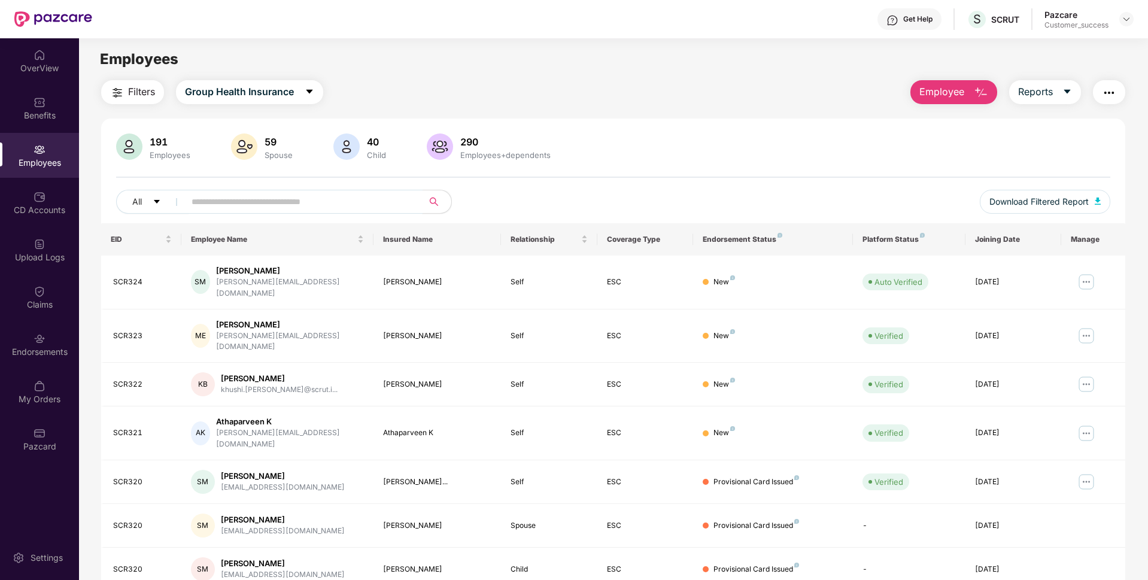
click at [274, 198] on input "text" at bounding box center [299, 202] width 215 height 18
paste input "**********"
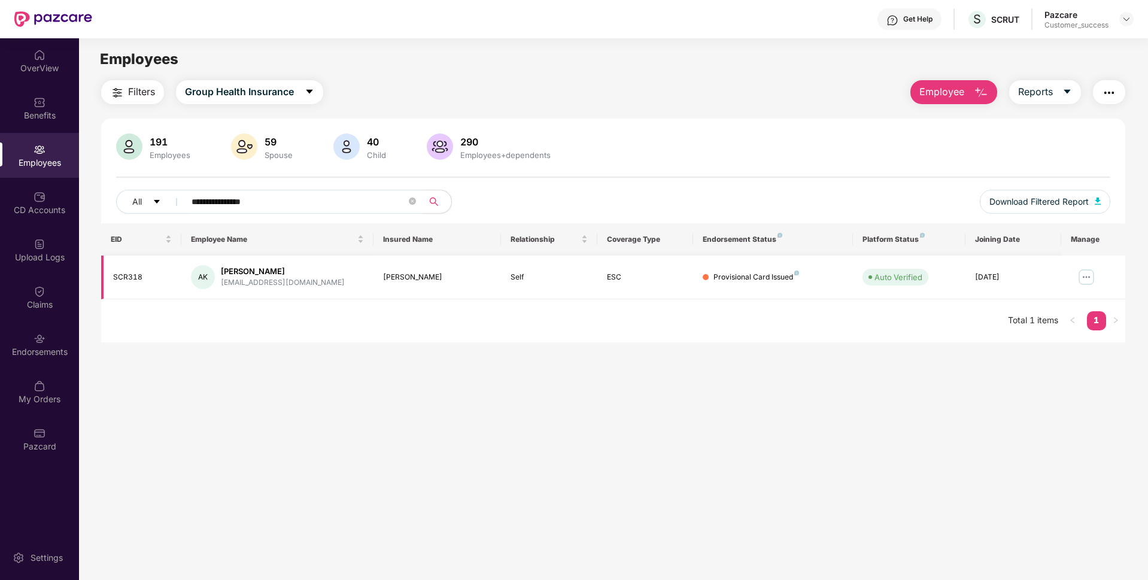
type input "**********"
click at [1092, 273] on img at bounding box center [1086, 277] width 19 height 19
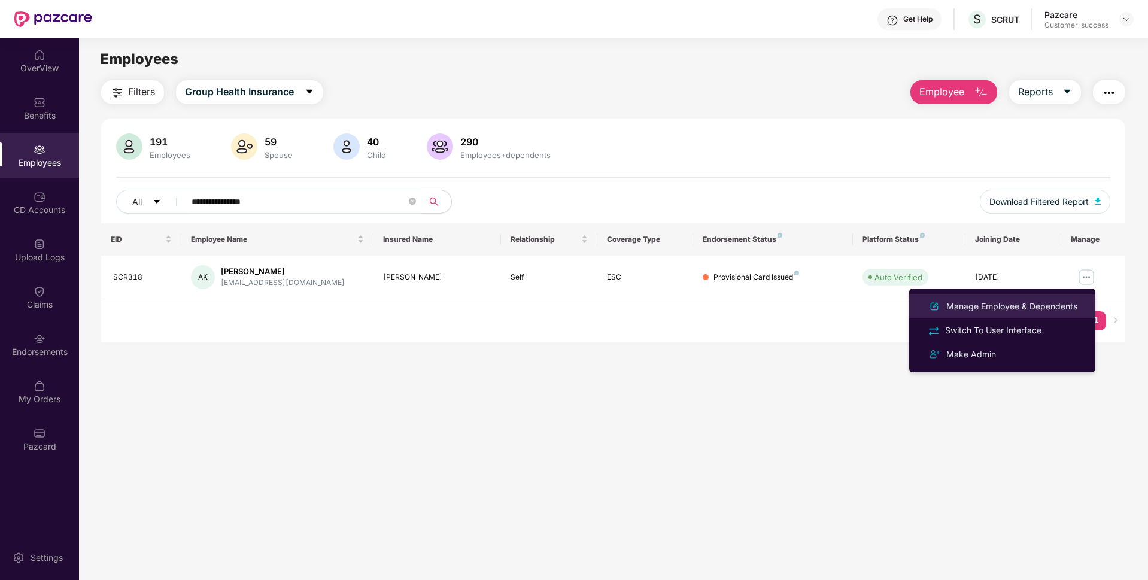
click at [1023, 302] on div "Manage Employee & Dependents" at bounding box center [1012, 306] width 136 height 13
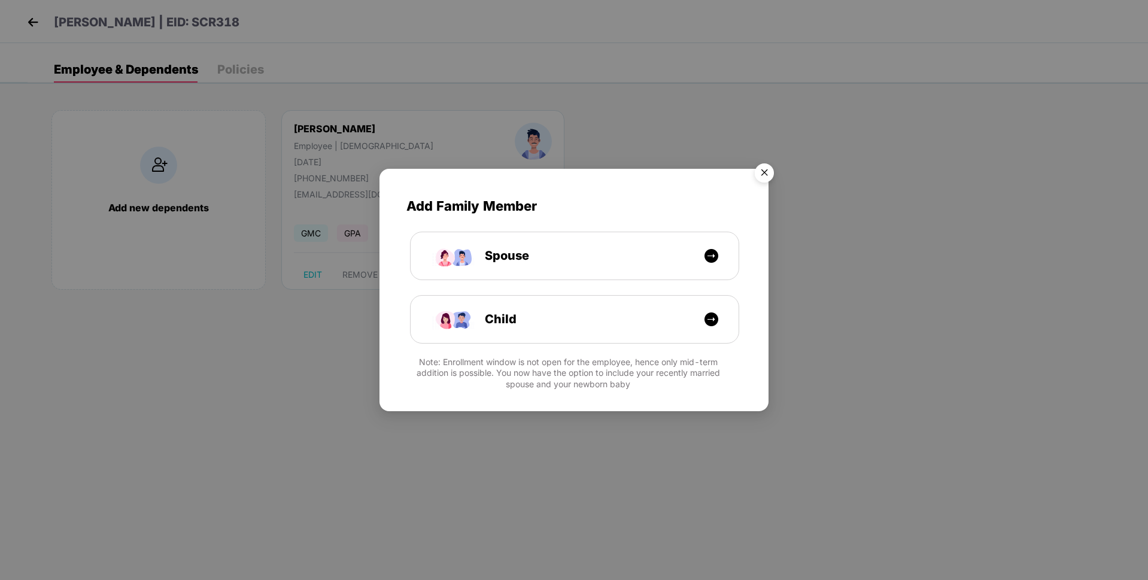
click at [767, 166] on img "Close" at bounding box center [765, 175] width 34 height 34
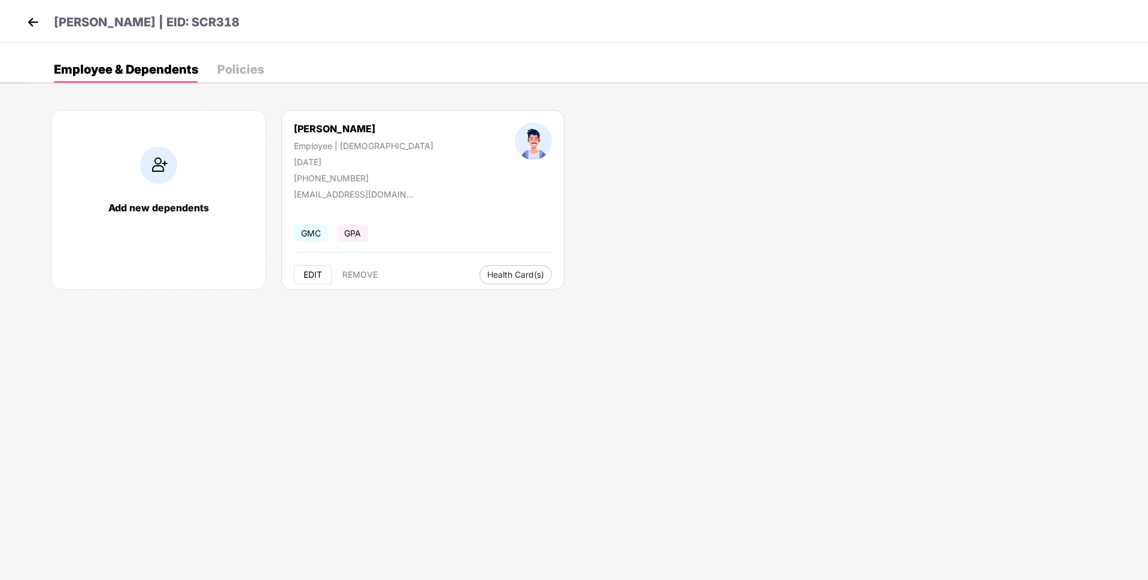
click at [317, 272] on span "EDIT" at bounding box center [312, 275] width 19 height 10
select select "****"
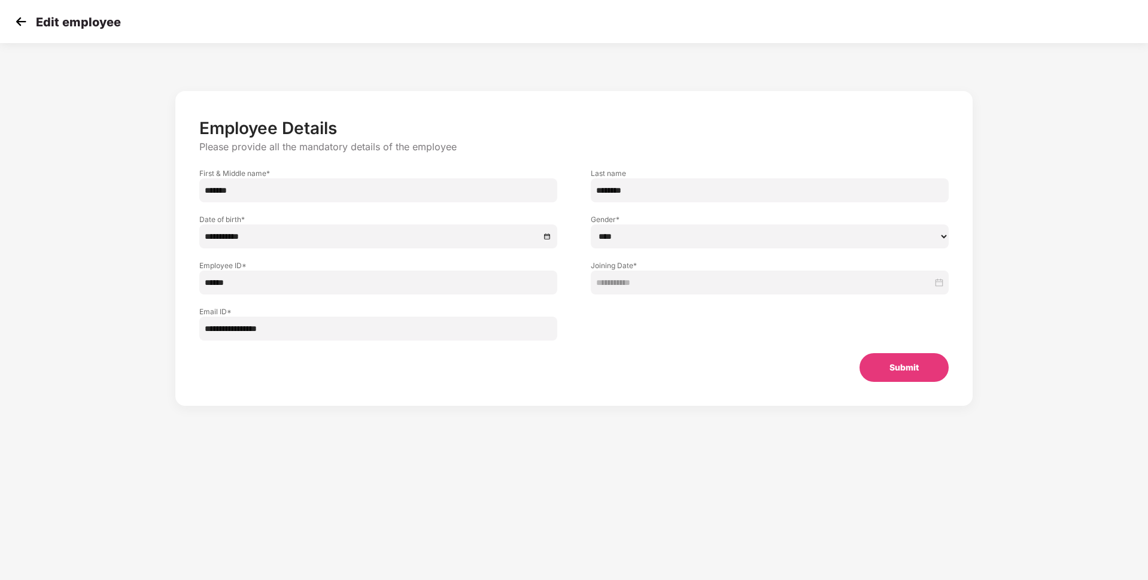
click at [464, 184] on input "*******" at bounding box center [378, 190] width 358 height 24
type input "**********"
click at [898, 372] on button "Submit" at bounding box center [903, 367] width 89 height 29
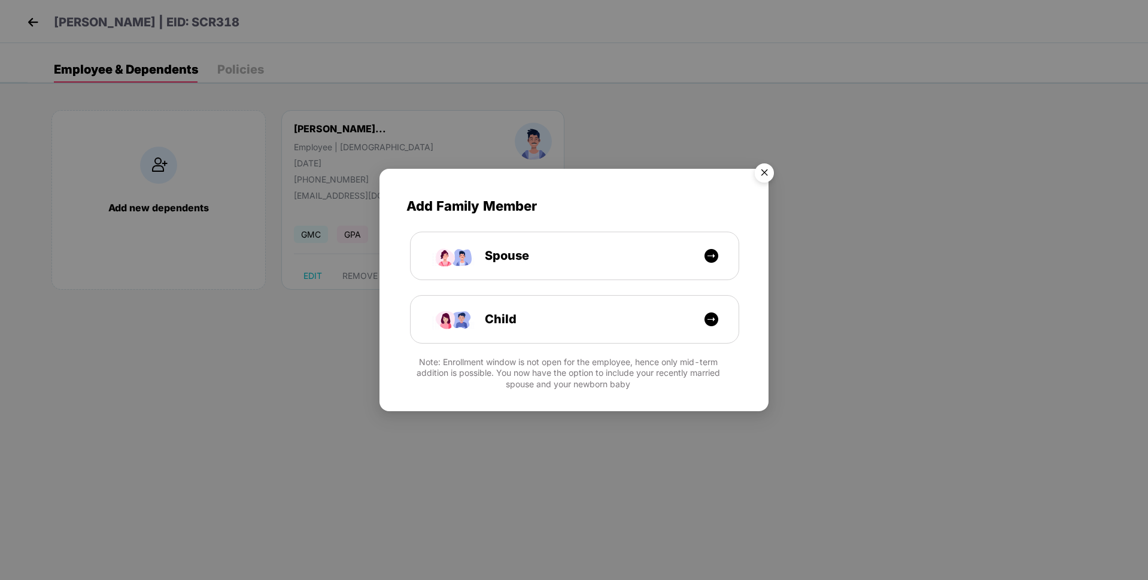
click at [770, 175] on img "Close" at bounding box center [765, 175] width 34 height 34
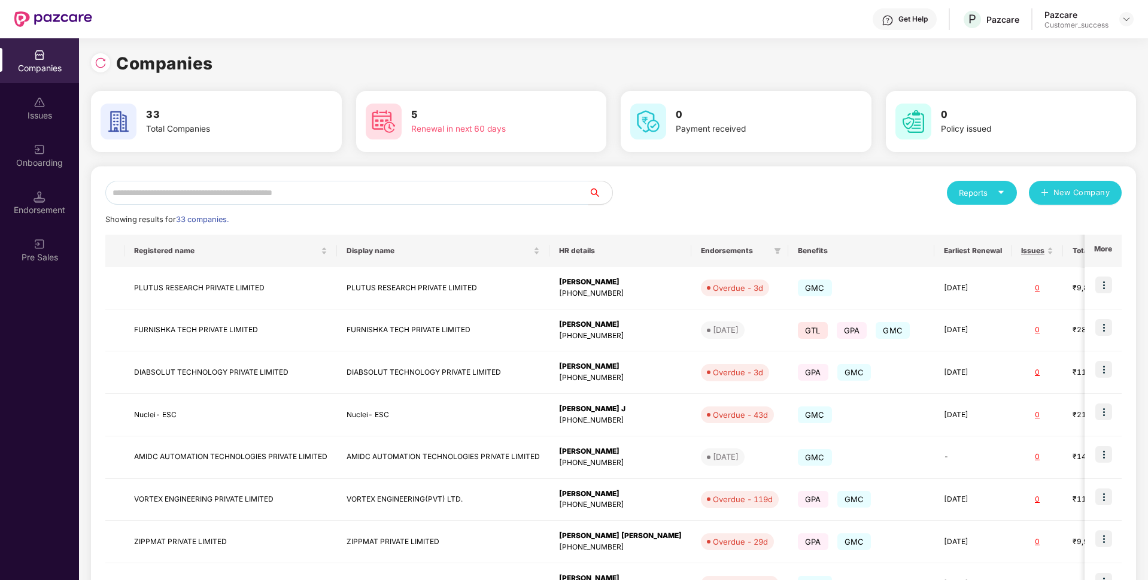
click at [345, 190] on input "text" at bounding box center [346, 193] width 483 height 24
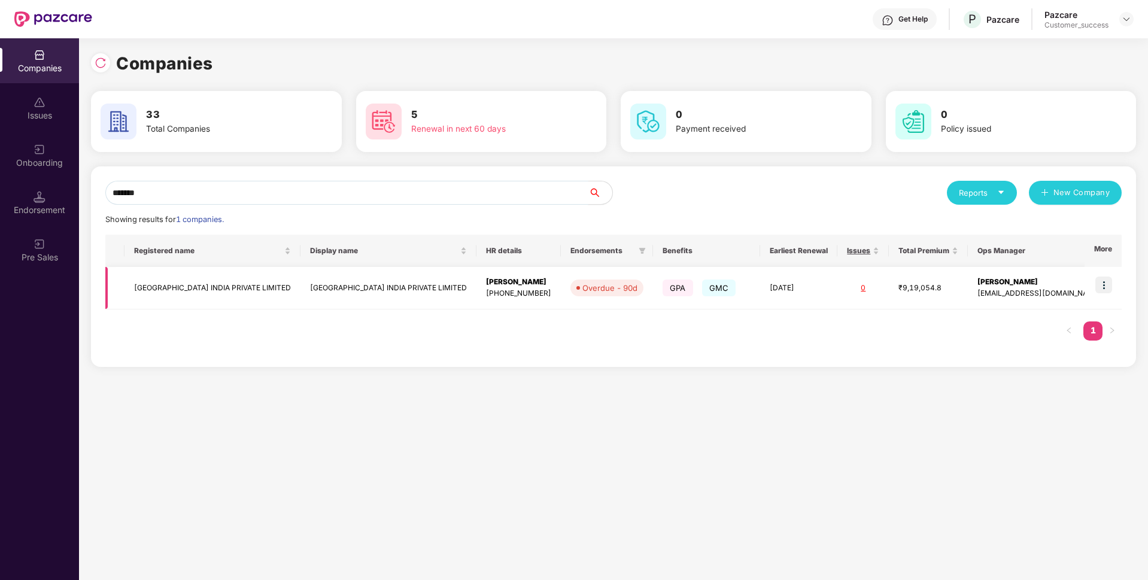
type input "*******"
click at [1114, 286] on td at bounding box center [1103, 288] width 37 height 42
click at [1111, 283] on img at bounding box center [1103, 285] width 17 height 17
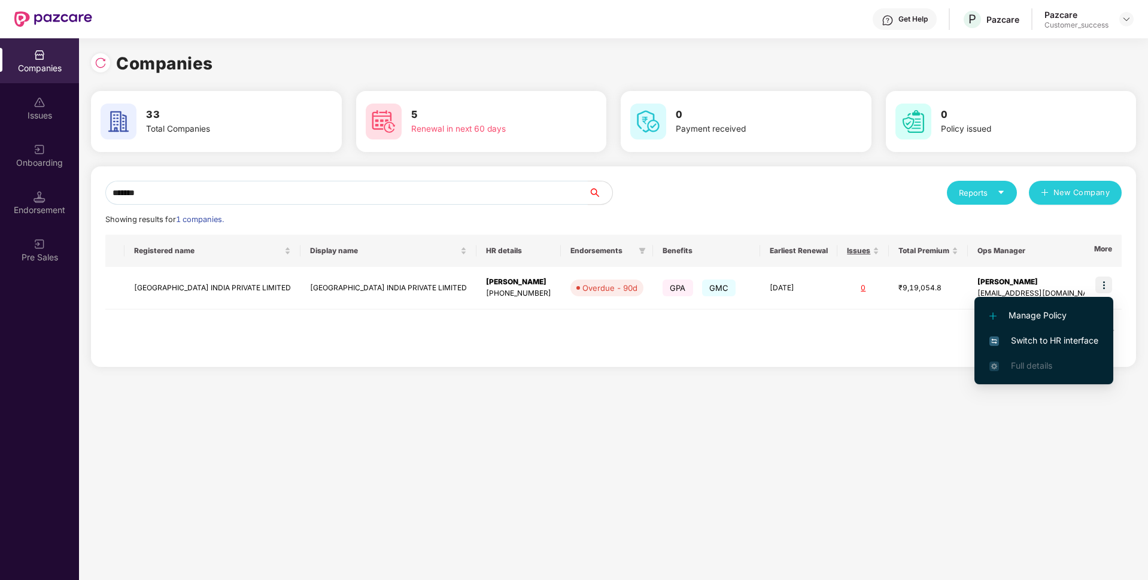
click at [1050, 342] on span "Switch to HR interface" at bounding box center [1043, 340] width 109 height 13
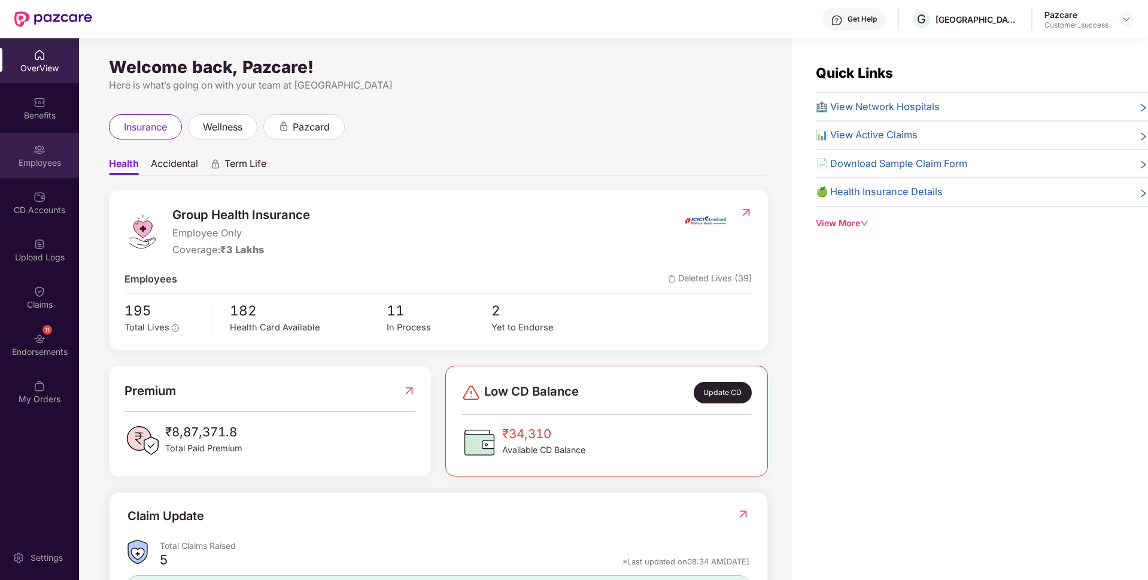
click at [7, 163] on div "Employees" at bounding box center [39, 163] width 79 height 12
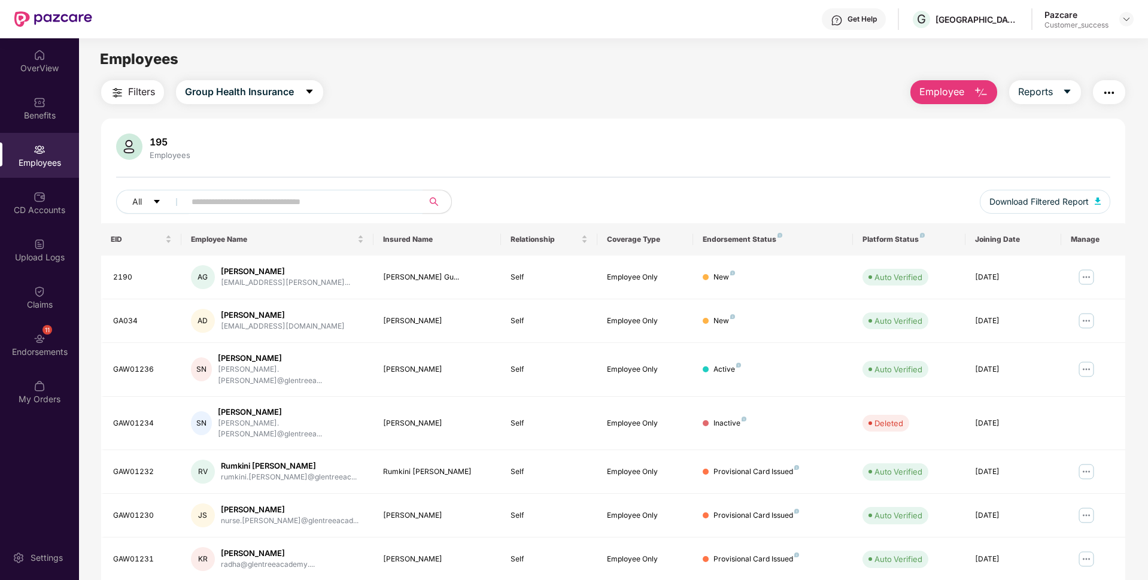
click at [244, 198] on input "text" at bounding box center [299, 202] width 215 height 18
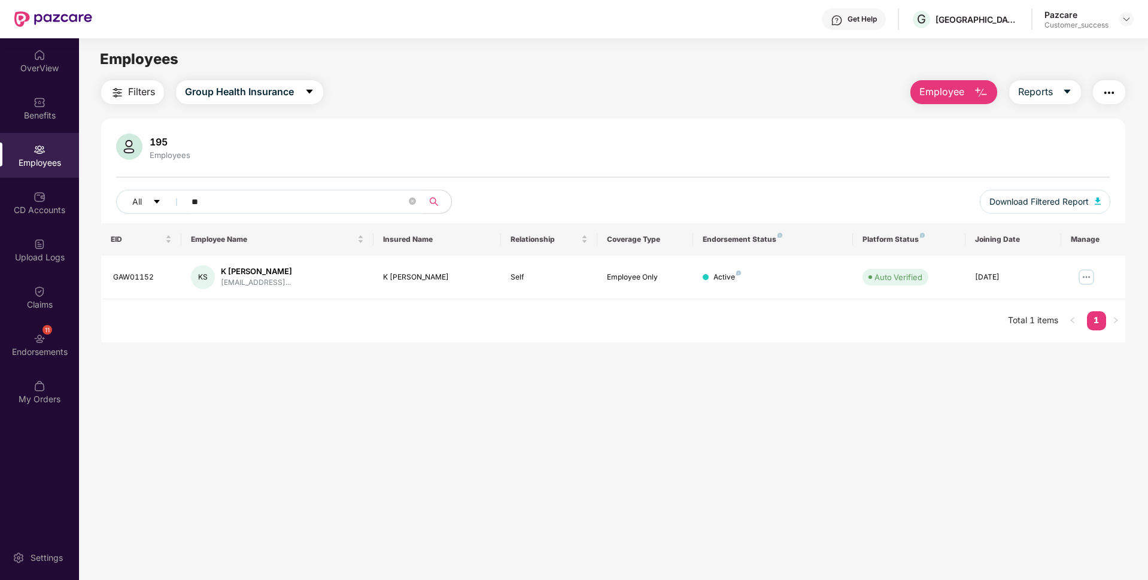
type input "*"
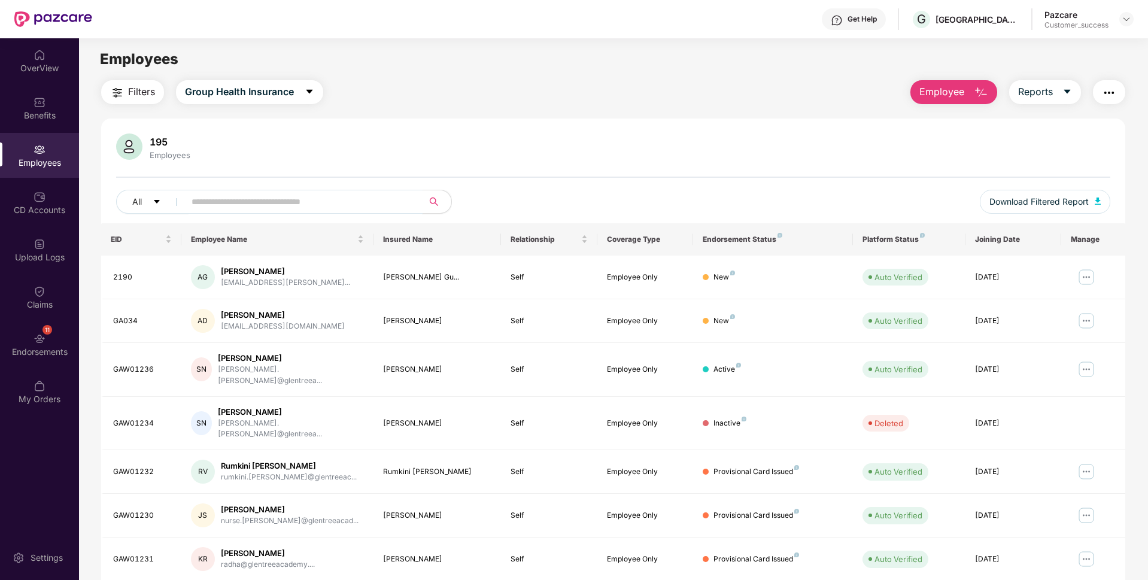
click at [379, 208] on input "text" at bounding box center [299, 202] width 215 height 18
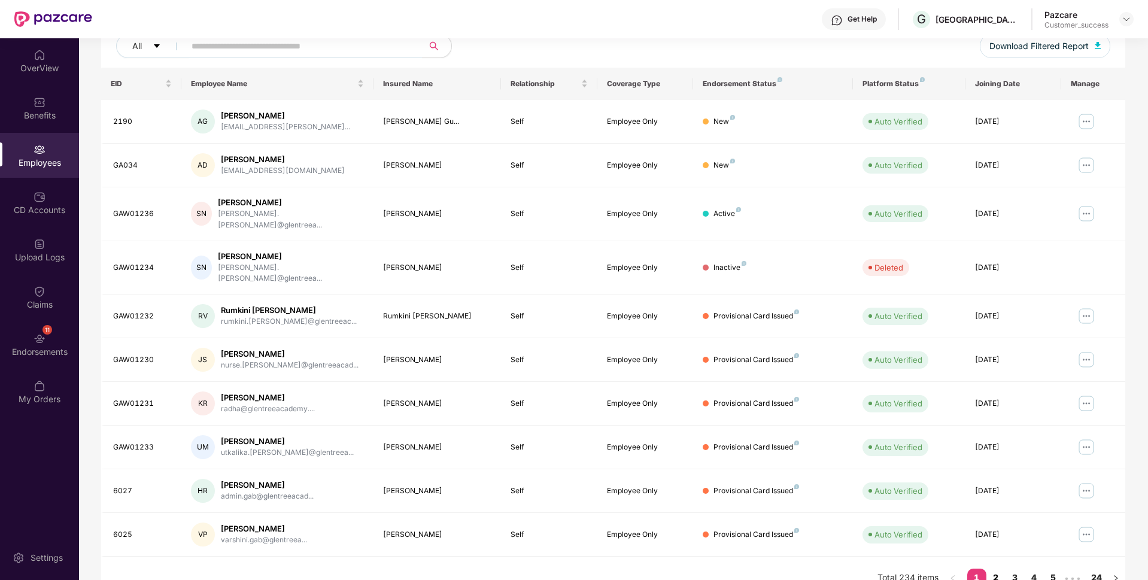
click at [994, 569] on link "2" at bounding box center [995, 578] width 19 height 18
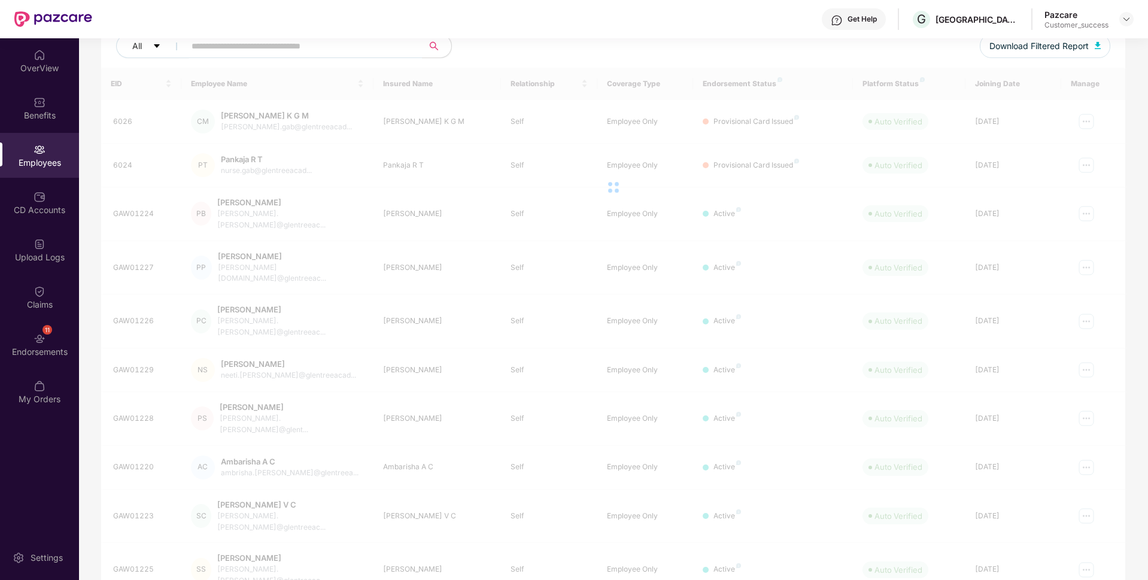
scroll to position [0, 0]
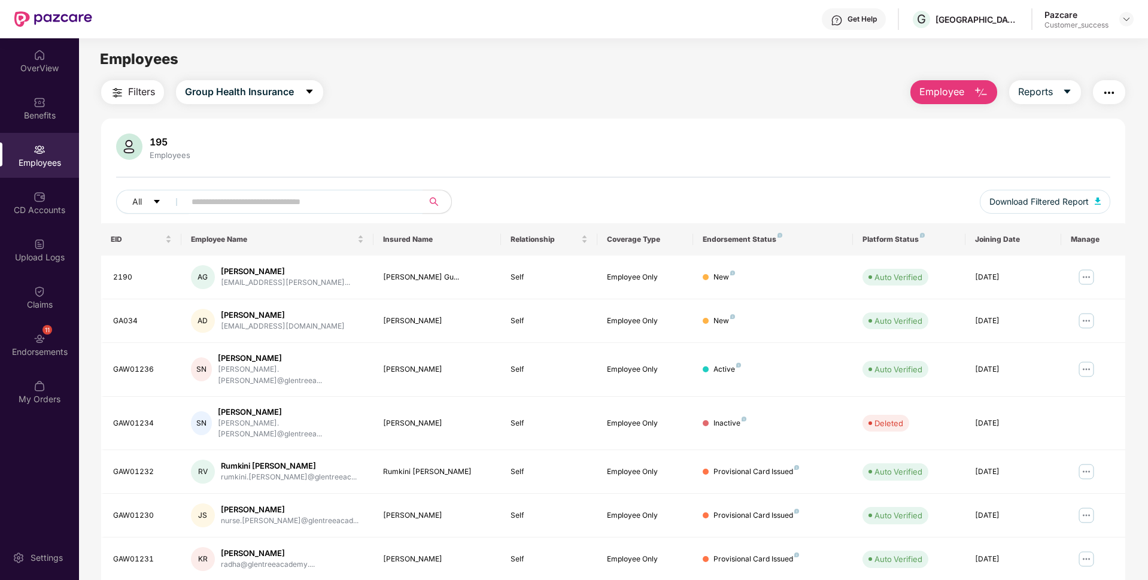
click at [262, 200] on input "text" at bounding box center [299, 202] width 215 height 18
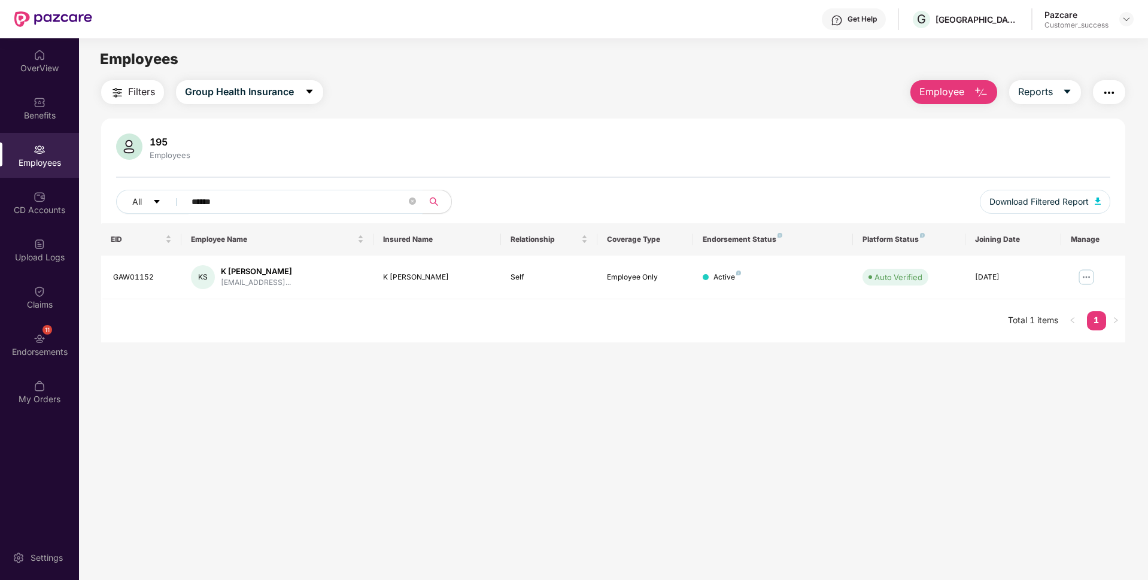
type input "******"
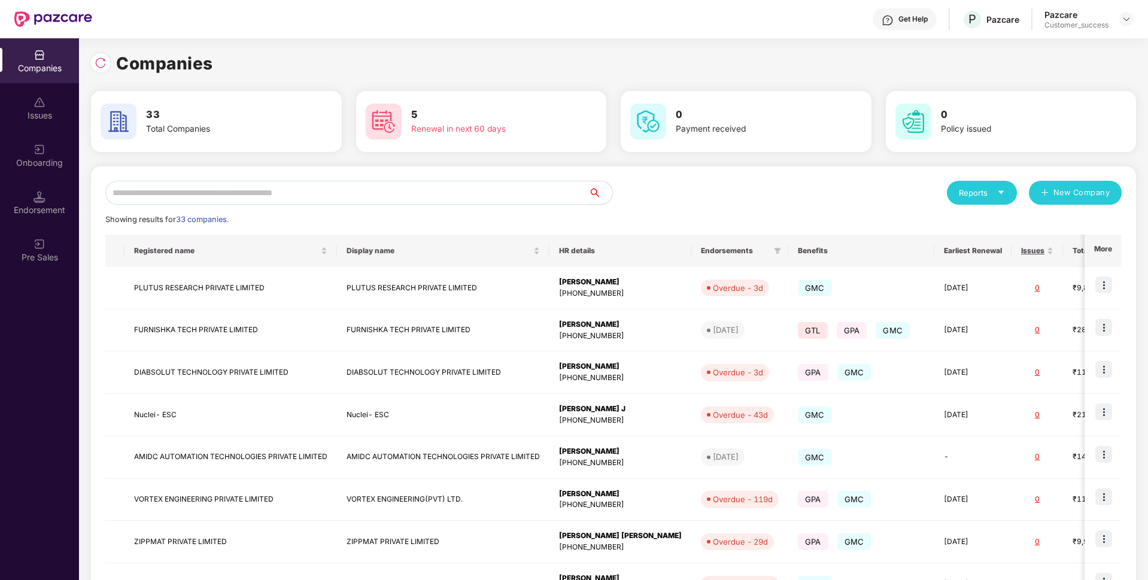
click at [372, 190] on input "text" at bounding box center [346, 193] width 483 height 24
click at [414, 192] on input "text" at bounding box center [346, 193] width 483 height 24
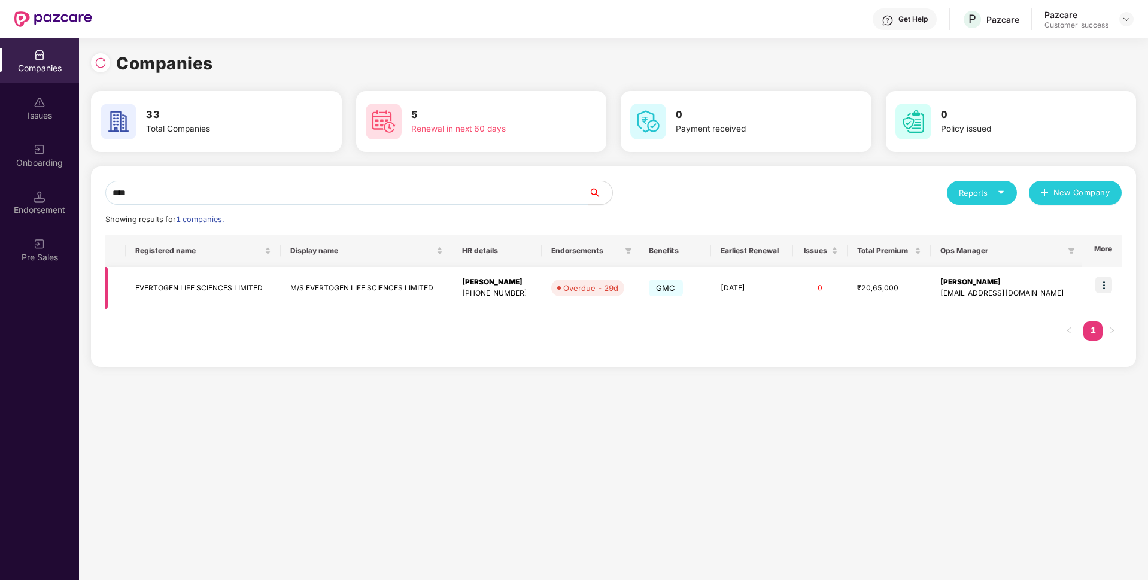
type input "****"
click at [1104, 291] on img at bounding box center [1103, 285] width 17 height 17
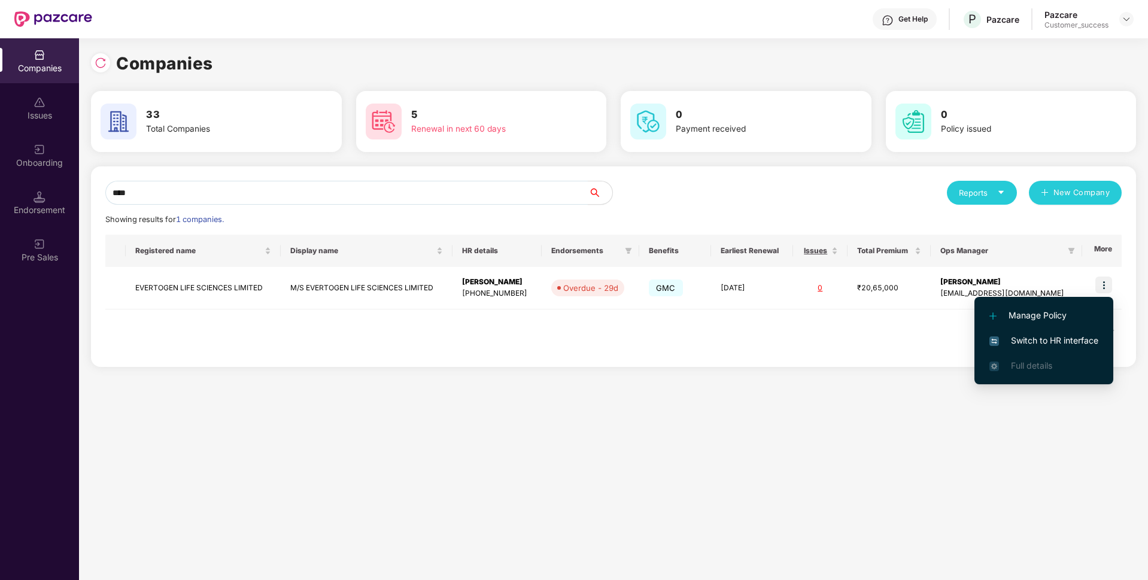
click at [1017, 342] on span "Switch to HR interface" at bounding box center [1043, 340] width 109 height 13
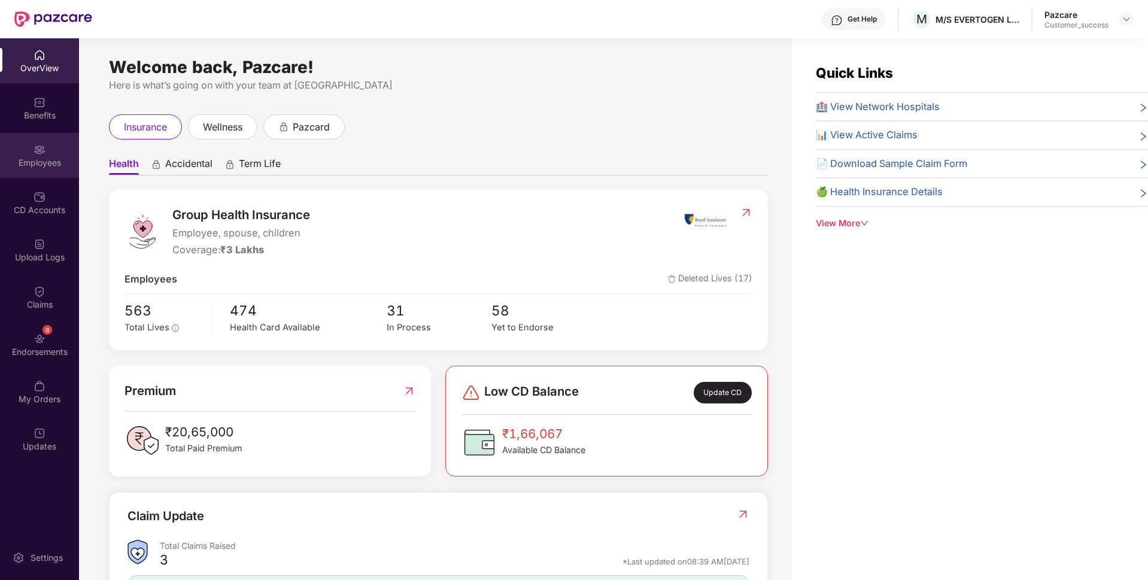
click at [0, 145] on div "Employees" at bounding box center [39, 155] width 79 height 45
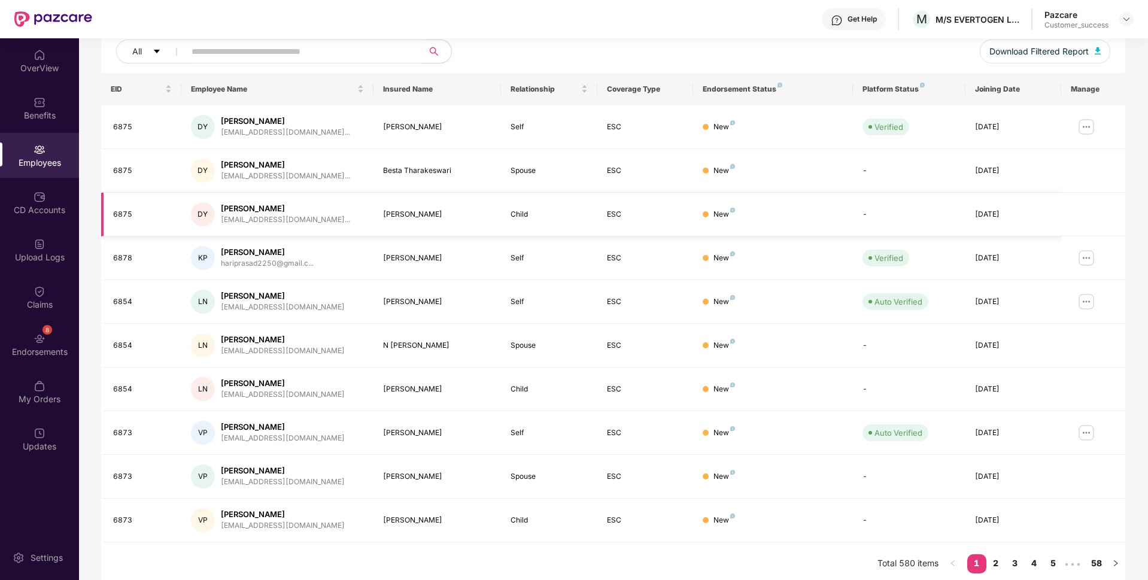
scroll to position [151, 0]
click at [992, 566] on link "2" at bounding box center [995, 563] width 19 height 18
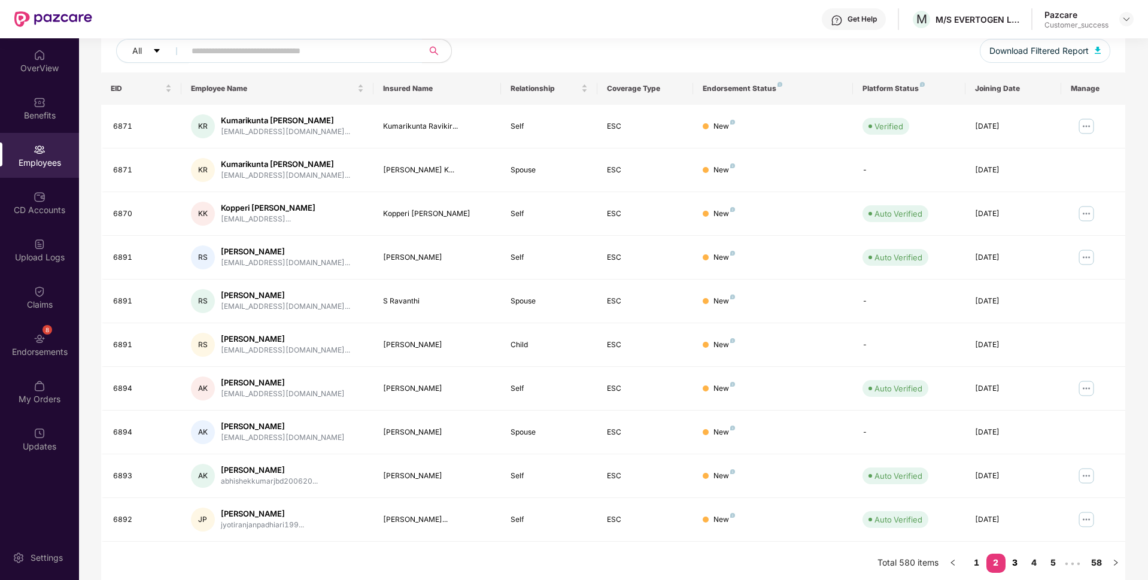
click at [1011, 559] on link "3" at bounding box center [1015, 563] width 19 height 18
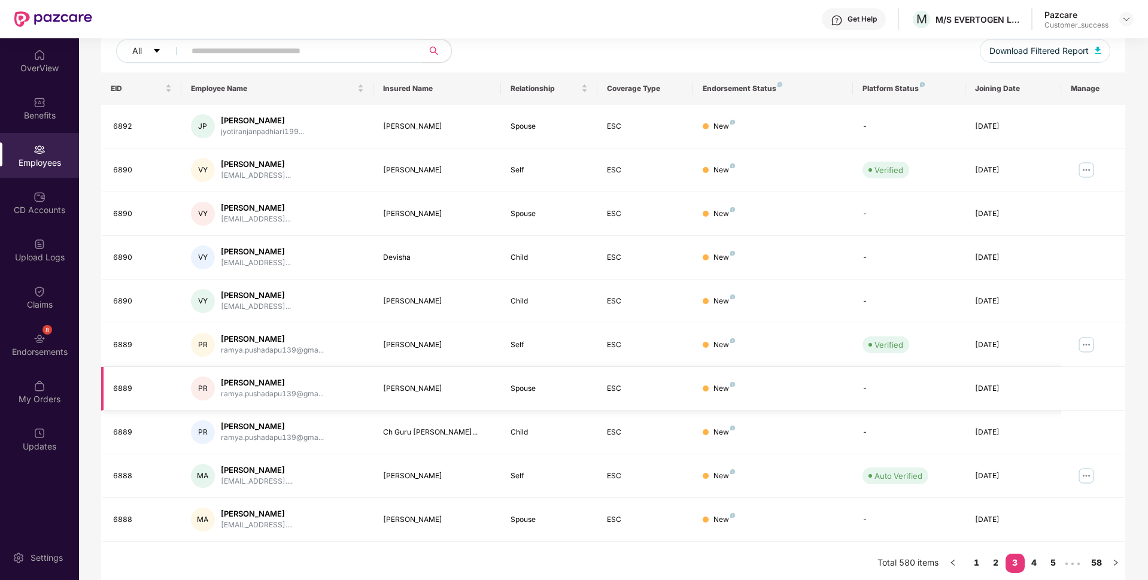
scroll to position [0, 0]
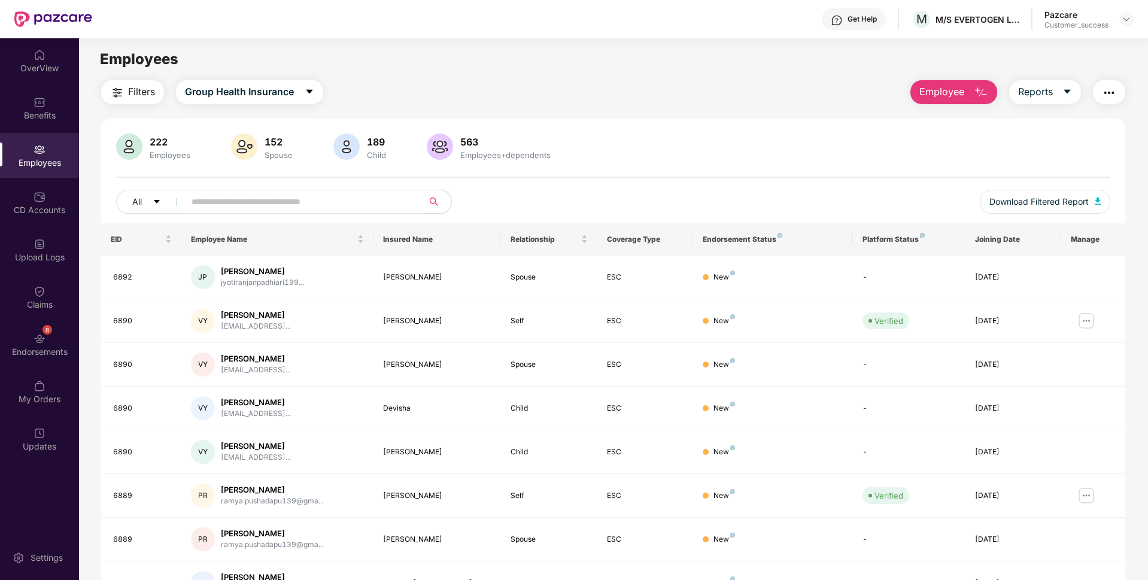
click at [308, 207] on input "text" at bounding box center [299, 202] width 215 height 18
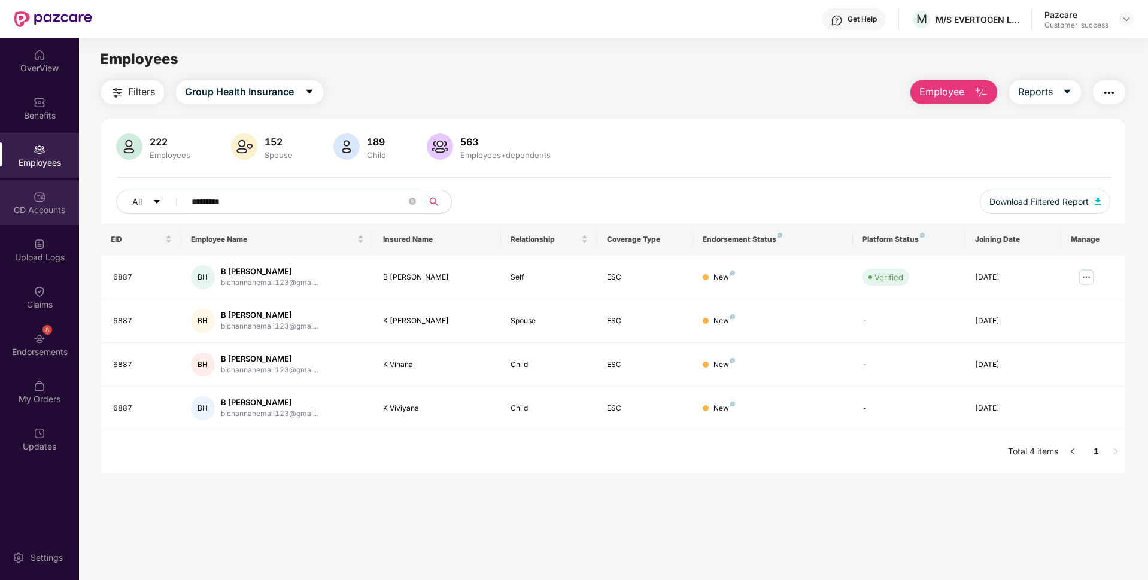
type input "*********"
click at [4, 198] on div "CD Accounts" at bounding box center [39, 202] width 79 height 45
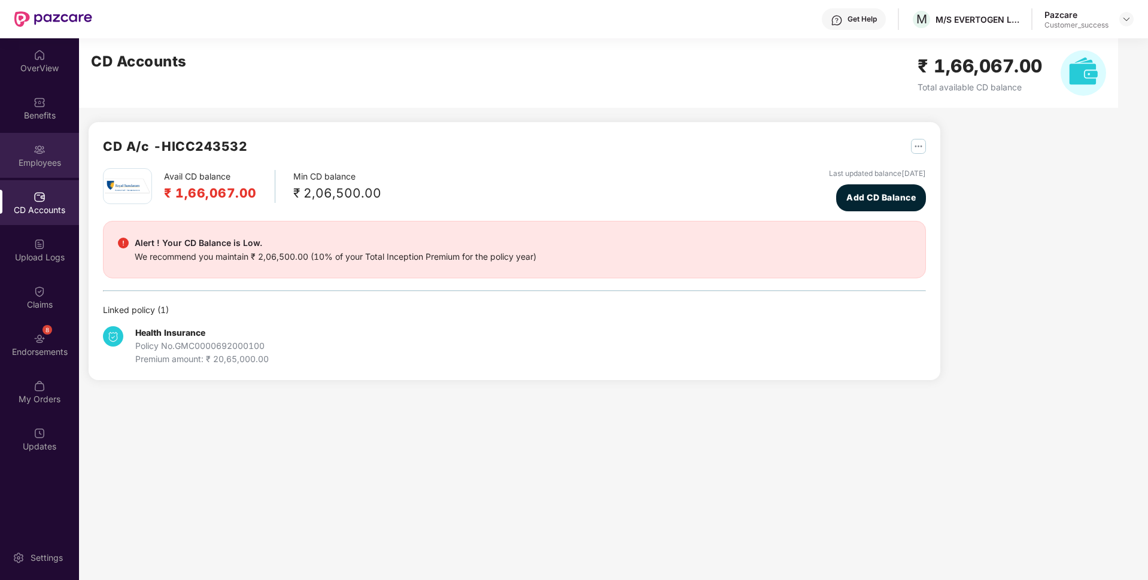
click at [13, 162] on div "Employees" at bounding box center [39, 163] width 79 height 12
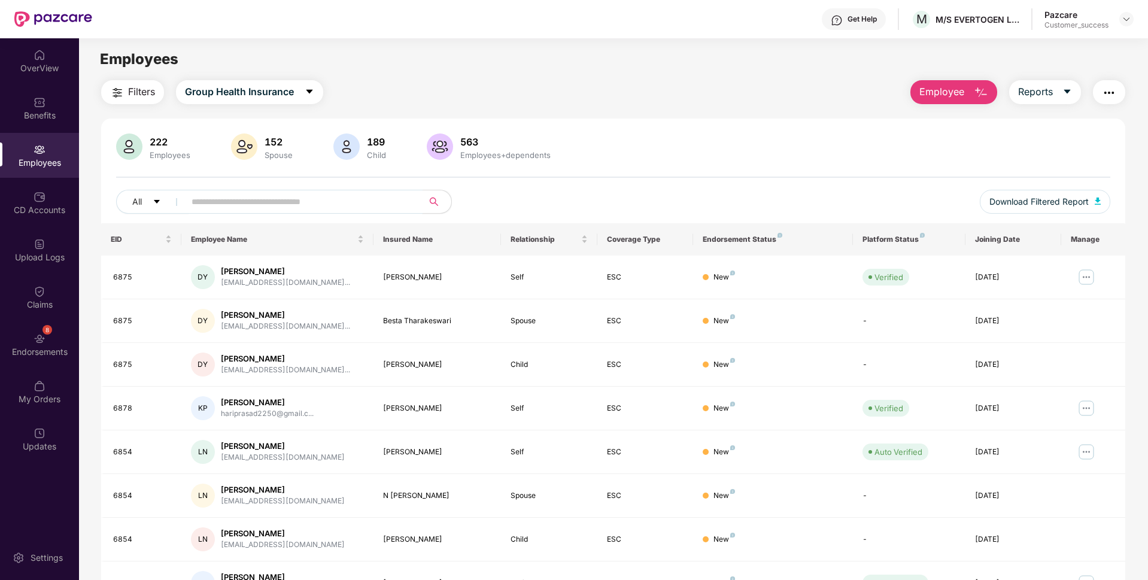
click at [324, 200] on input "text" at bounding box center [299, 202] width 215 height 18
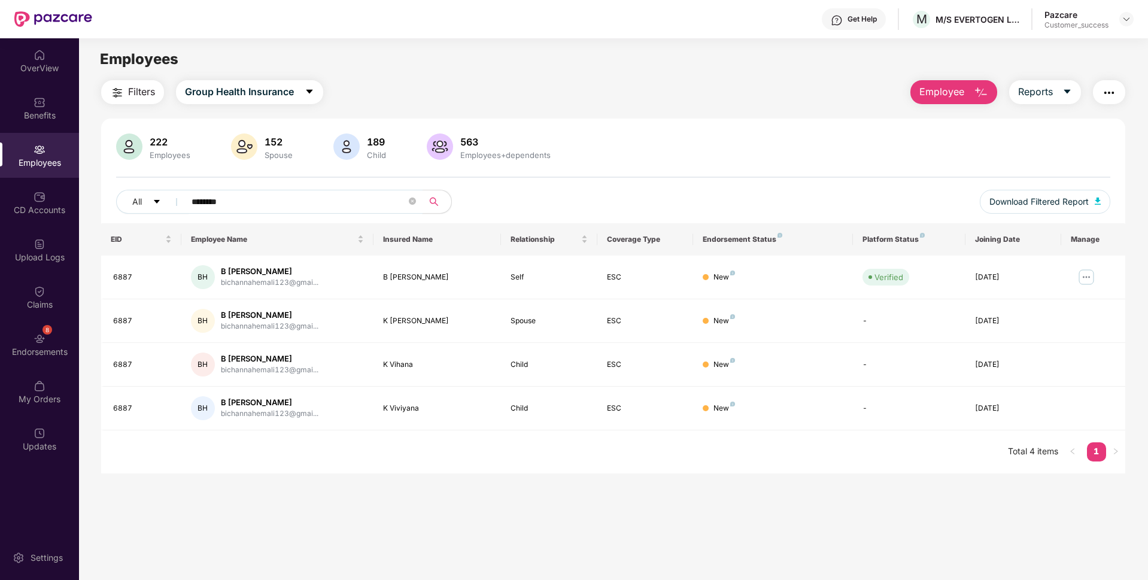
type input "********"
click at [916, 42] on div "M/S EVERTOGEN LIFE SCIENCES LIMITED" at bounding box center [985, 47] width 150 height 28
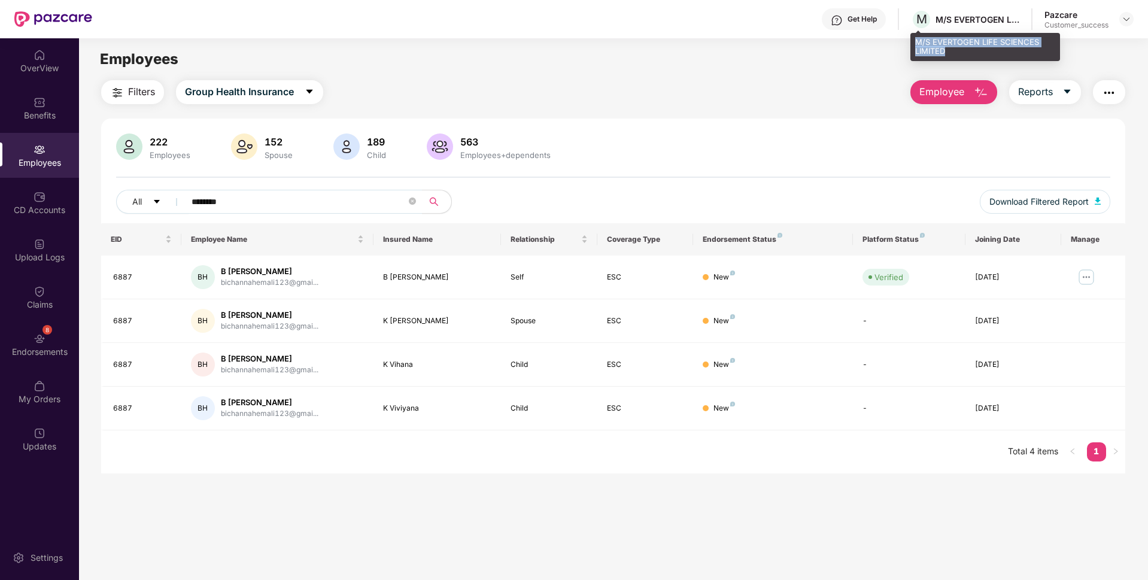
click at [916, 42] on div "M/S EVERTOGEN LIFE SCIENCES LIMITED" at bounding box center [985, 47] width 150 height 28
copy div "M/S EVERTOGEN LIFE SCIENCES LIMITED"
click at [1091, 272] on img at bounding box center [1086, 277] width 19 height 19
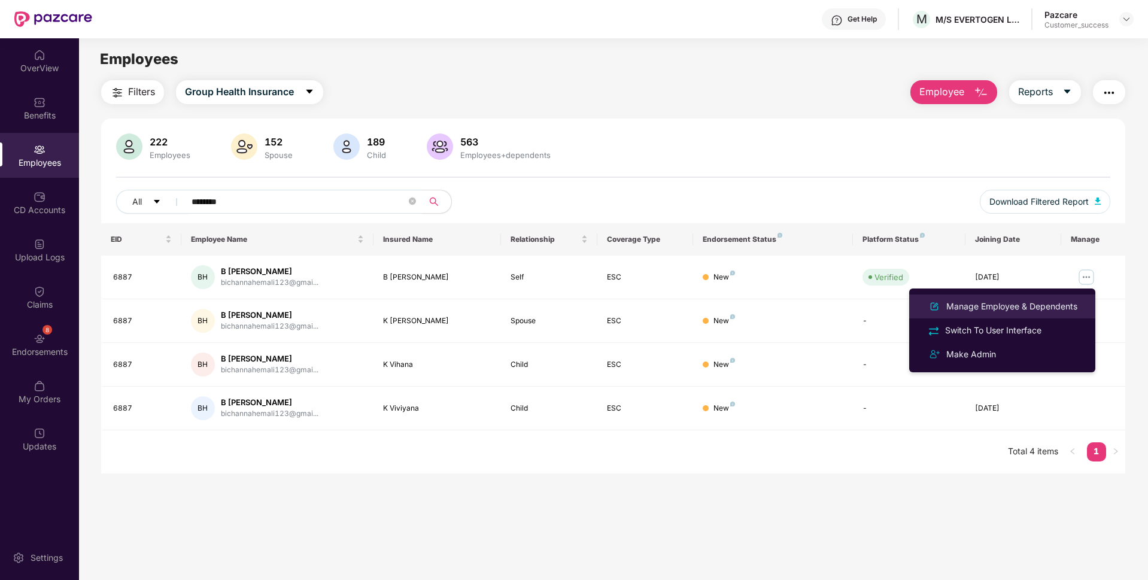
click at [1023, 304] on div "Manage Employee & Dependents" at bounding box center [1012, 306] width 136 height 13
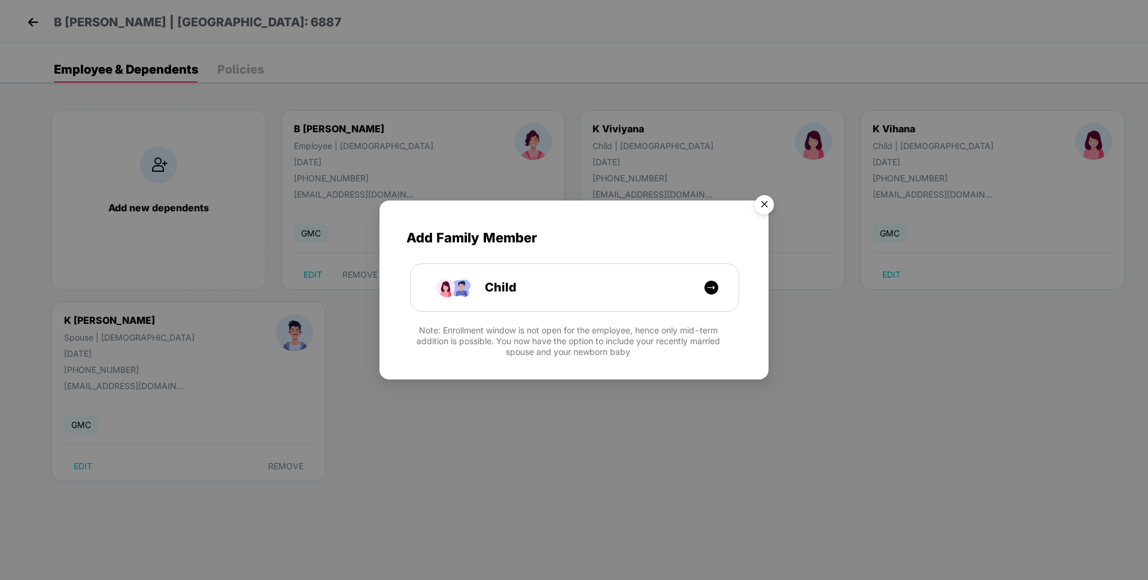
click at [763, 203] on img "Close" at bounding box center [765, 207] width 34 height 34
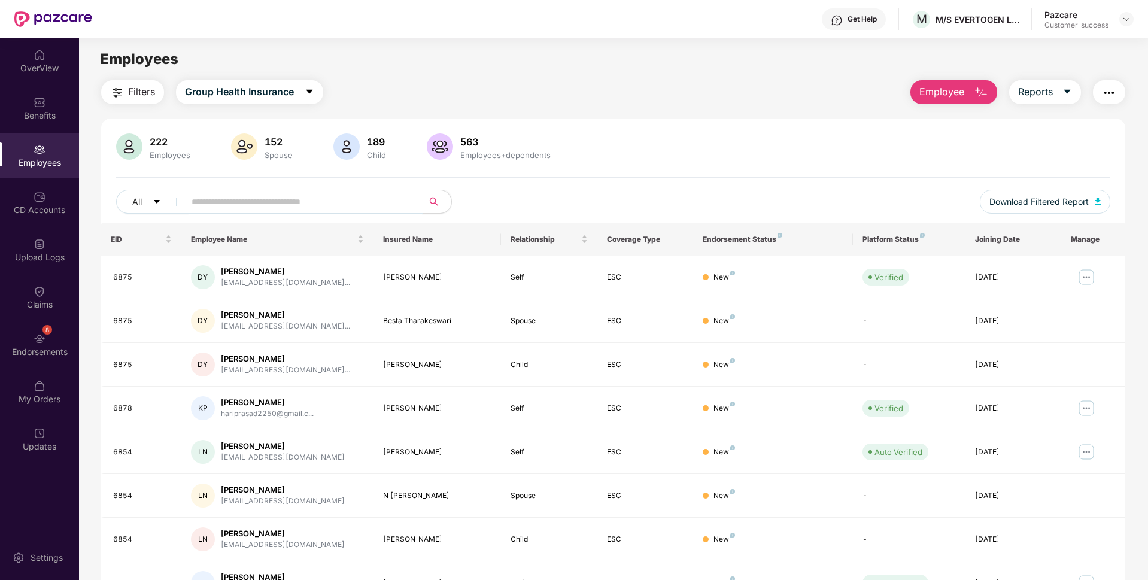
click at [281, 196] on input "text" at bounding box center [299, 202] width 215 height 18
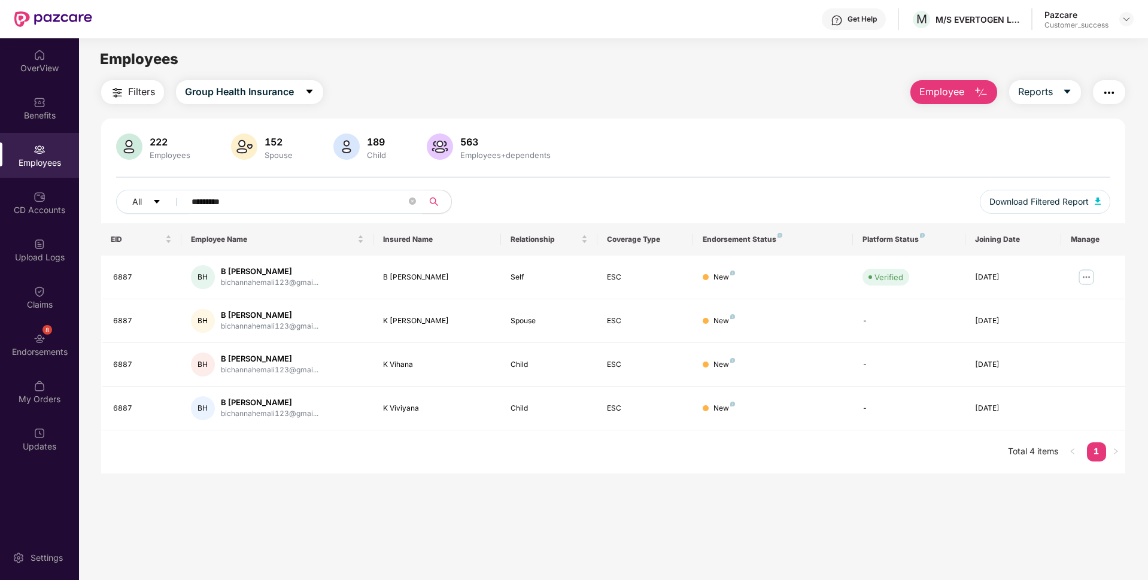
type input "*********"
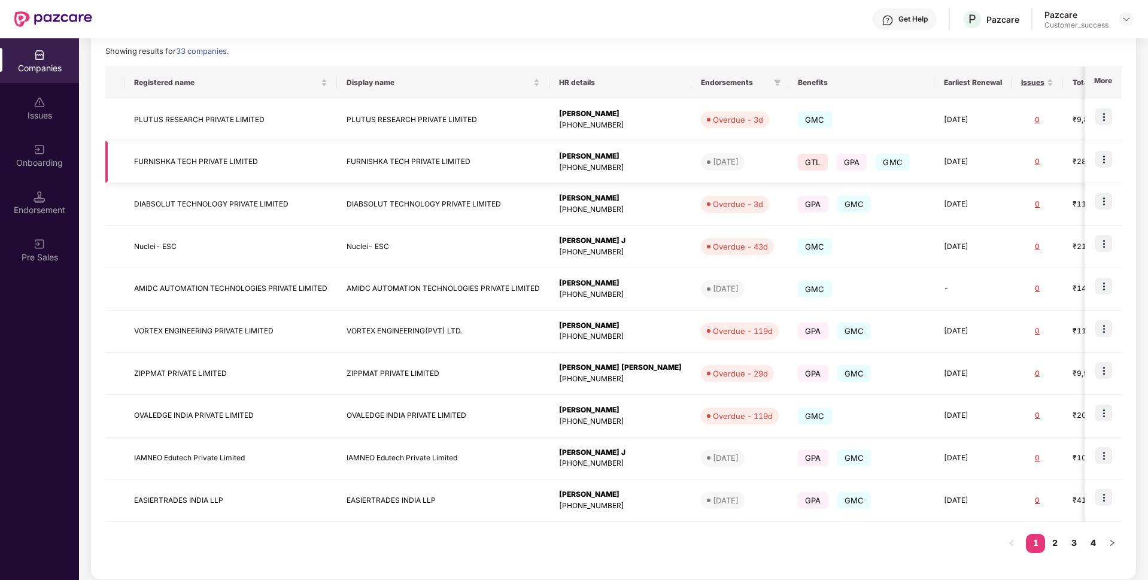
scroll to position [177, 0]
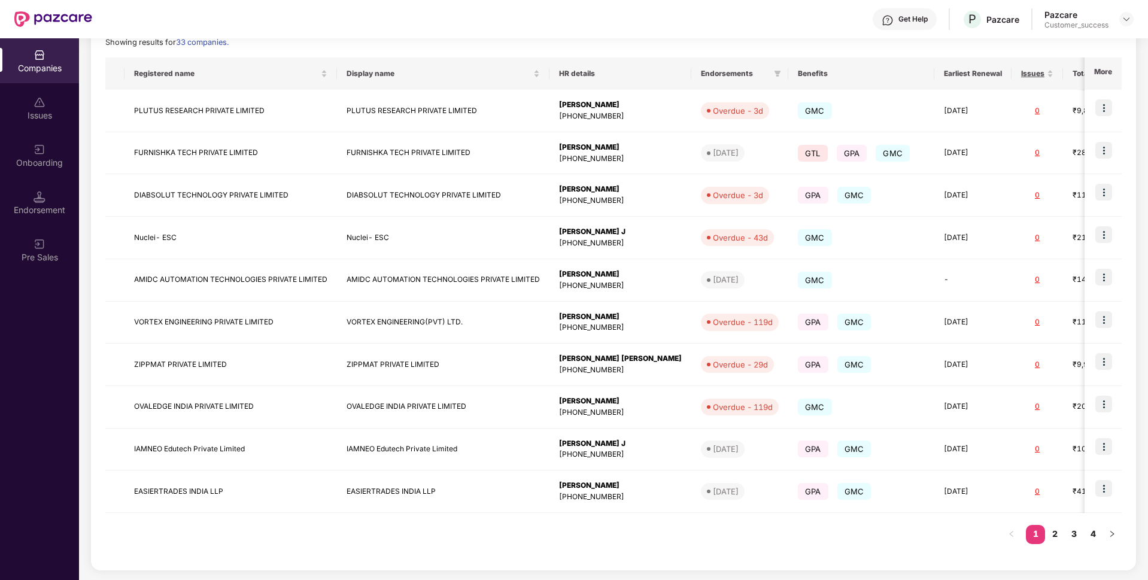
click at [1061, 523] on div "Registered name Display name HR details Endorsements Benefits Earliest Renewal …" at bounding box center [613, 306] width 1016 height 499
click at [1060, 526] on link "2" at bounding box center [1054, 534] width 19 height 18
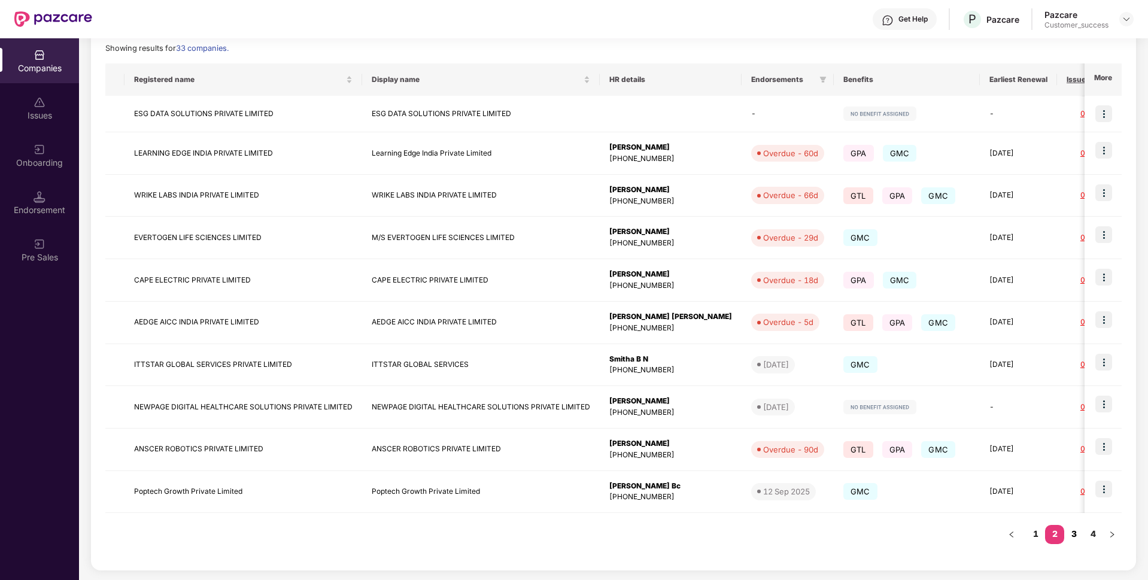
click at [1068, 534] on link "3" at bounding box center [1073, 534] width 19 height 18
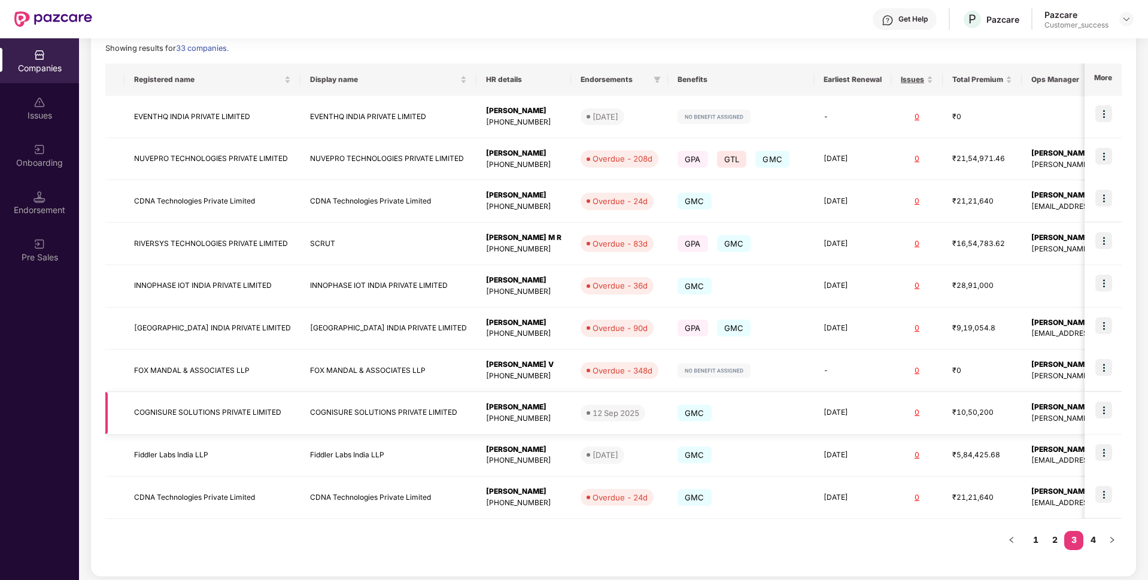
scroll to position [0, 0]
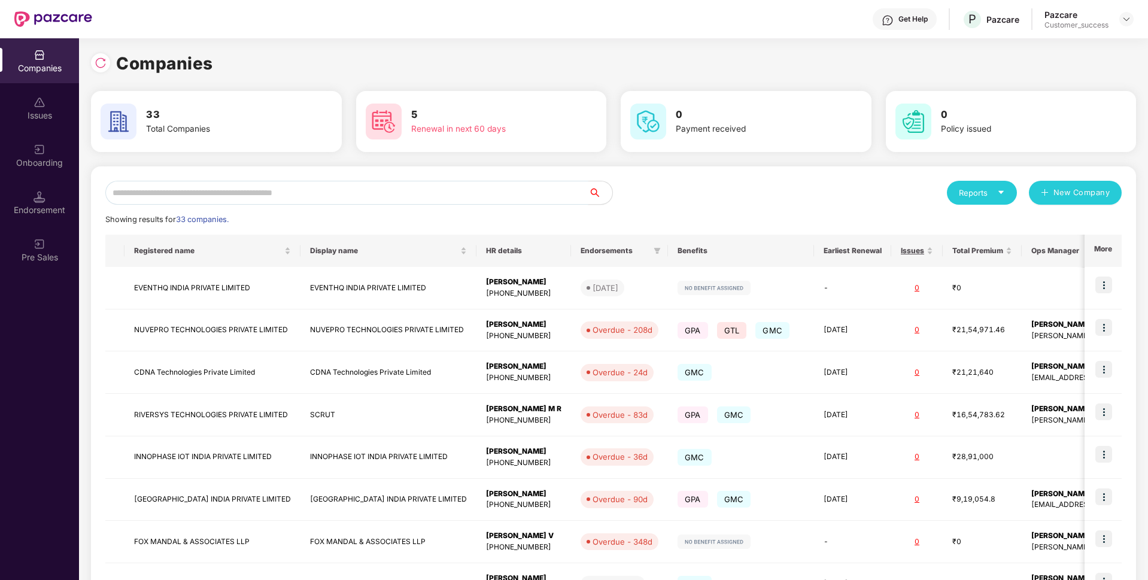
click at [388, 199] on input "text" at bounding box center [346, 193] width 483 height 24
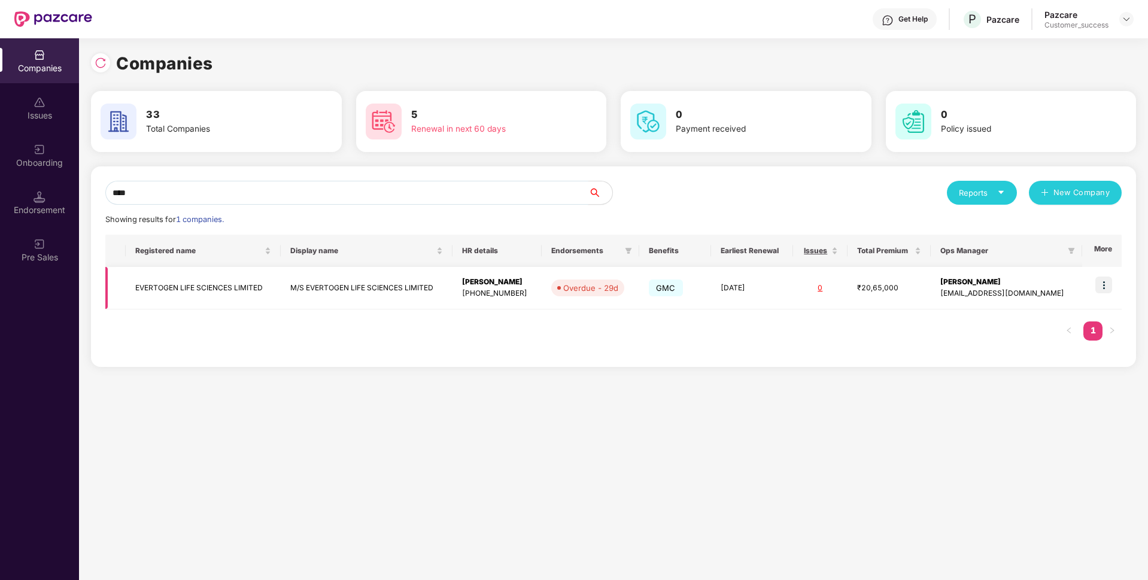
type input "****"
click at [209, 276] on td "EVERTOGEN LIFE SCIENCES LIMITED" at bounding box center [203, 288] width 155 height 42
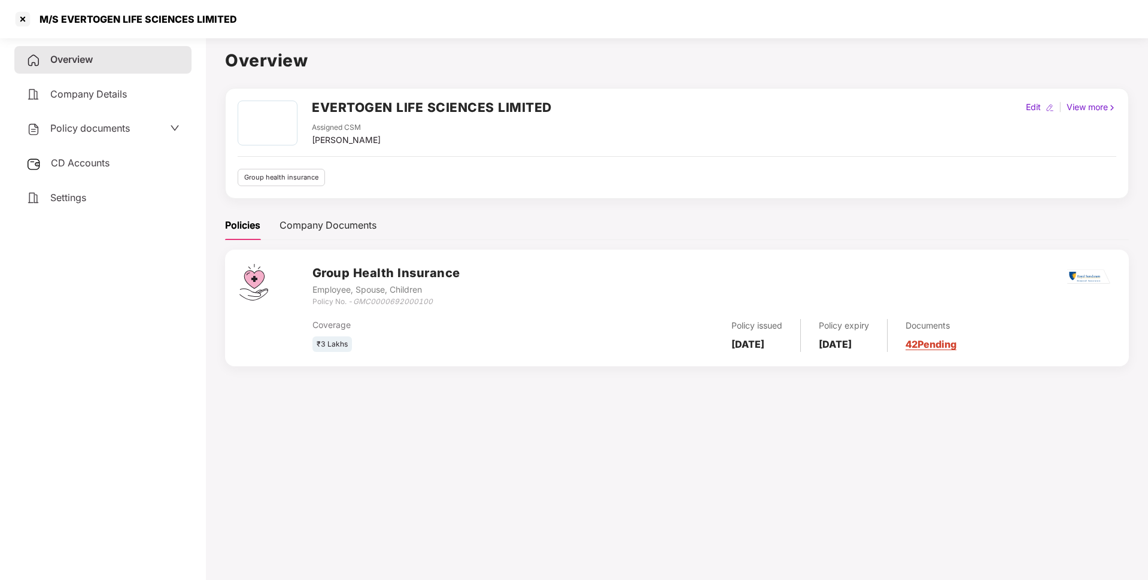
click at [144, 24] on div "M/S EVERTOGEN LIFE SCIENCES LIMITED" at bounding box center [134, 19] width 205 height 12
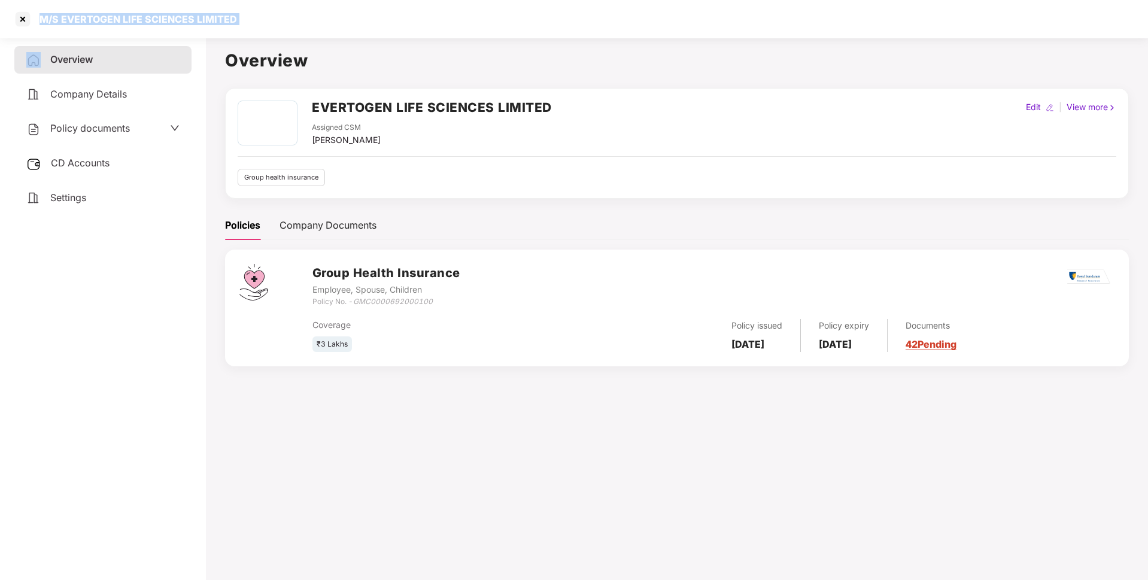
copy div "M/S EVERTOGEN LIFE SCIENCES LIMITED"
